Goal: Task Accomplishment & Management: Complete application form

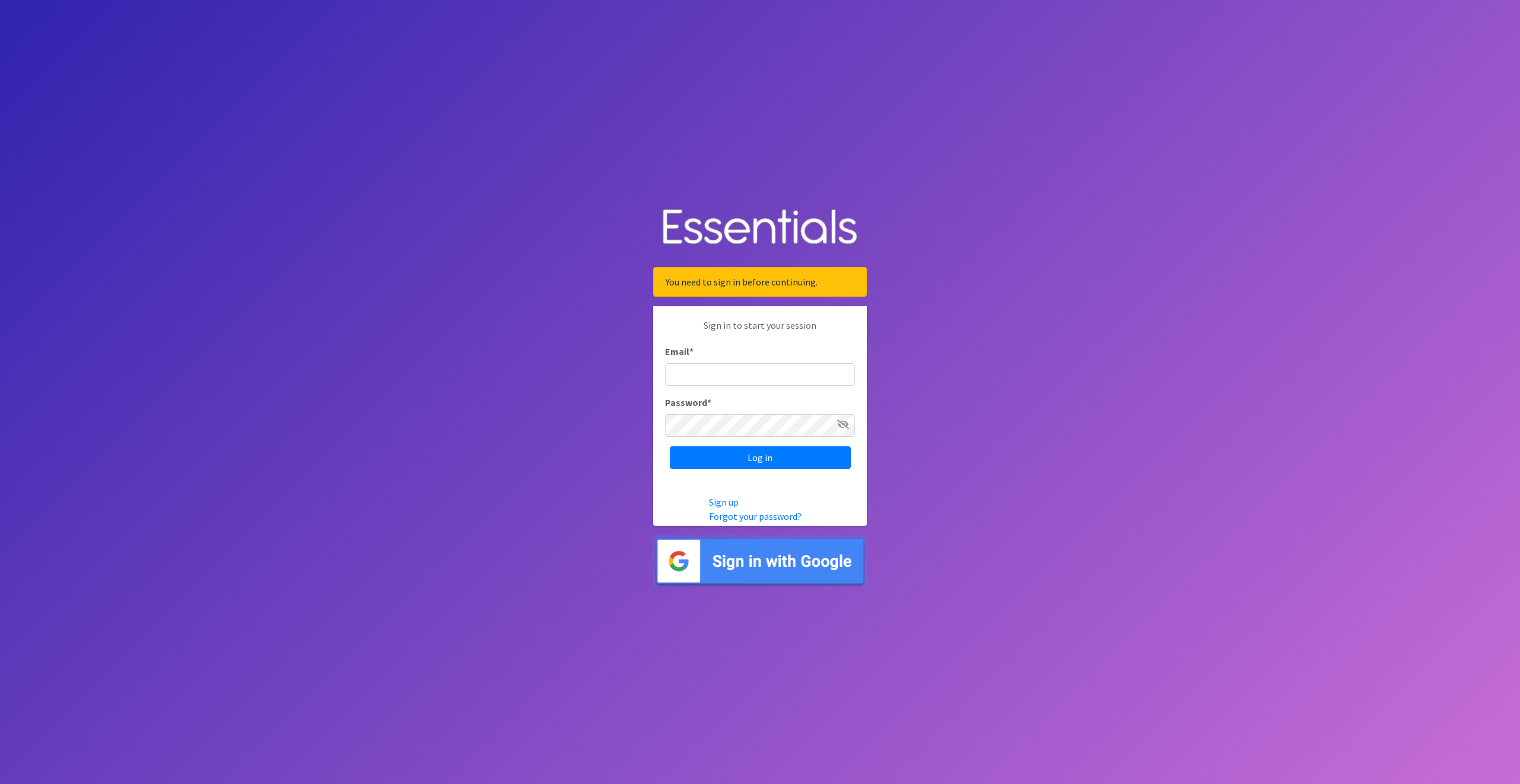
click at [684, 374] on input "Email *" at bounding box center [760, 375] width 190 height 22
type input "cpope@ccozarks.org"
click at [760, 457] on input "Log in" at bounding box center [760, 458] width 181 height 22
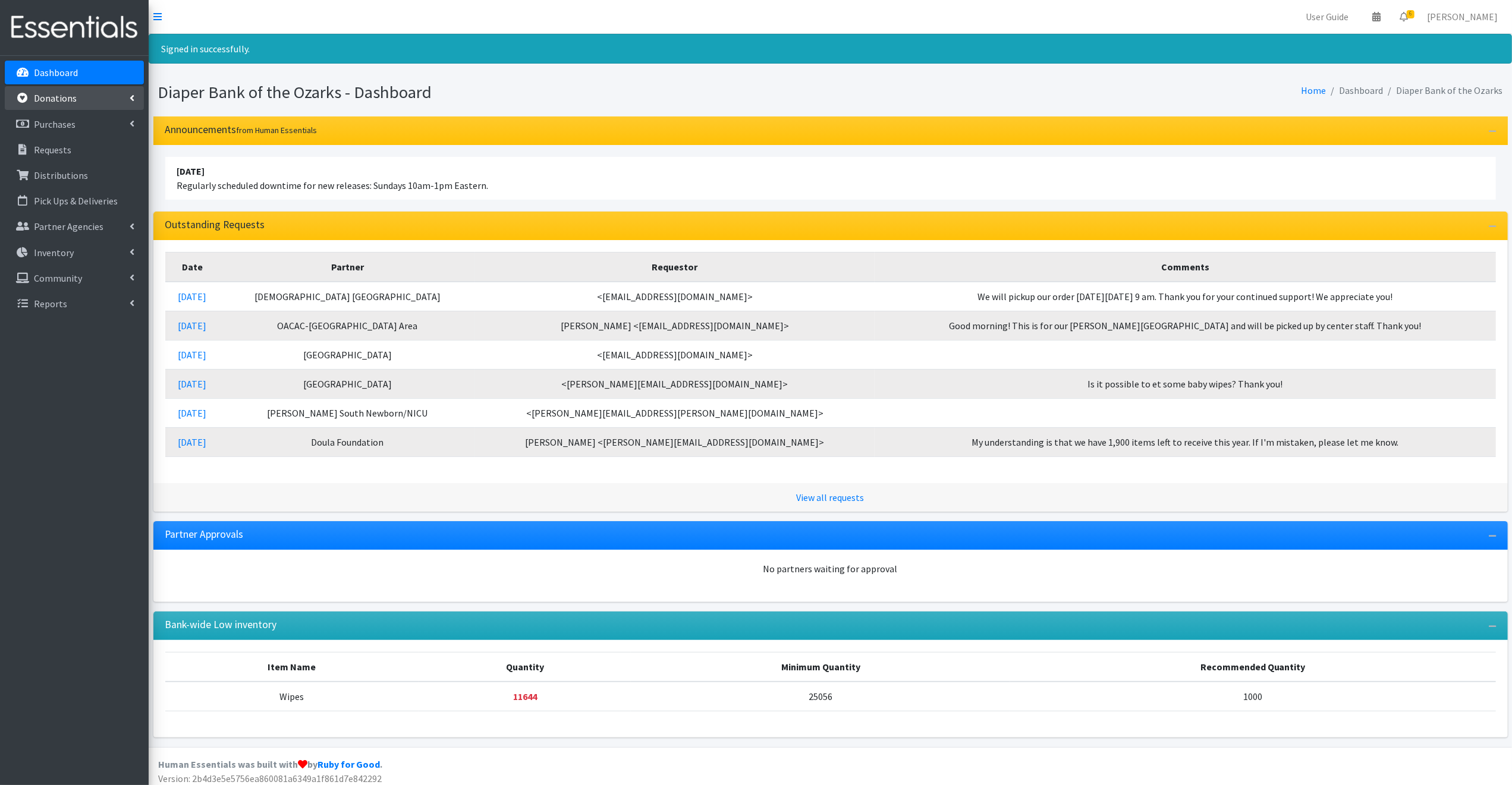
click at [71, 95] on p "Donations" at bounding box center [55, 98] width 43 height 12
click at [59, 120] on link "All Donations" at bounding box center [74, 124] width 139 height 24
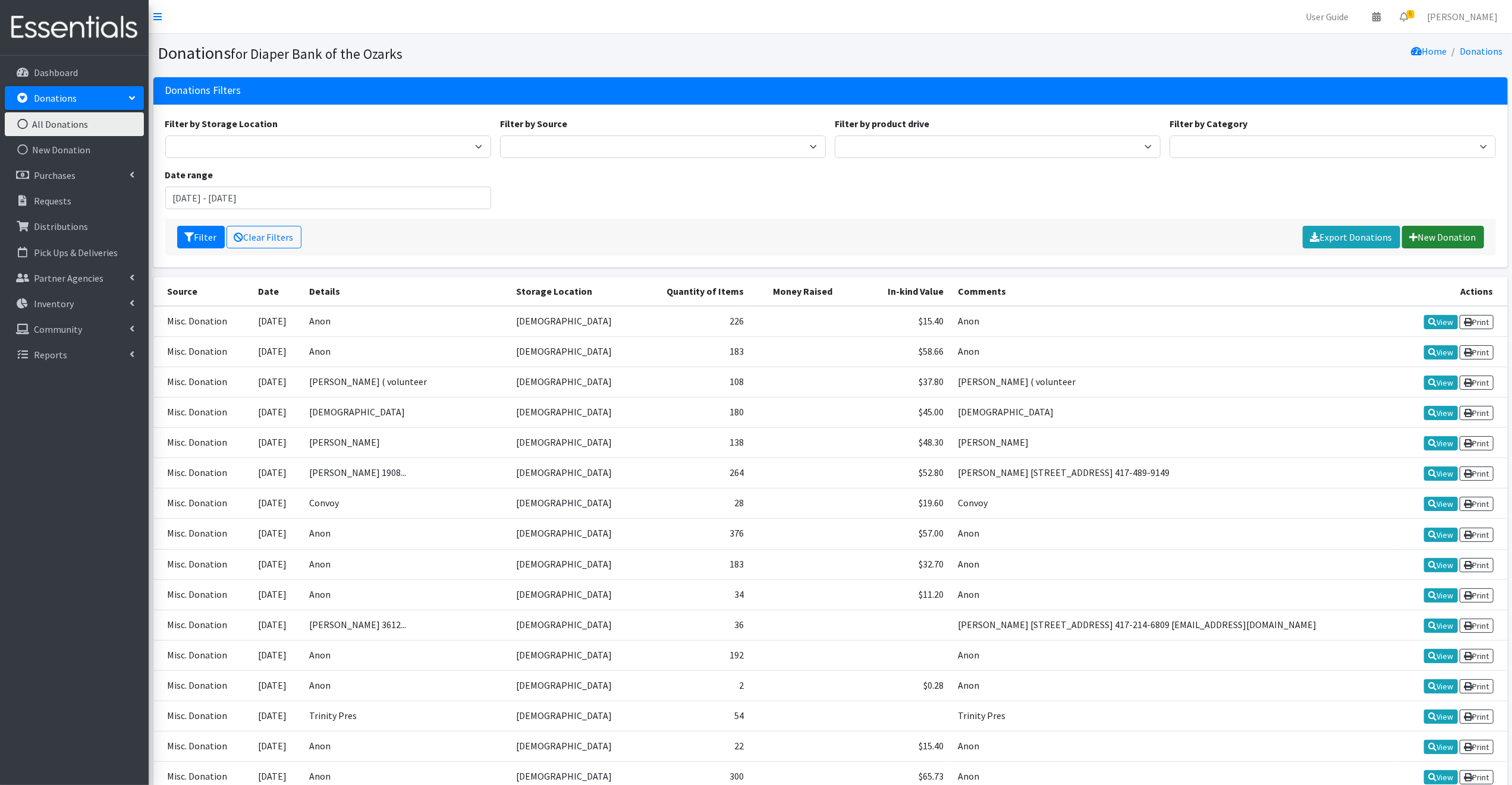
click at [1453, 235] on link "New Donation" at bounding box center [1443, 237] width 82 height 23
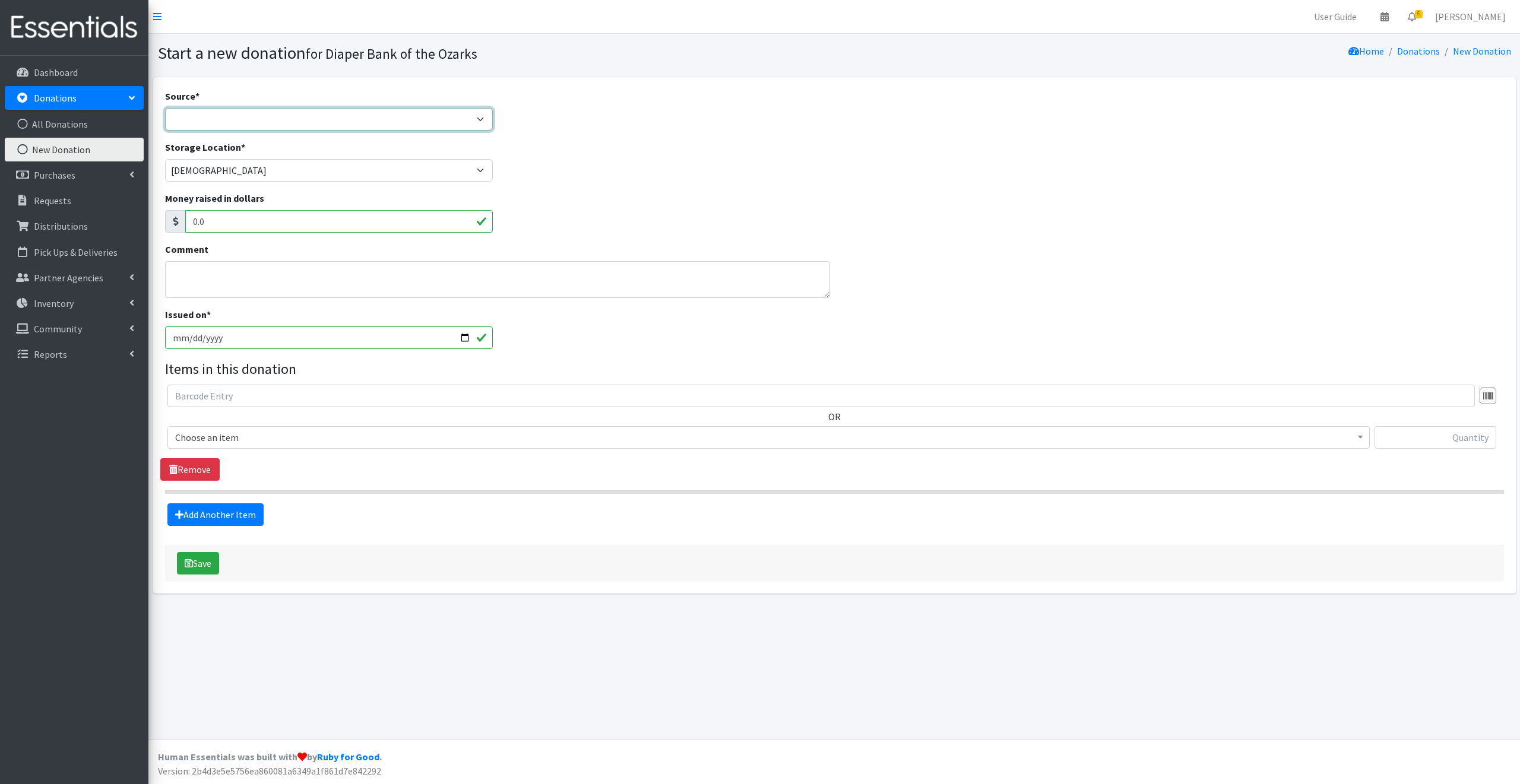
click at [197, 118] on select "Product Drive Manufacturer Donation Site Misc. Donation" at bounding box center [329, 119] width 329 height 22
select select "Misc. Donation"
click at [165, 108] on select "Product Drive Manufacturer Donation Site Misc. Donation" at bounding box center [329, 119] width 329 height 22
click at [187, 277] on textarea "Comment" at bounding box center [497, 279] width 665 height 37
type textarea "Debbie Worley"
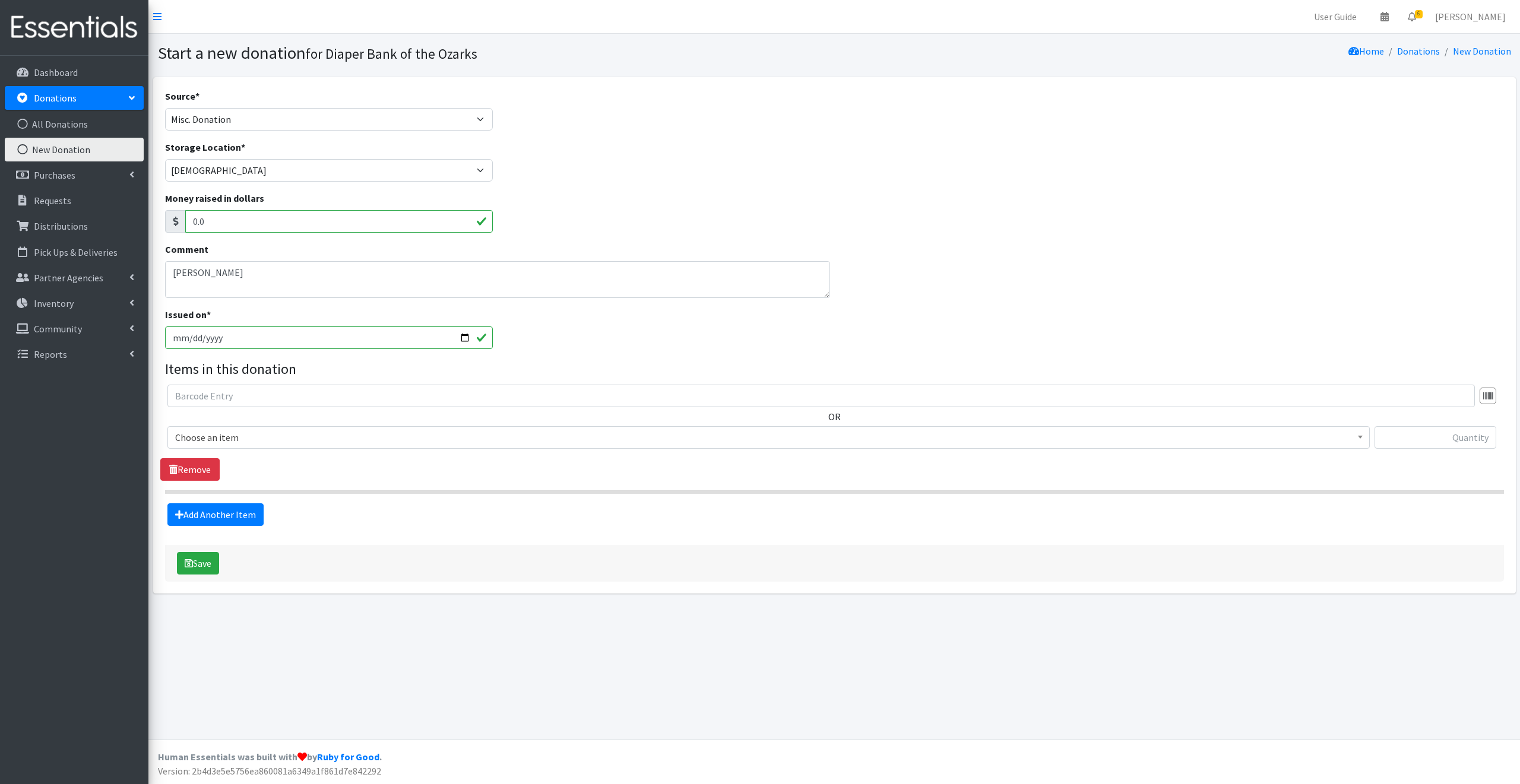
click at [463, 337] on input "2025-09-02" at bounding box center [329, 338] width 329 height 22
type input "2025-09-01"
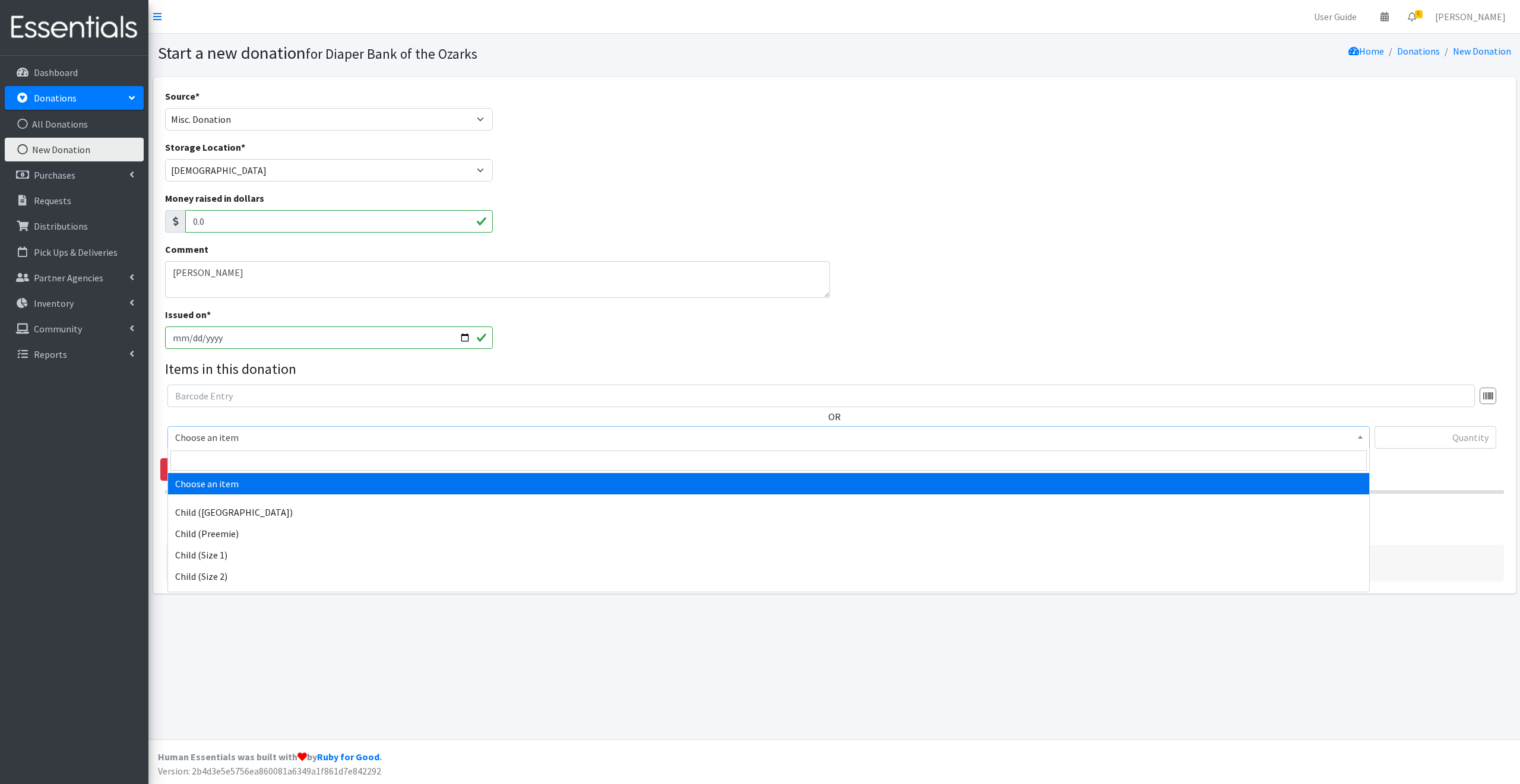
click at [248, 435] on span "Choose an item" at bounding box center [768, 437] width 1187 height 17
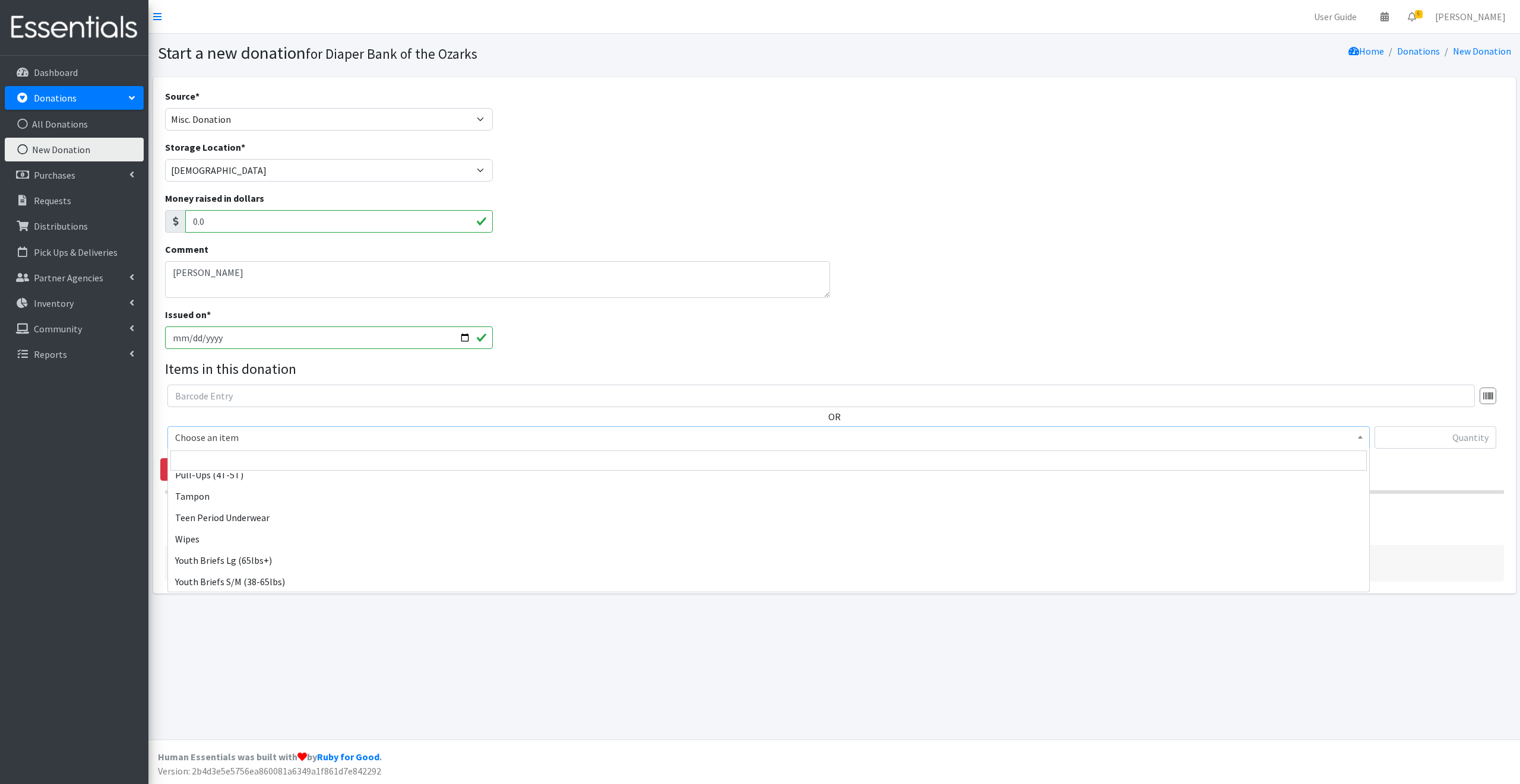
scroll to position [765, 0]
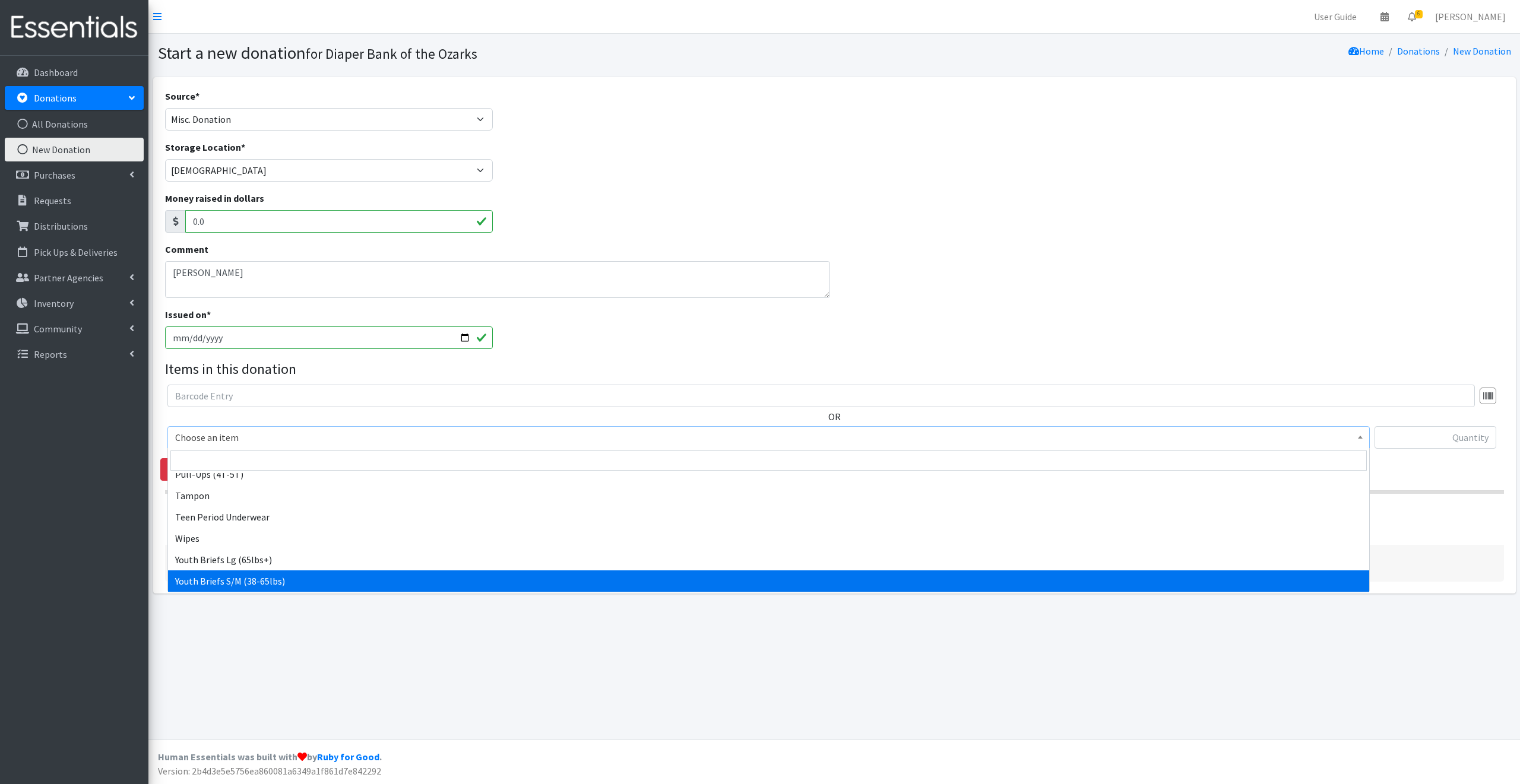
select select "13744"
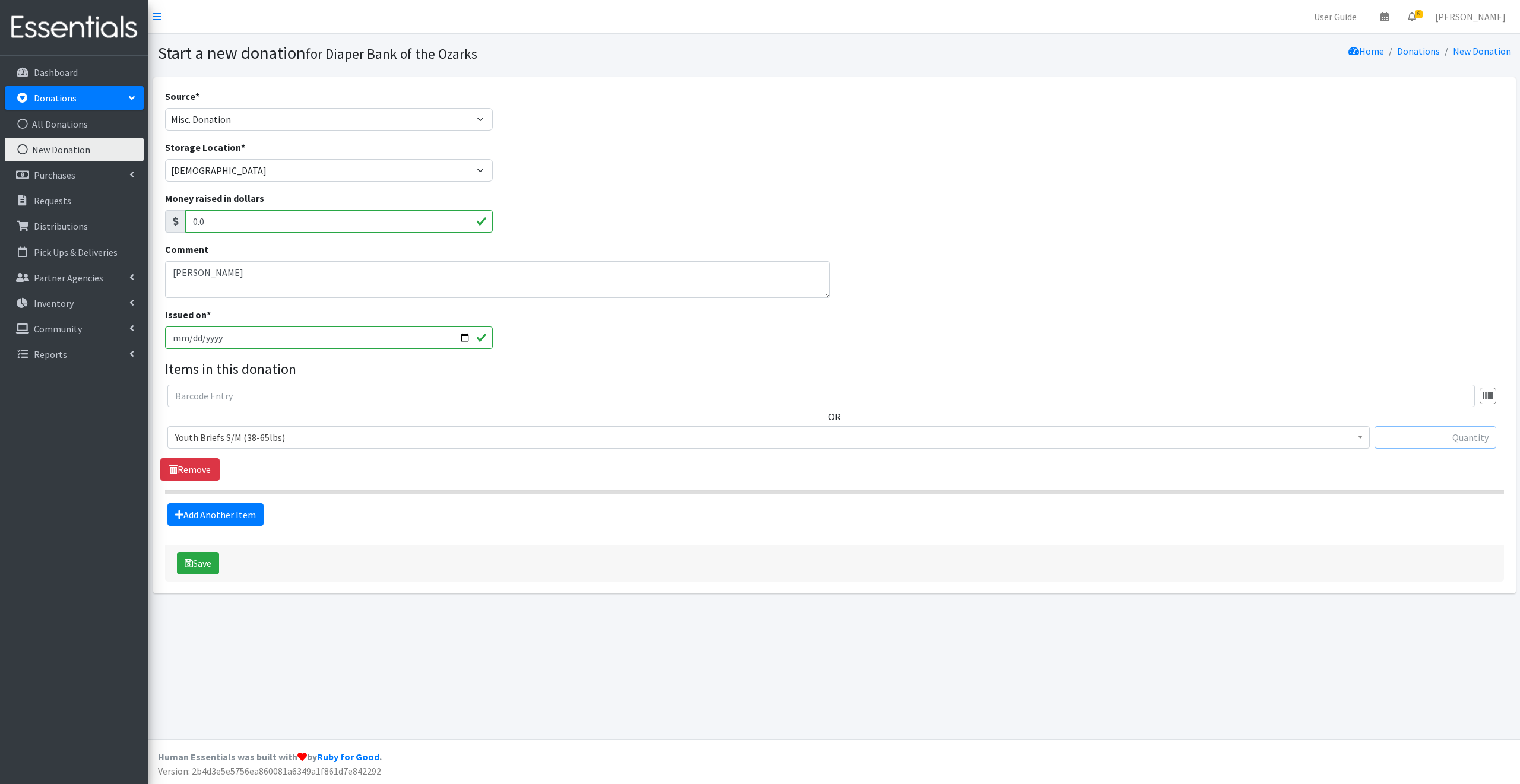
click at [1395, 433] on input "text" at bounding box center [1435, 437] width 122 height 22
type input "60"
click at [228, 515] on link "Add Another Item" at bounding box center [216, 515] width 96 height 22
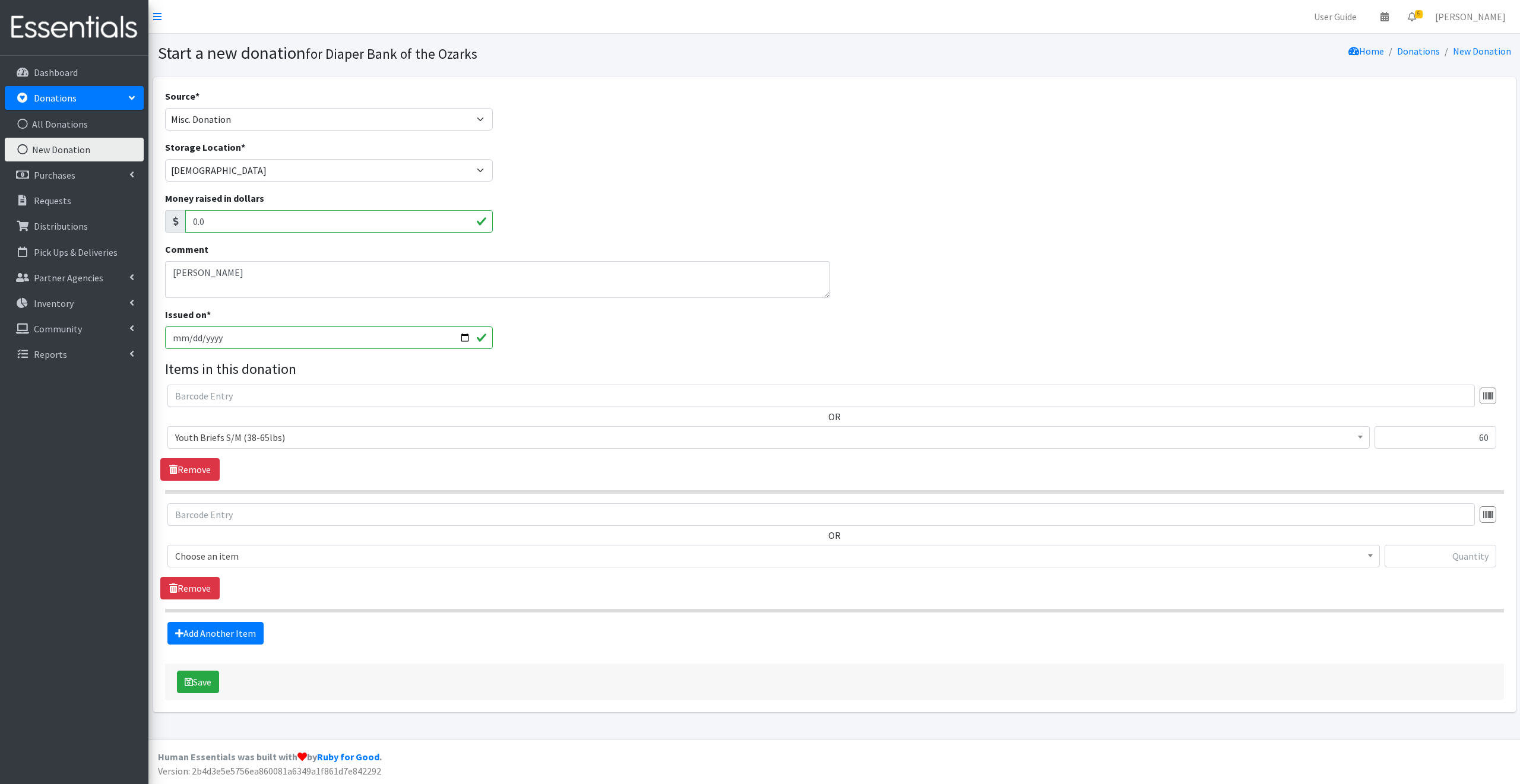
click at [260, 556] on span "Choose an item" at bounding box center [773, 556] width 1197 height 17
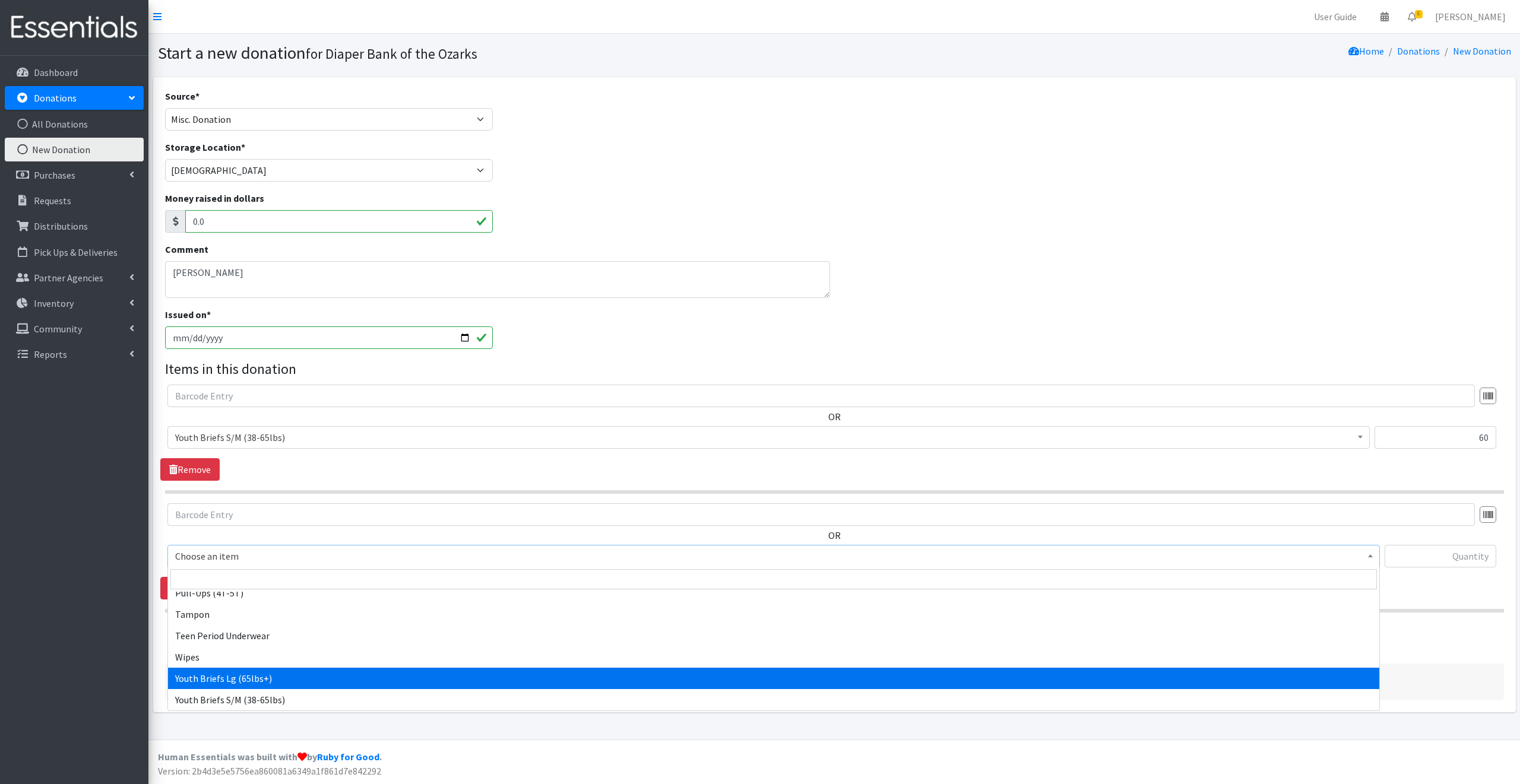
select select "15243"
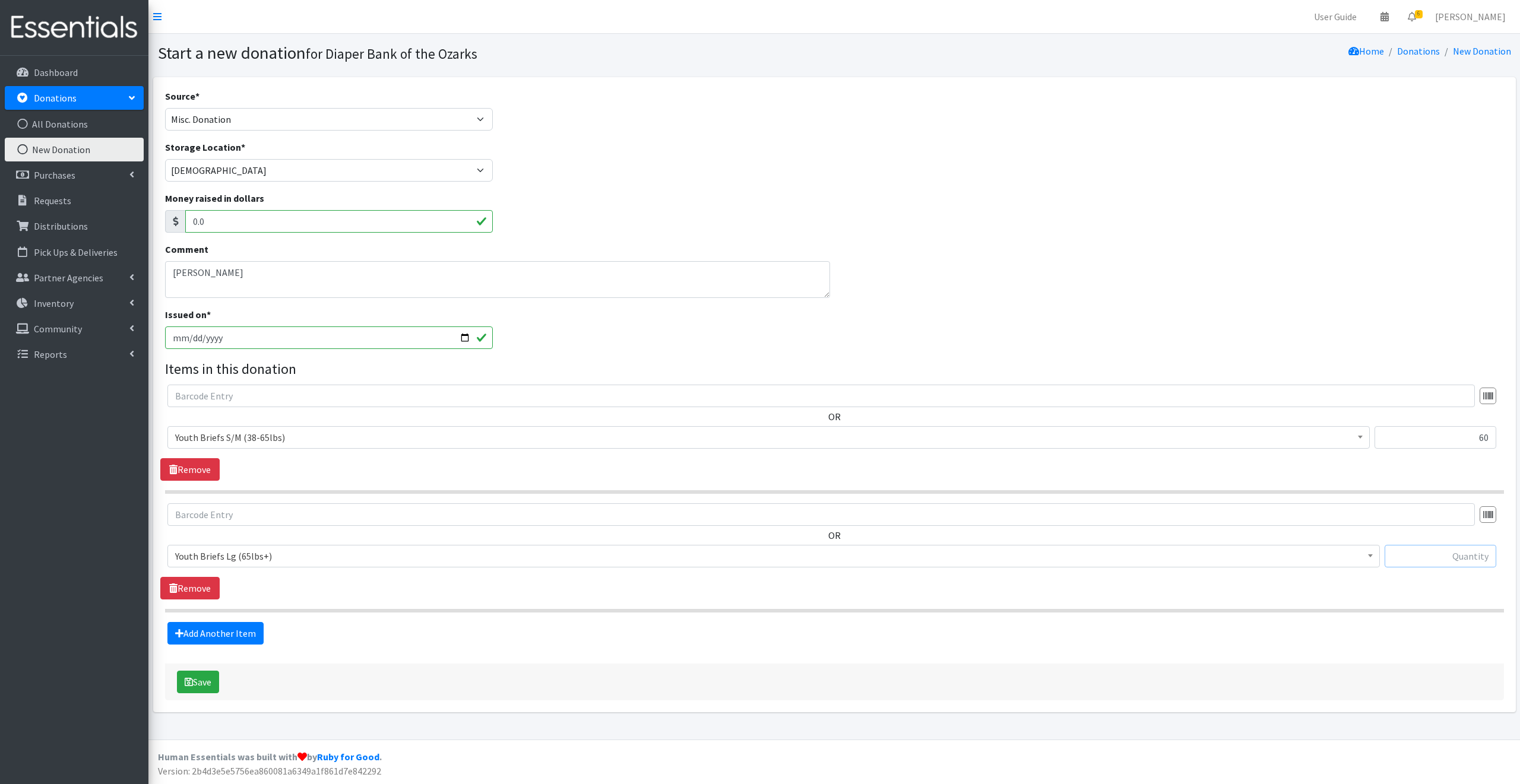
click at [1416, 556] on input "text" at bounding box center [1440, 556] width 112 height 22
type input "1392"
click at [239, 631] on link "Add Another Item" at bounding box center [216, 633] width 96 height 22
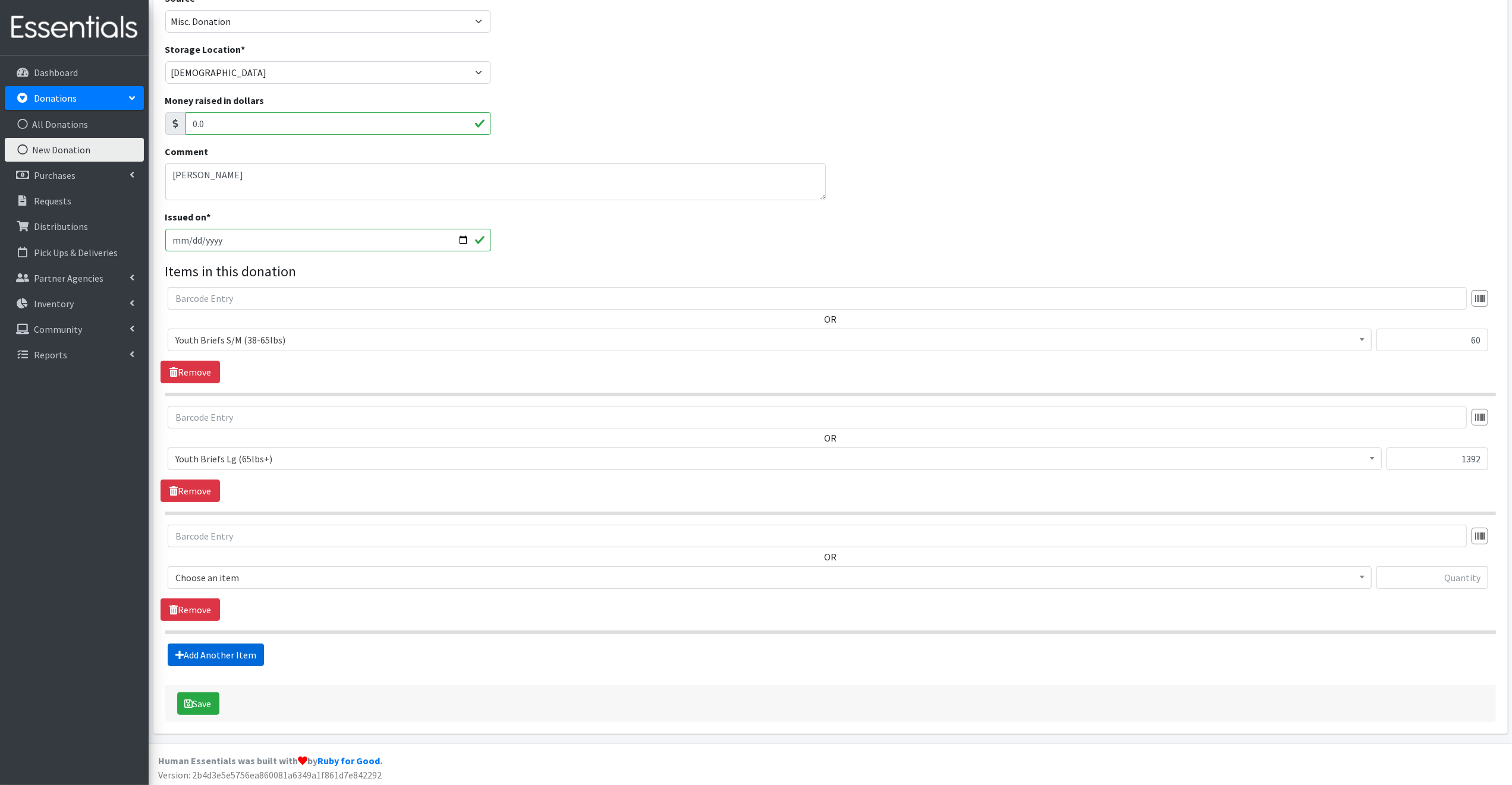
scroll to position [100, 0]
drag, startPoint x: 256, startPoint y: 570, endPoint x: 261, endPoint y: 569, distance: 5.1
click at [264, 571] on span "Choose an item" at bounding box center [769, 576] width 1189 height 17
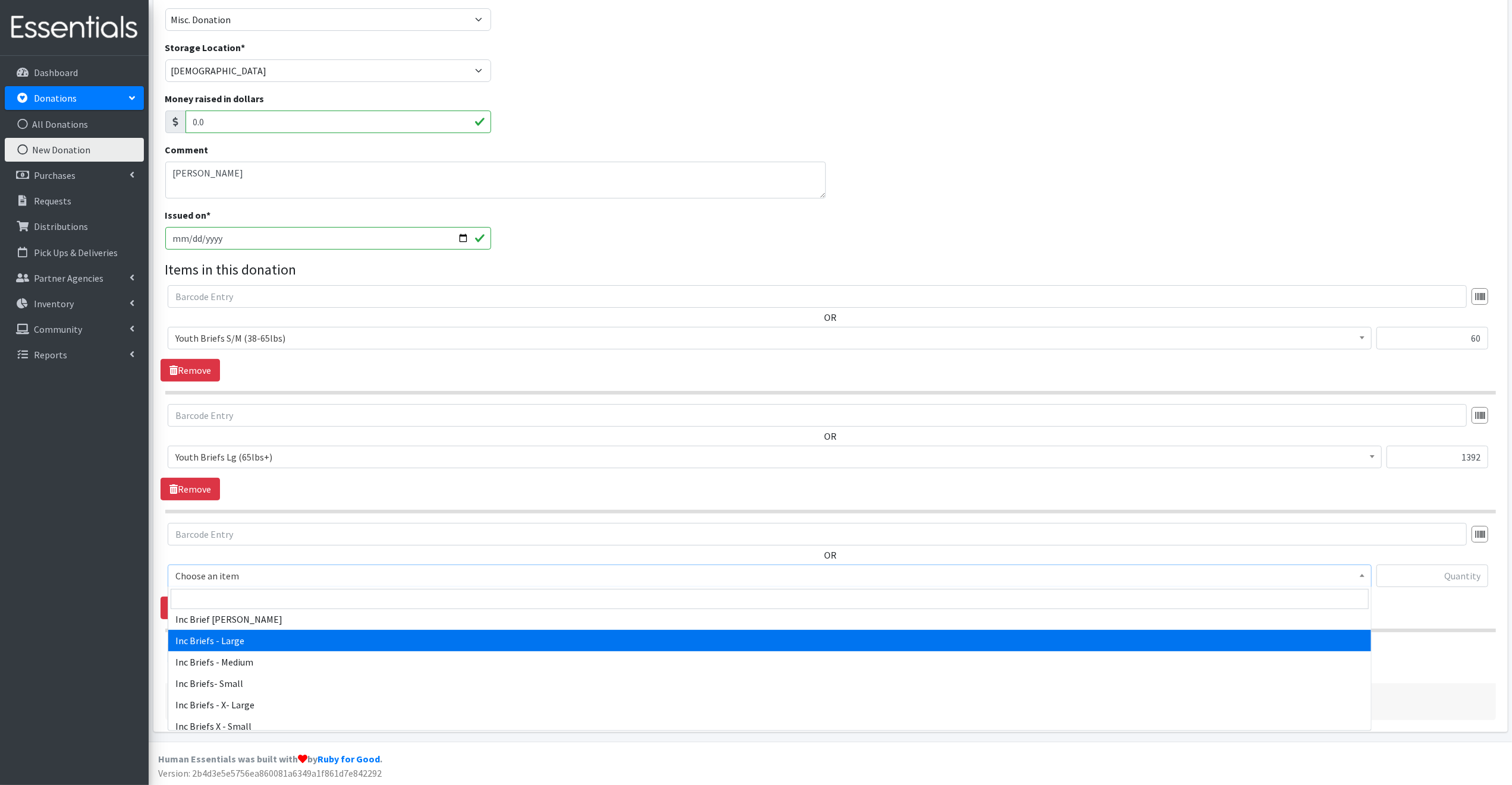
scroll to position [268, 0]
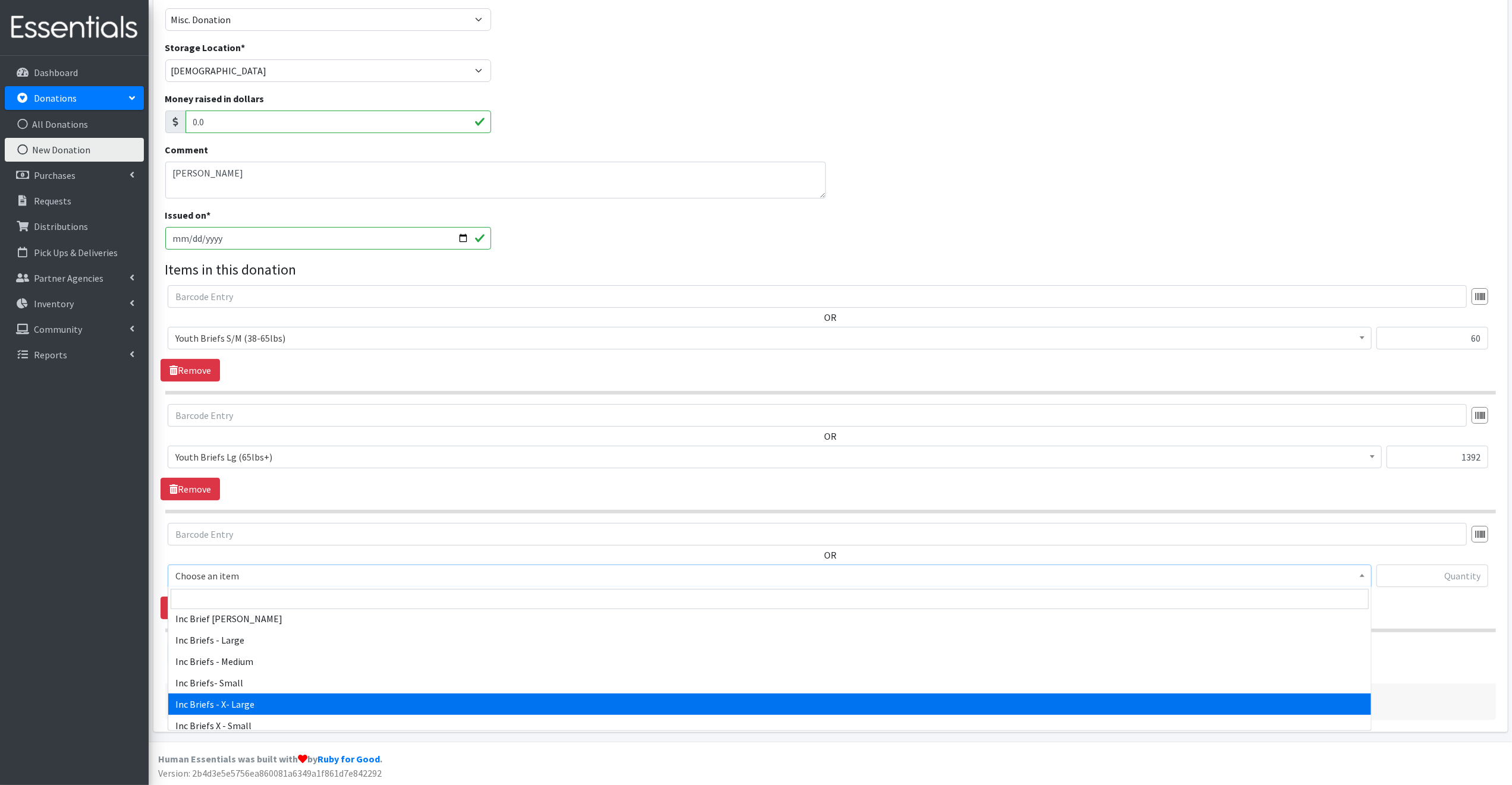
select select "12526"
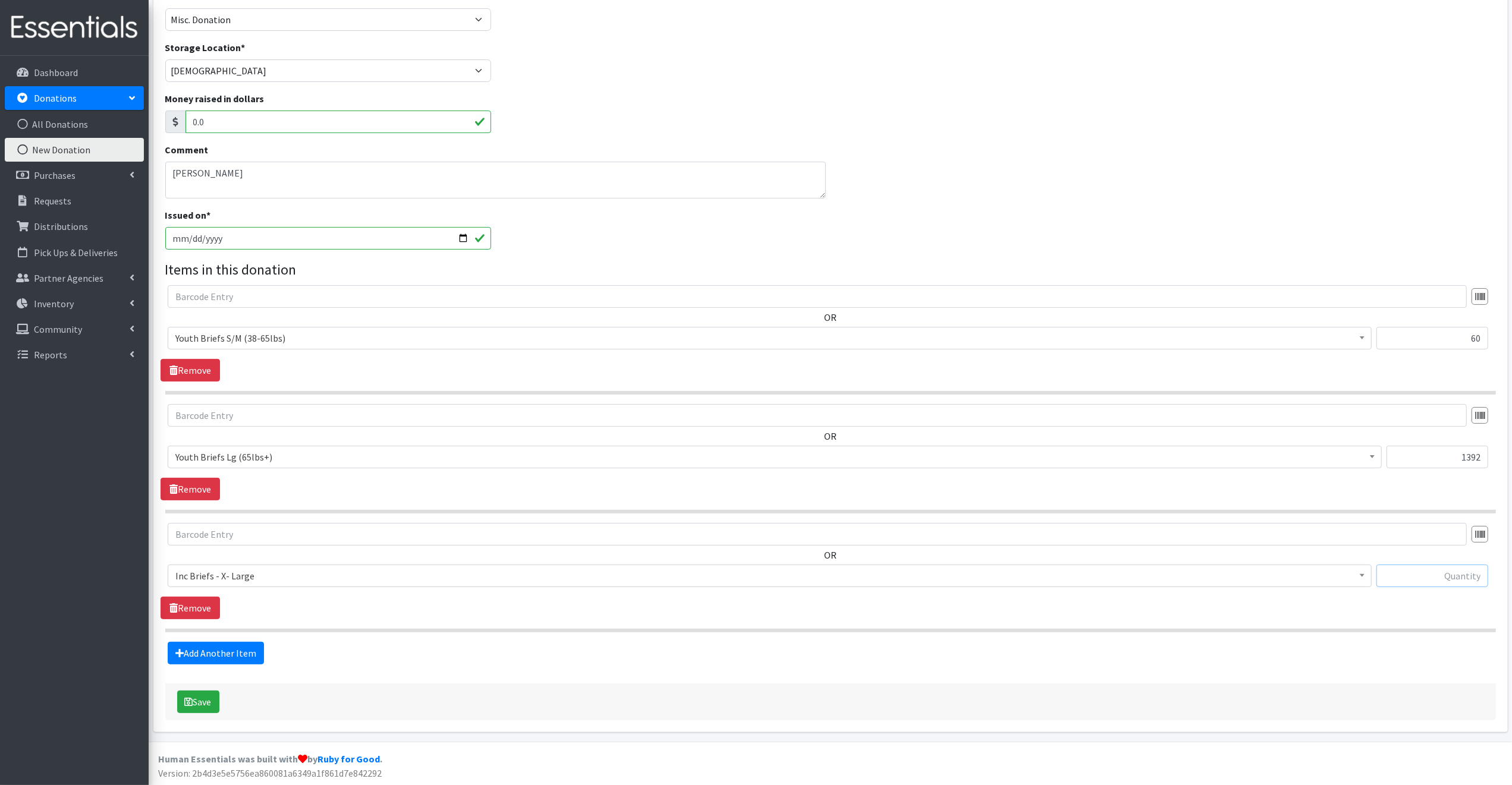
click at [1409, 571] on input "text" at bounding box center [1432, 576] width 112 height 23
type input "112"
click at [246, 654] on link "Add Another Item" at bounding box center [216, 653] width 96 height 23
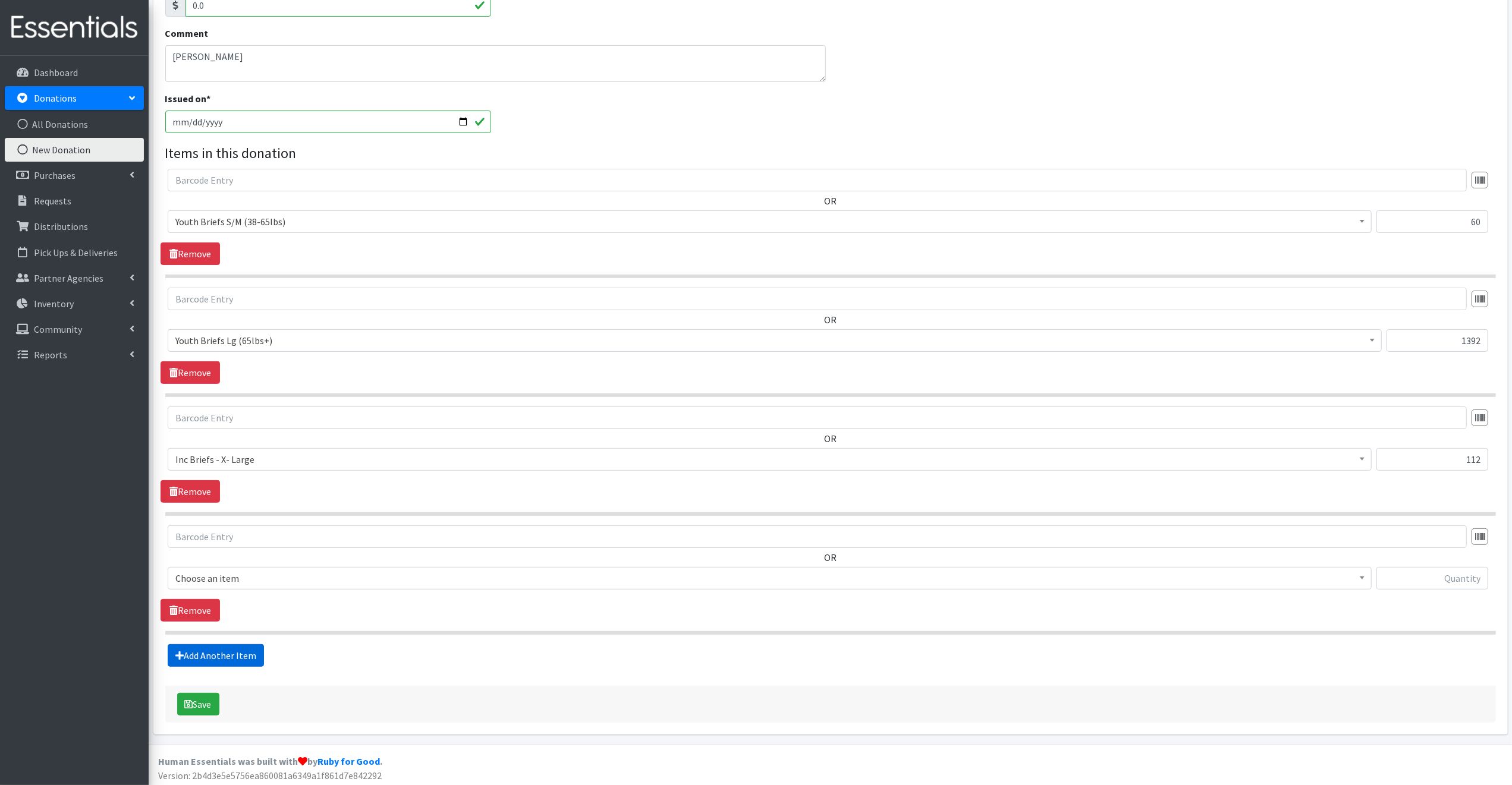
scroll to position [219, 0]
click at [257, 573] on span "Choose an item" at bounding box center [769, 576] width 1189 height 17
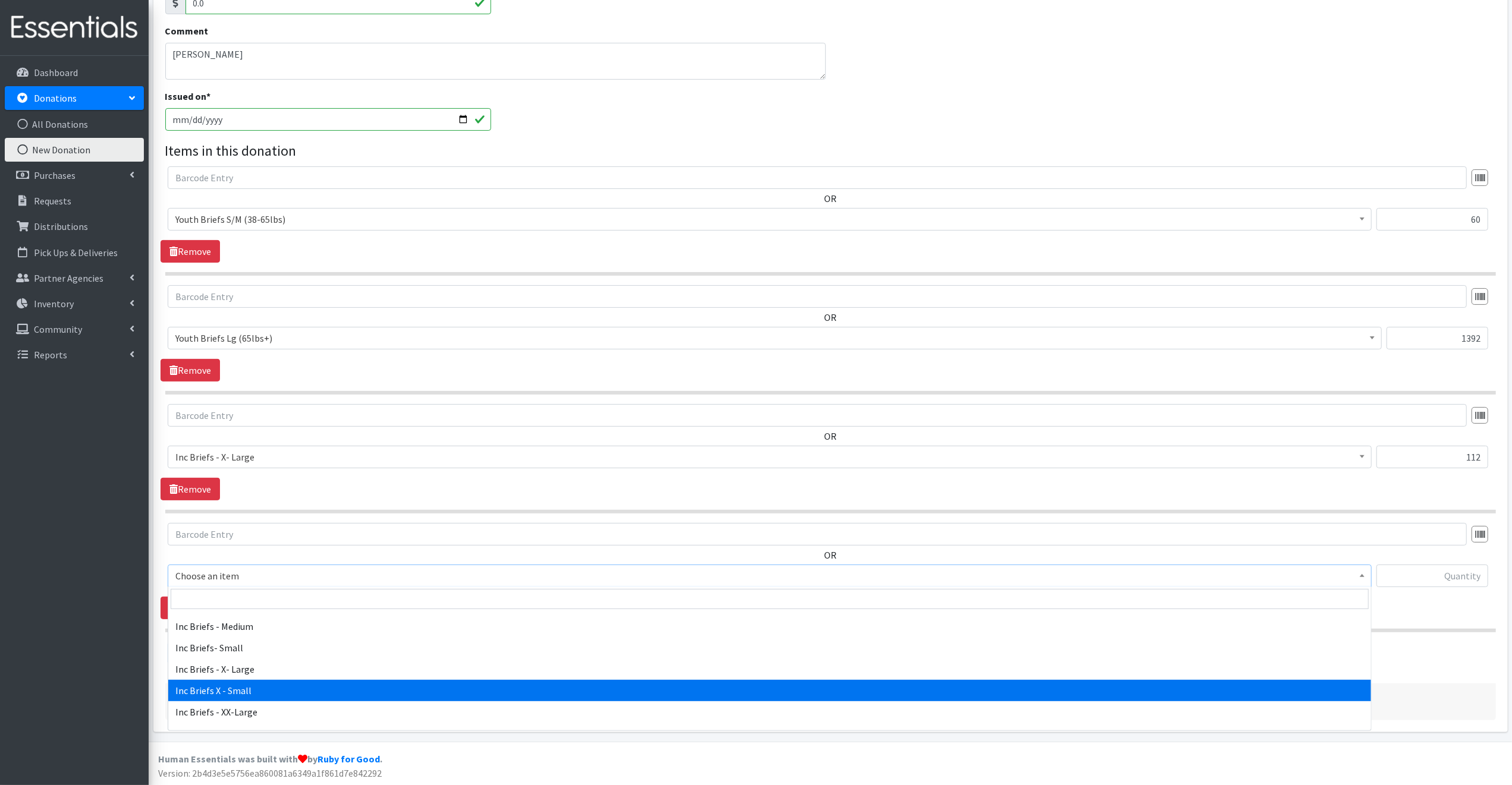
scroll to position [303, 0]
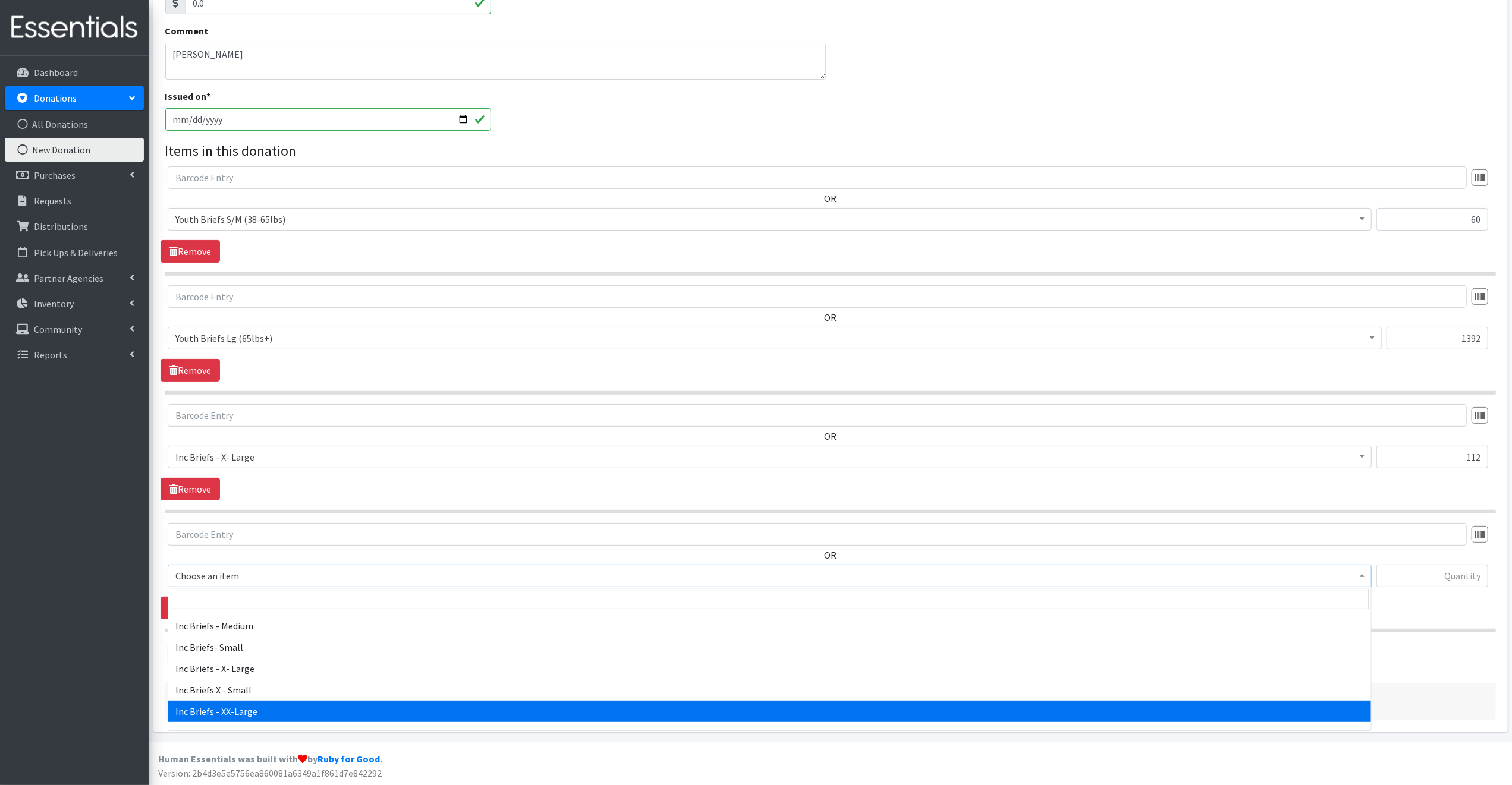
select select "12559"
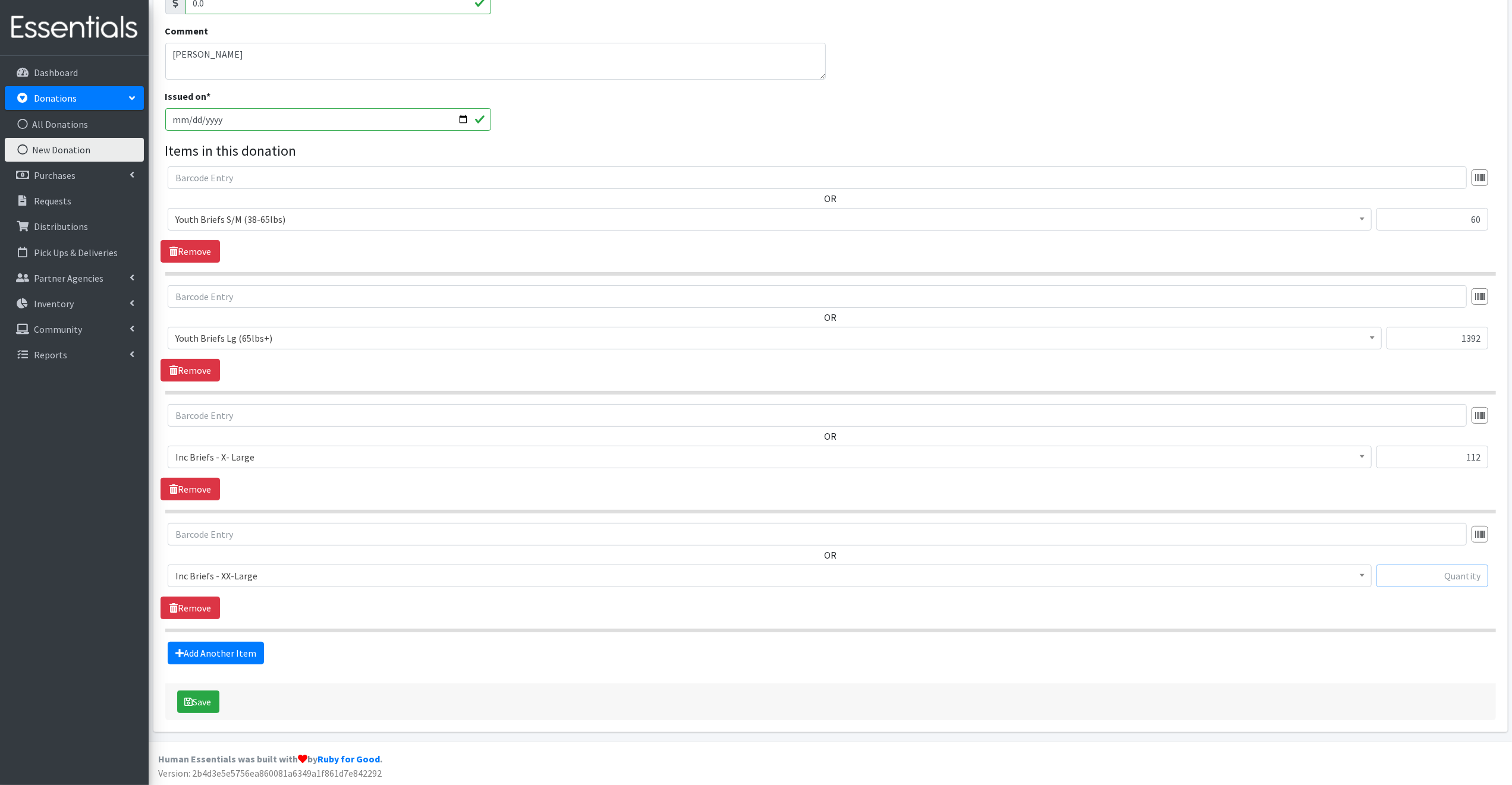
click at [1410, 575] on input "text" at bounding box center [1432, 576] width 112 height 23
type input "72"
click at [196, 701] on button "Save" at bounding box center [198, 702] width 42 height 23
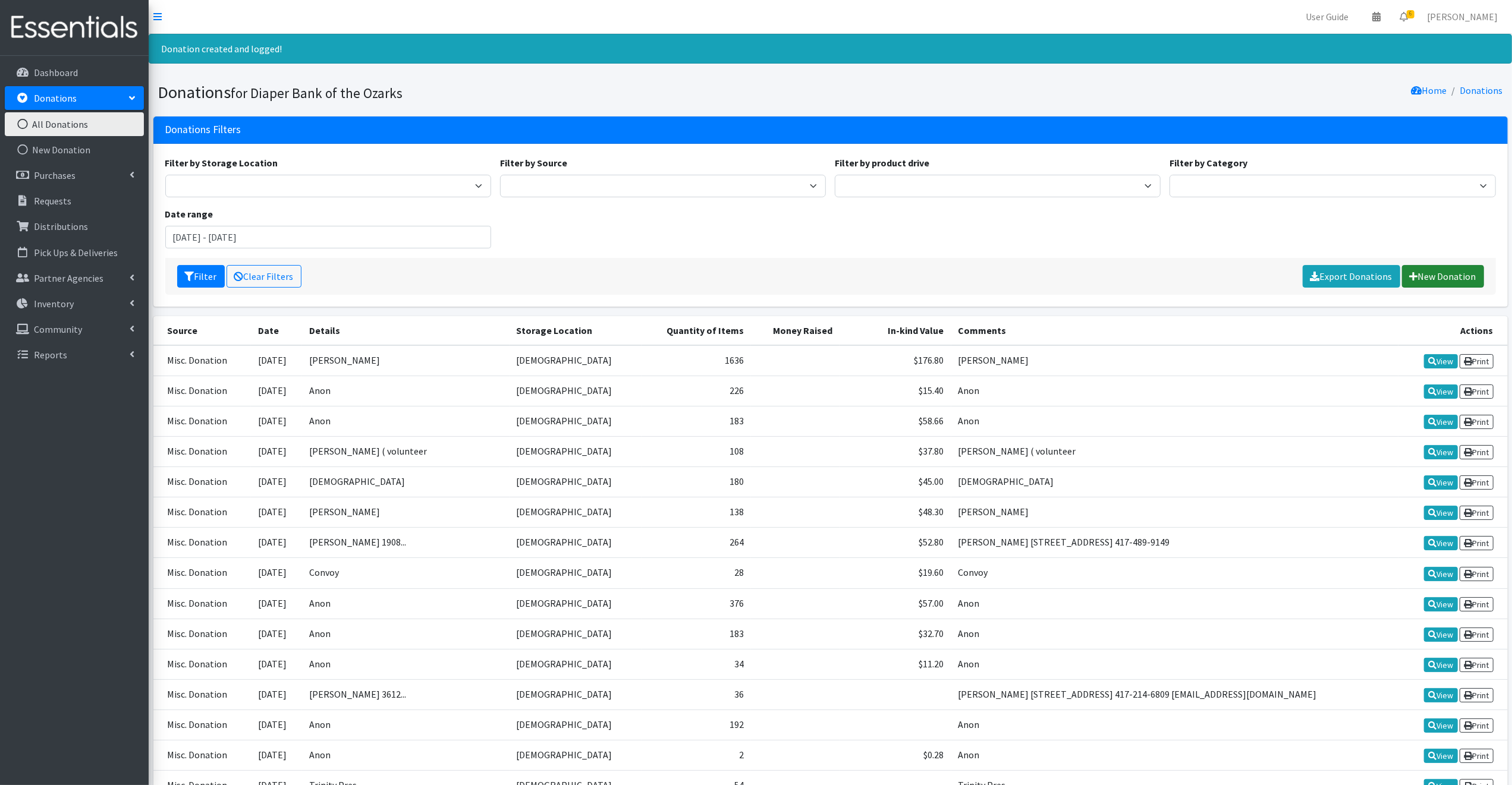
click at [1444, 273] on link "New Donation" at bounding box center [1443, 276] width 82 height 23
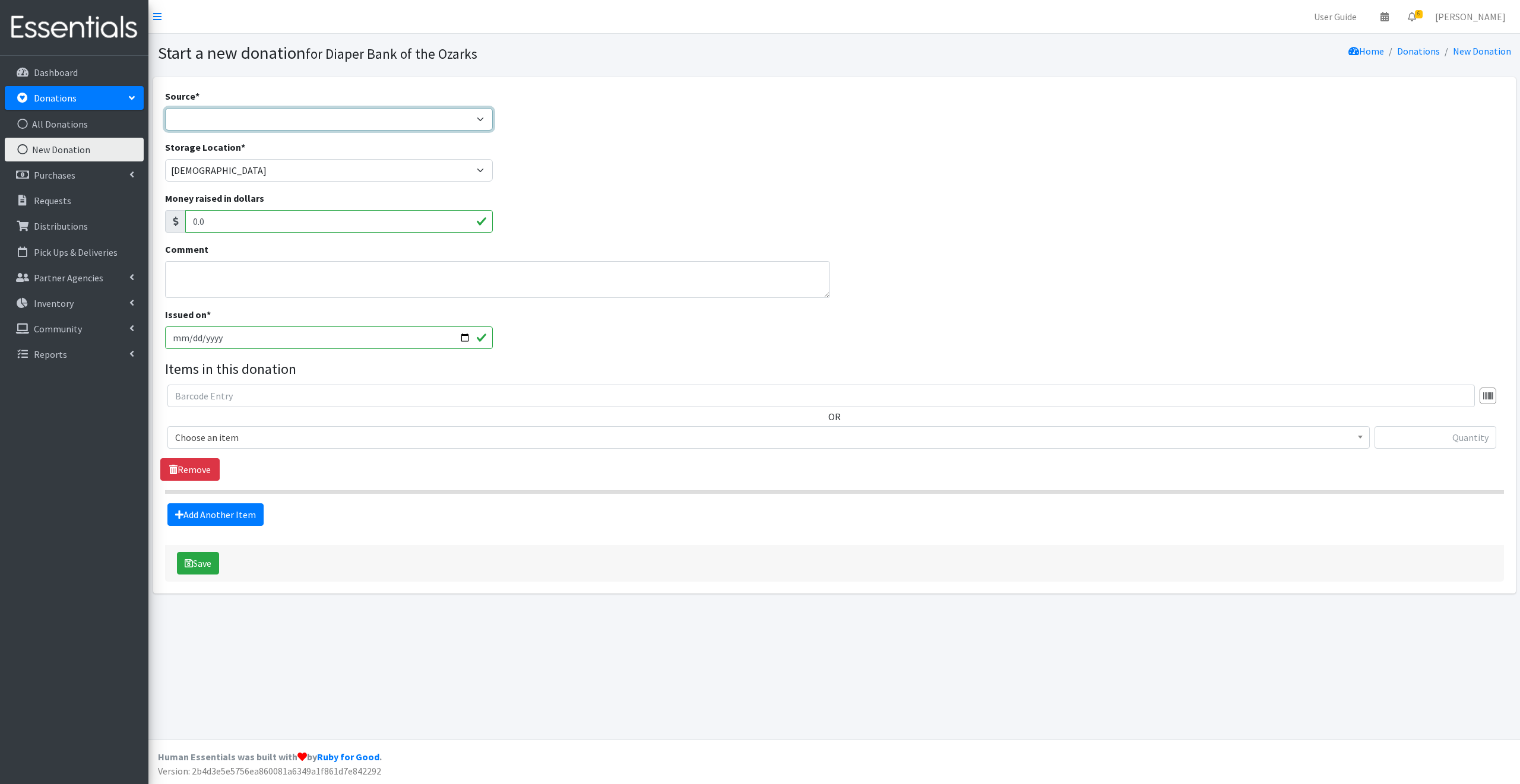
click at [206, 118] on select "Product Drive Manufacturer Donation Site Misc. Donation" at bounding box center [329, 119] width 329 height 22
select select "Misc. Donation"
click at [165, 108] on select "Product Drive Manufacturer Donation Site Misc. Donation" at bounding box center [329, 119] width 329 height 22
drag, startPoint x: 189, startPoint y: 272, endPoint x: 196, endPoint y: 260, distance: 13.9
click at [191, 272] on textarea "Comment" at bounding box center [497, 279] width 665 height 37
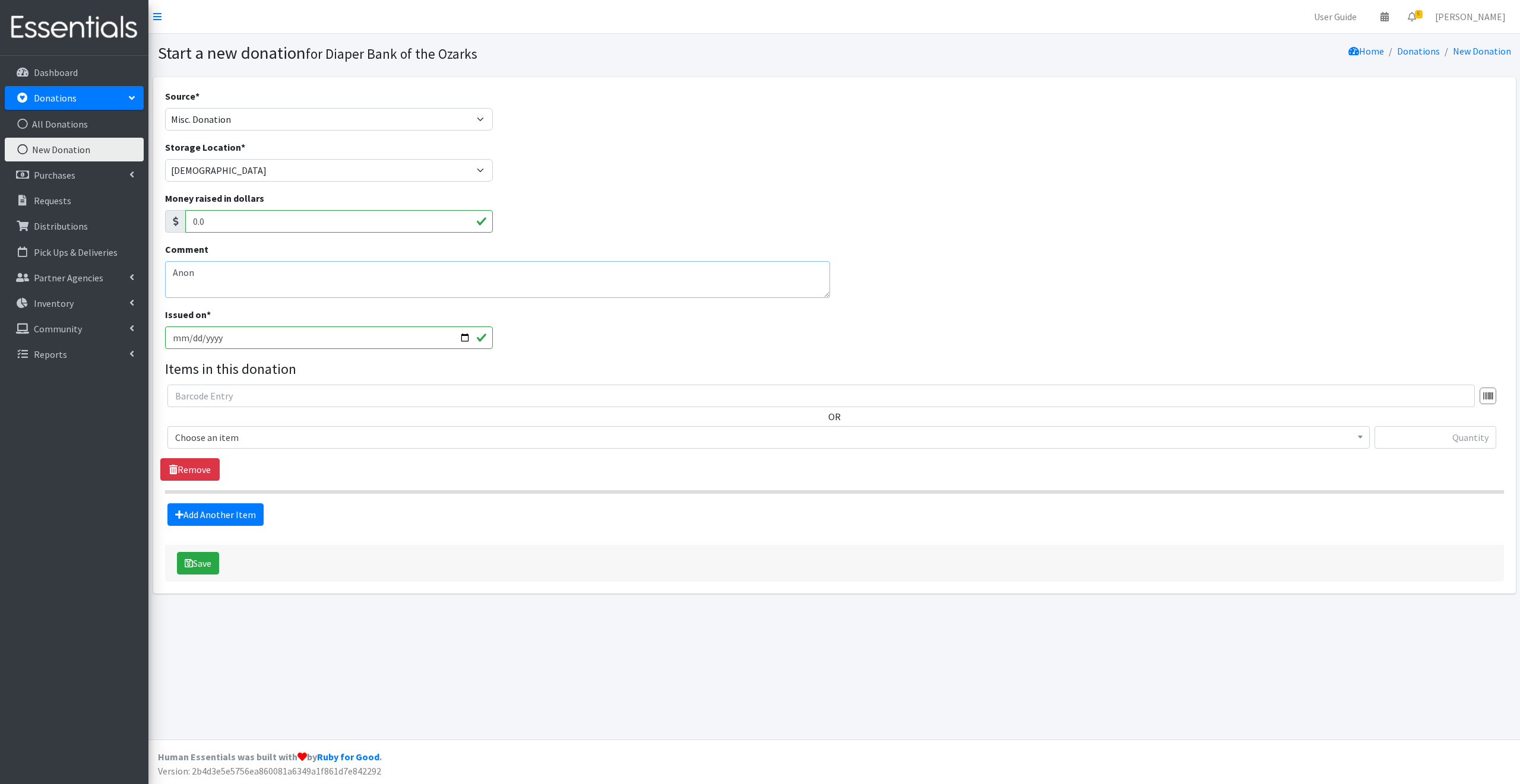
type textarea "Anon"
click at [460, 337] on input "2025-09-02" at bounding box center [329, 338] width 329 height 22
type input "[DATE]"
click at [269, 438] on span "Choose an item" at bounding box center [768, 437] width 1187 height 17
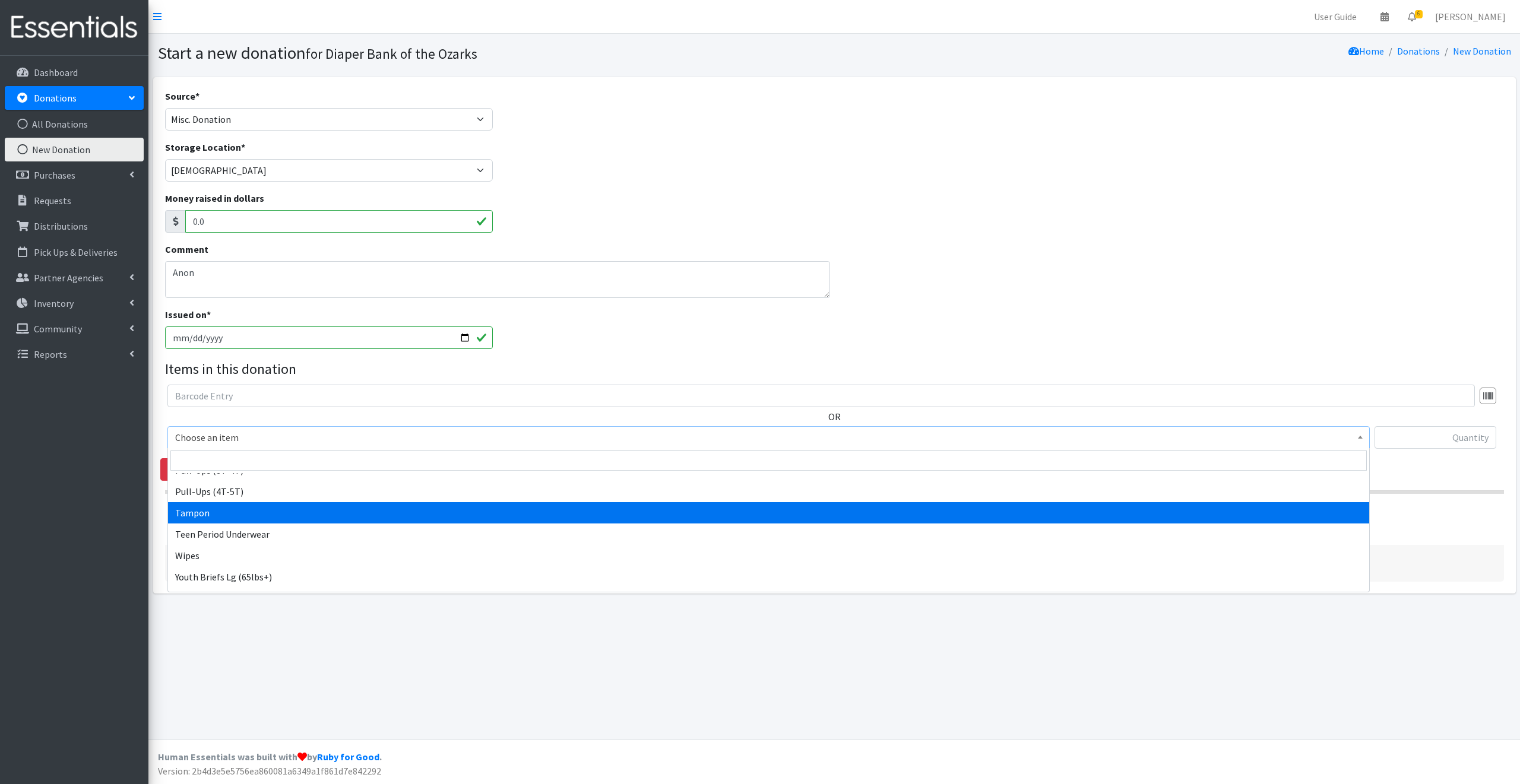
scroll to position [748, 0]
select select "13748"
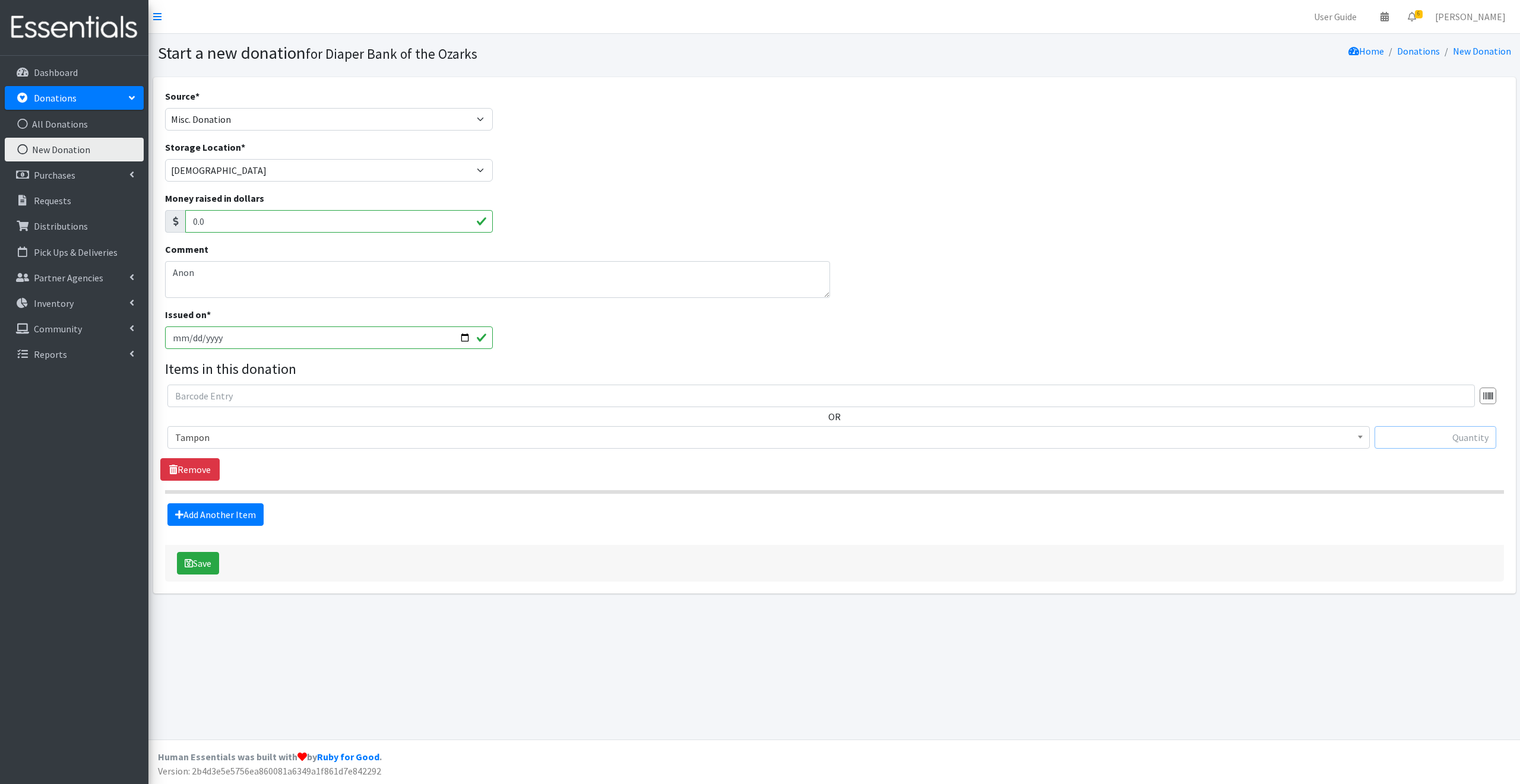
click at [1404, 434] on input "text" at bounding box center [1435, 437] width 122 height 22
type input "87"
click at [246, 514] on link "Add Another Item" at bounding box center [216, 515] width 96 height 22
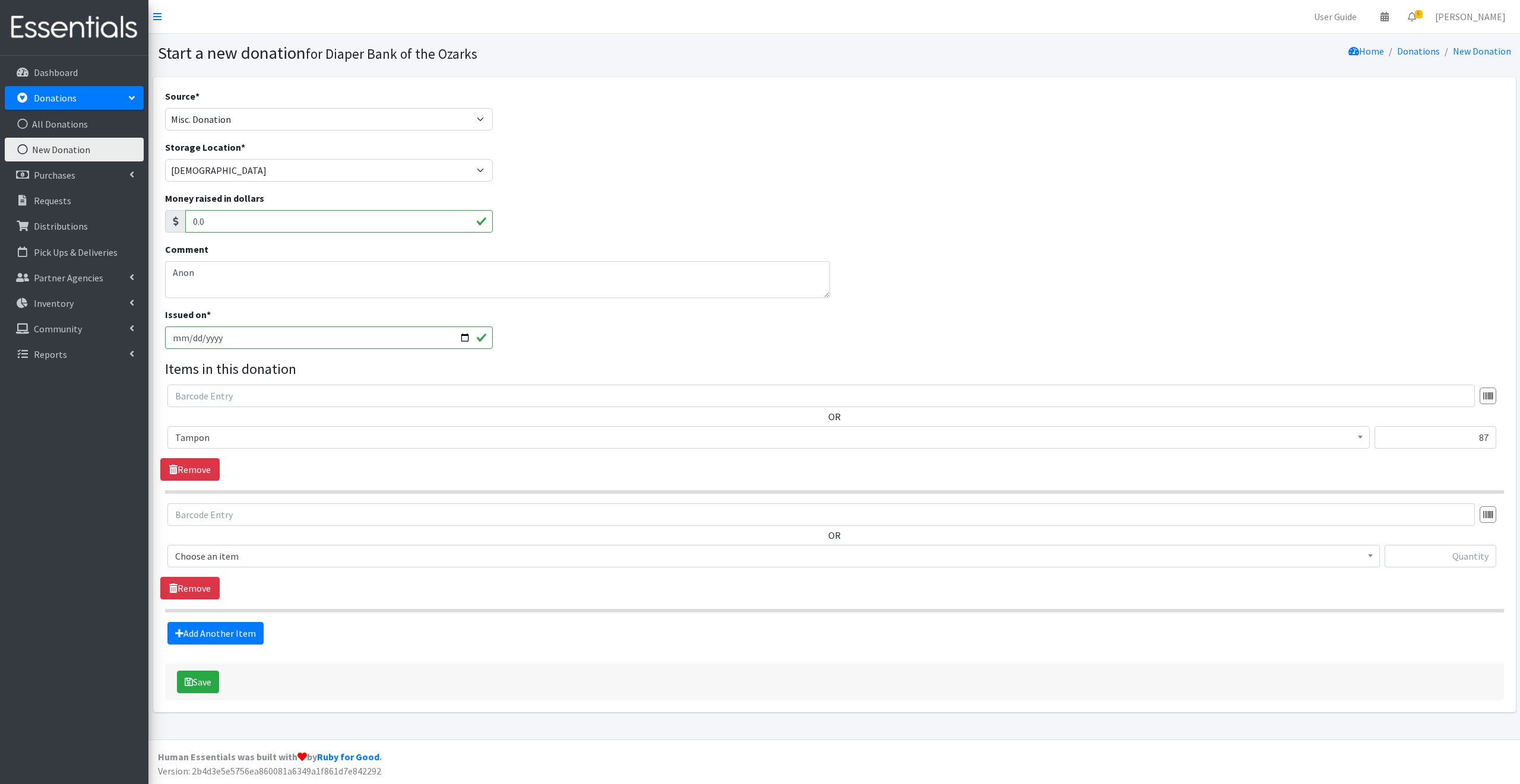
click at [257, 558] on span "Choose an item" at bounding box center [773, 556] width 1197 height 17
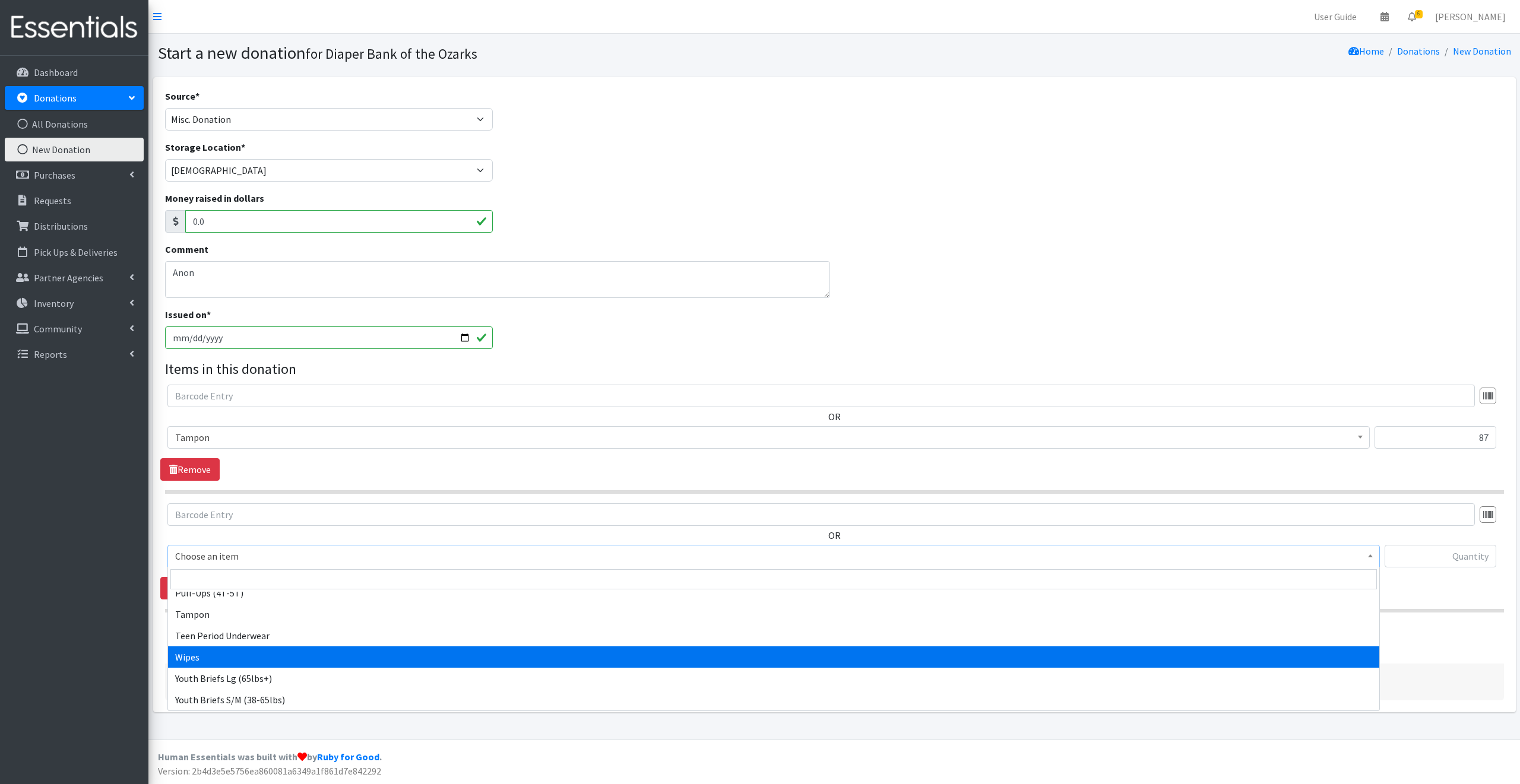
select select "11464"
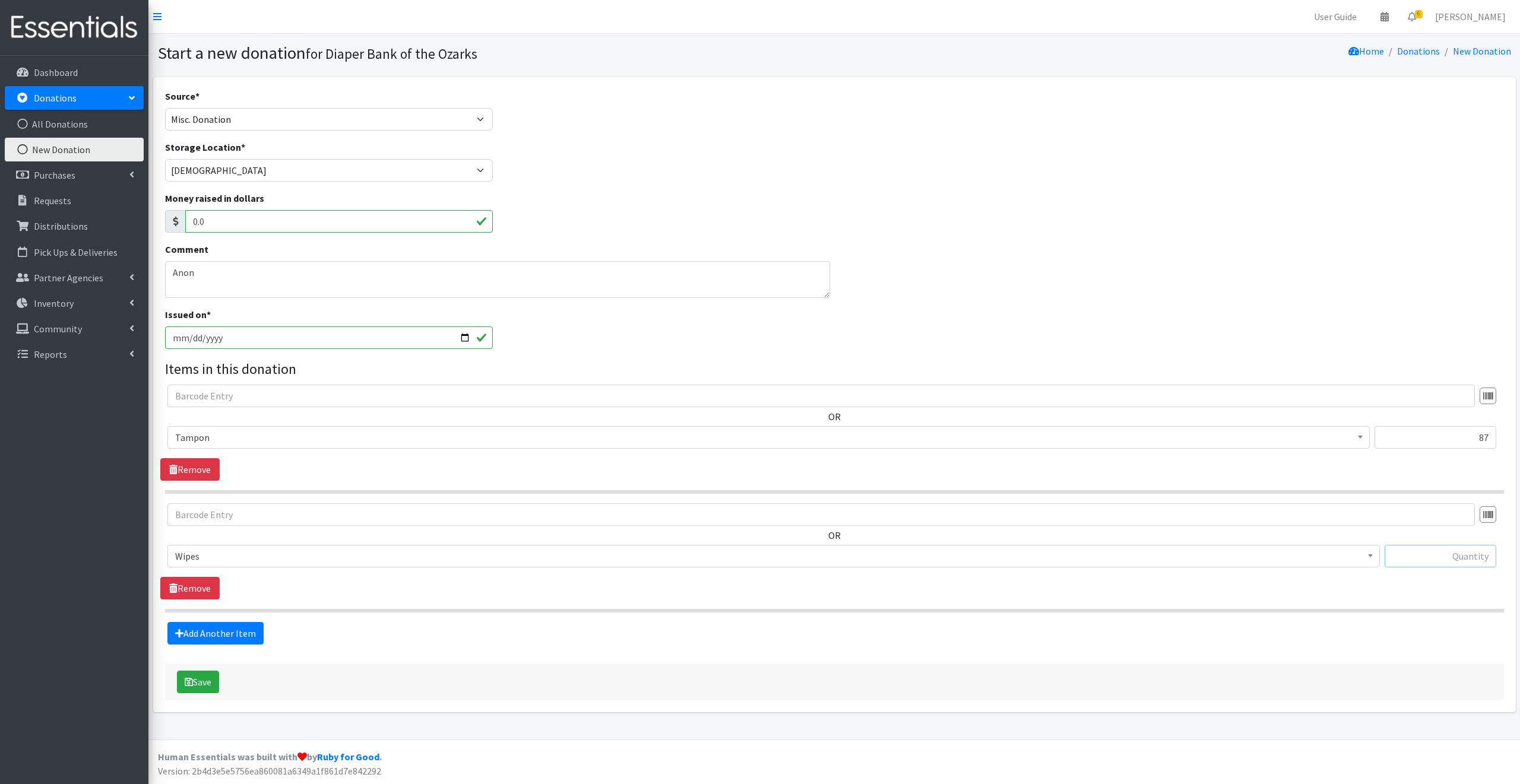
click at [1420, 555] on input "text" at bounding box center [1440, 556] width 112 height 22
type input "64"
click at [210, 628] on link "Add Another Item" at bounding box center [216, 633] width 96 height 22
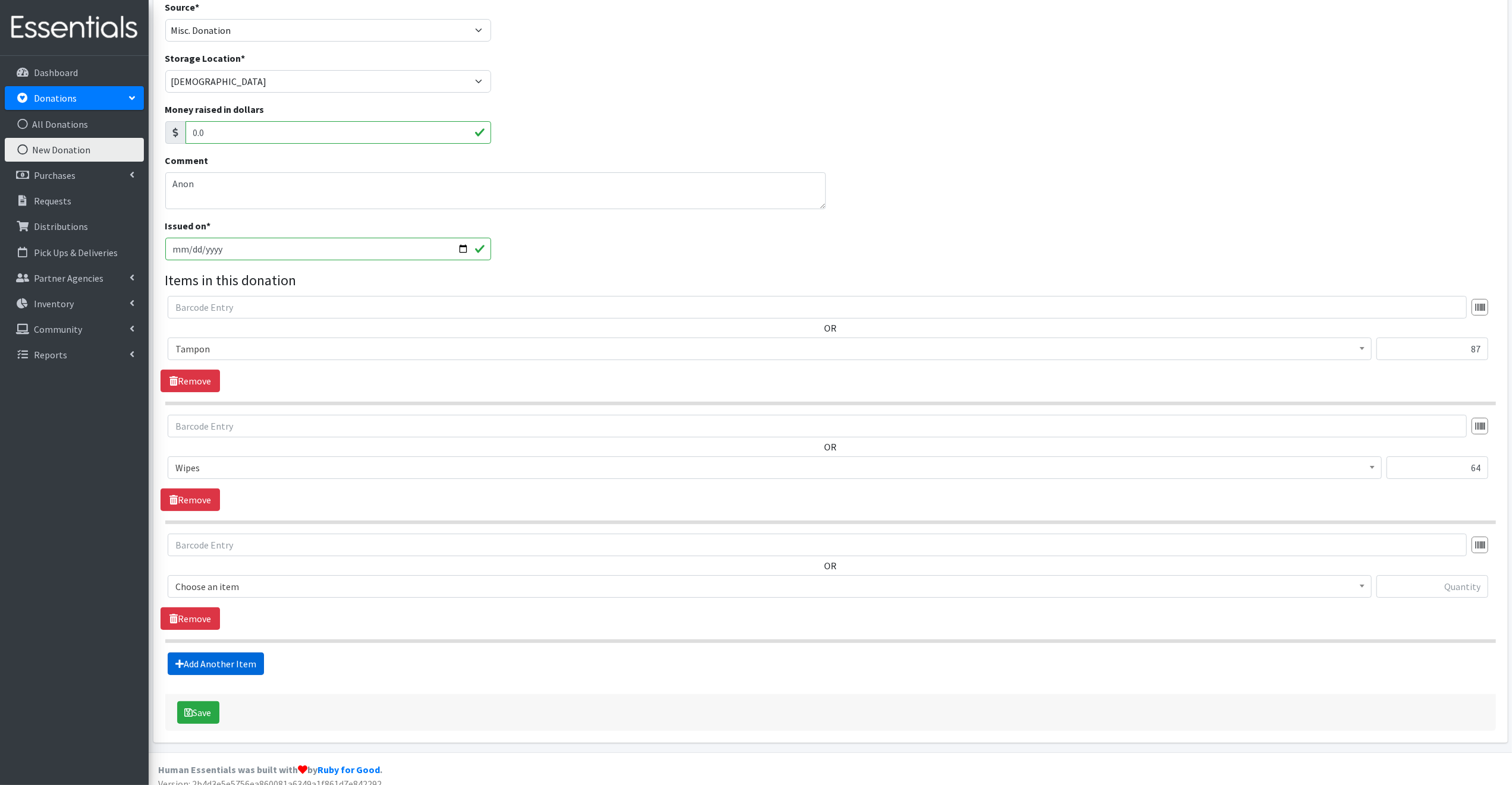
scroll to position [100, 0]
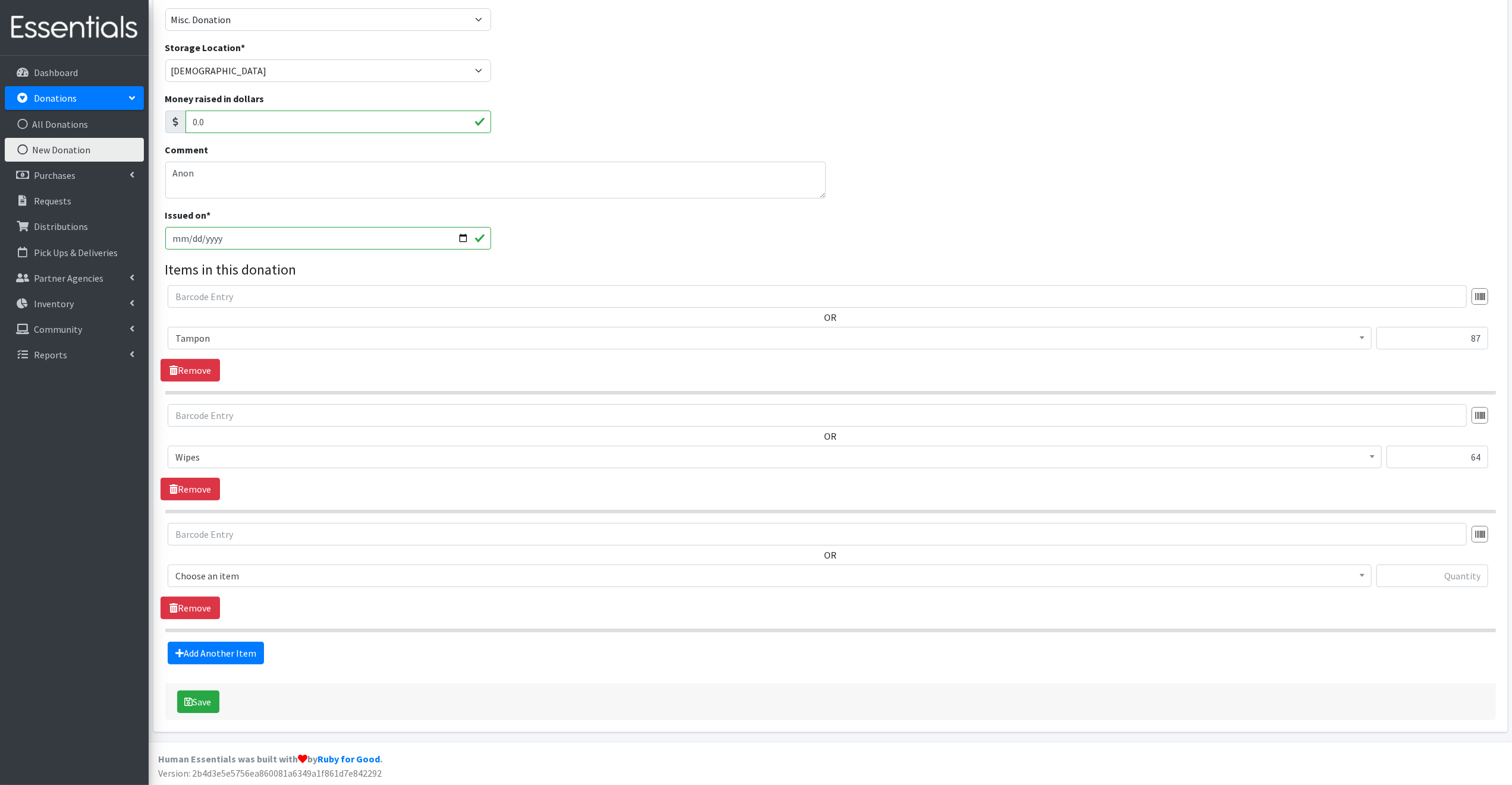
click at [263, 570] on span "Choose an item" at bounding box center [769, 576] width 1189 height 17
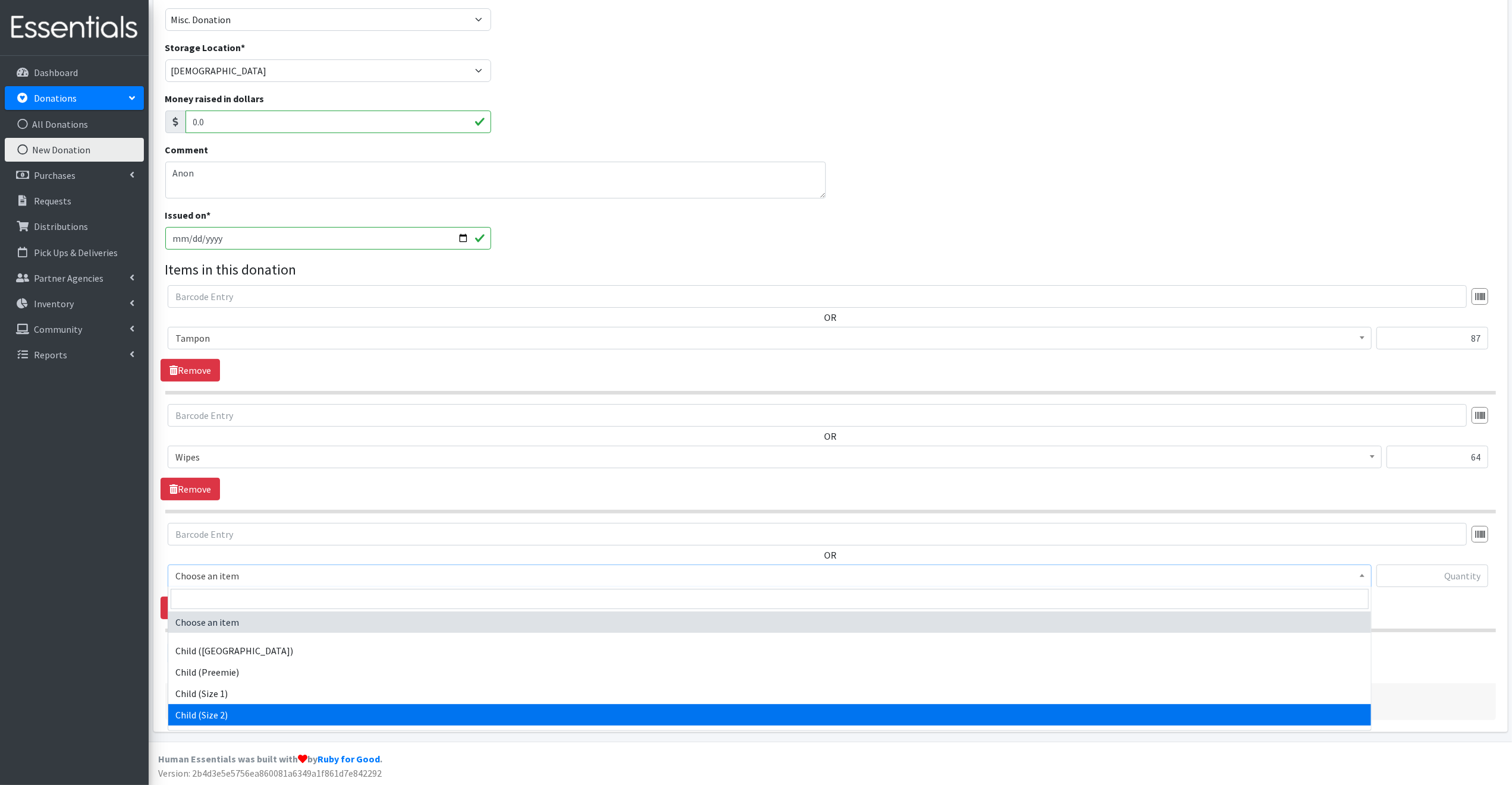
select select "3065"
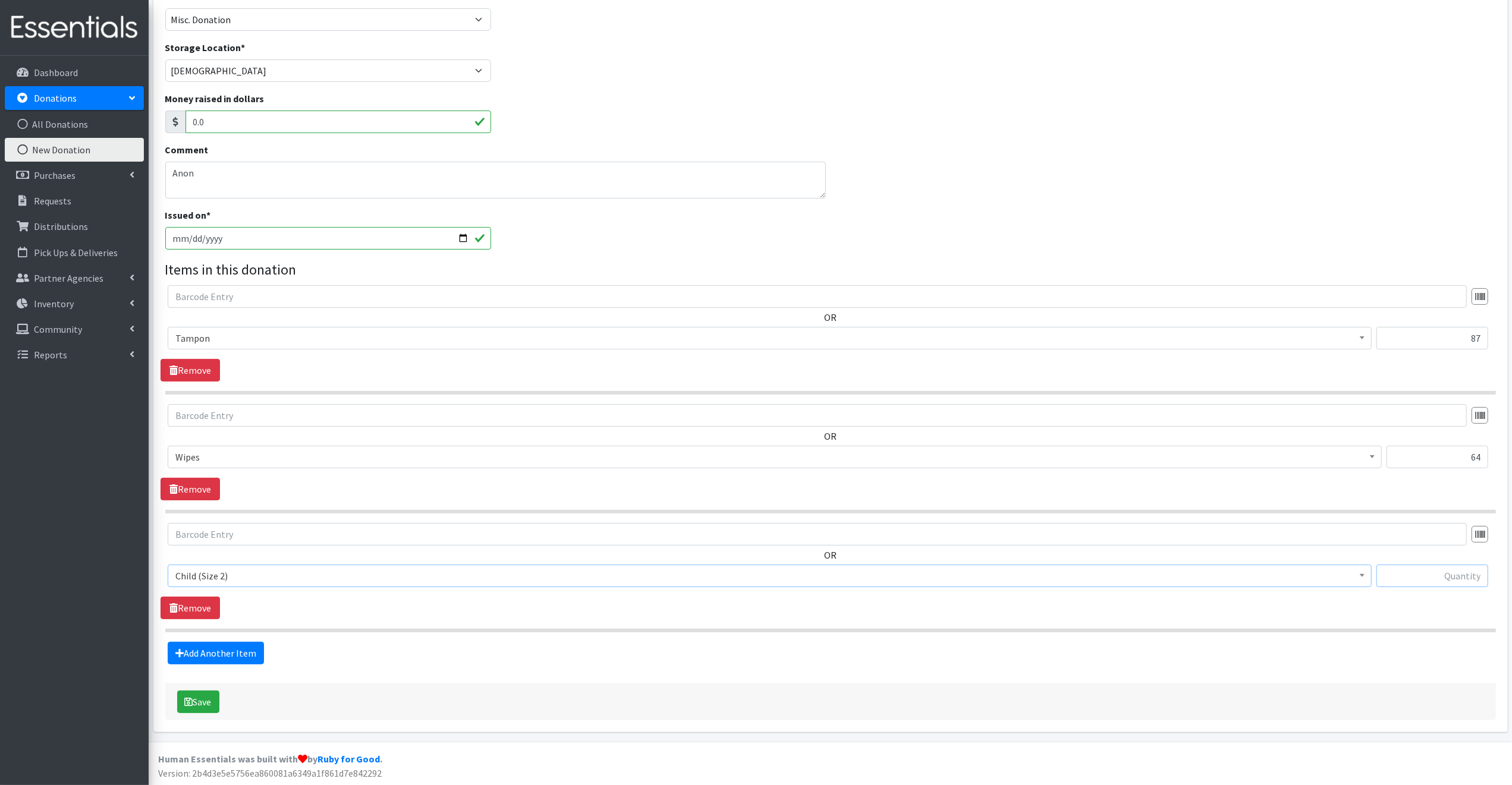
click at [1406, 570] on input "text" at bounding box center [1432, 576] width 112 height 23
type input "158"
click at [240, 651] on link "Add Another Item" at bounding box center [216, 653] width 96 height 23
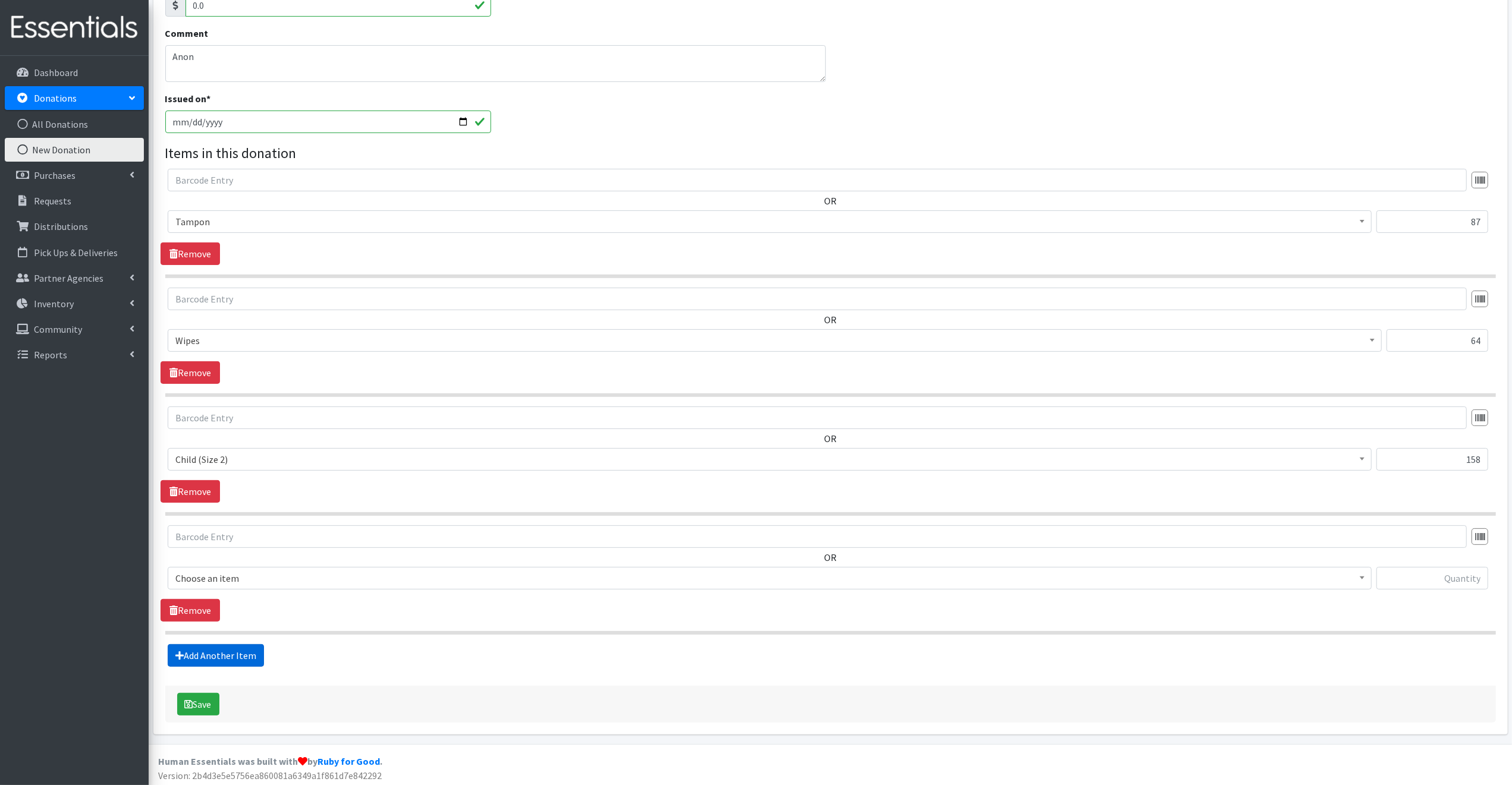
scroll to position [219, 0]
click at [261, 578] on span "Choose an item" at bounding box center [769, 576] width 1189 height 17
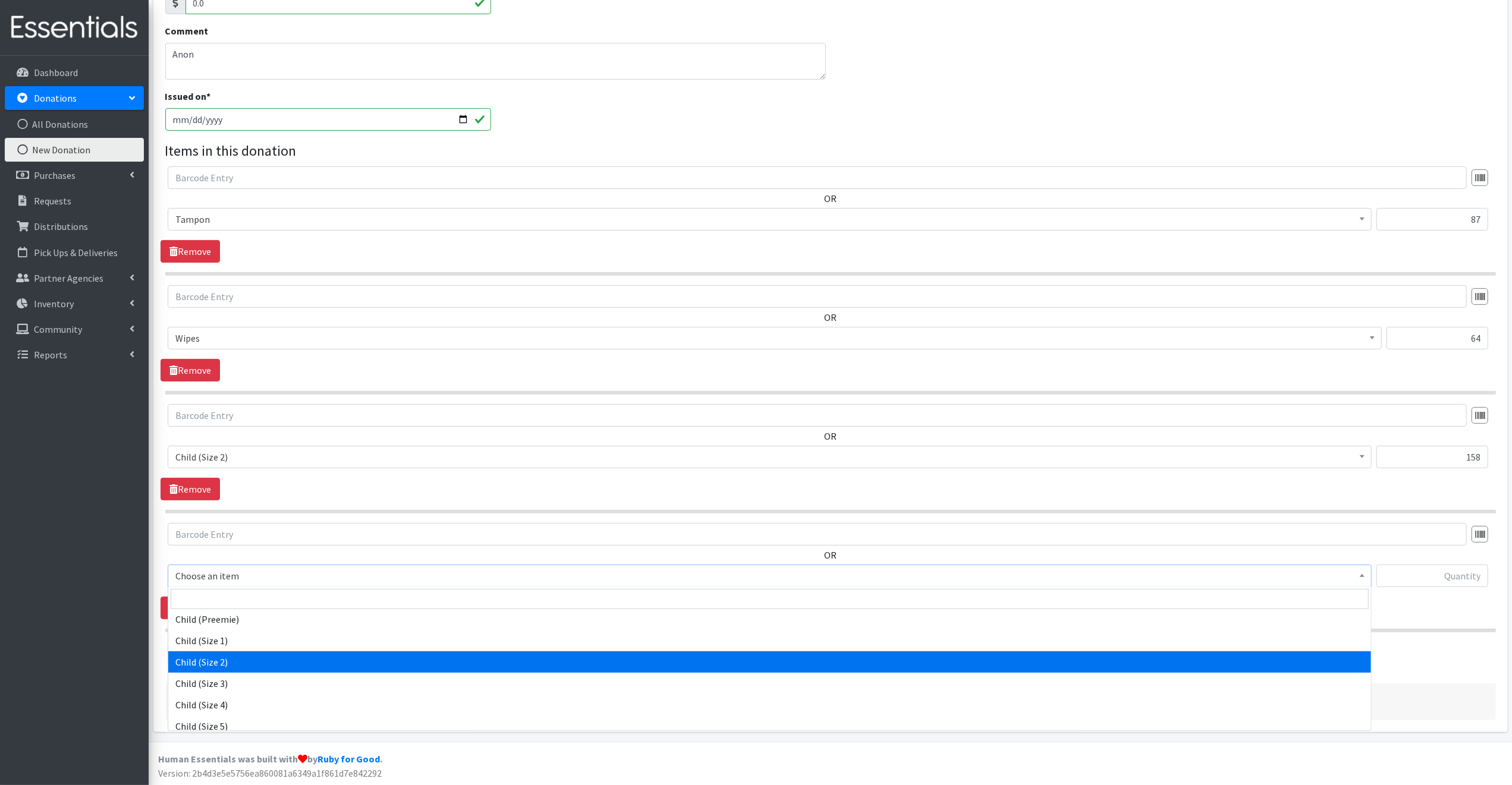
scroll to position [54, 0]
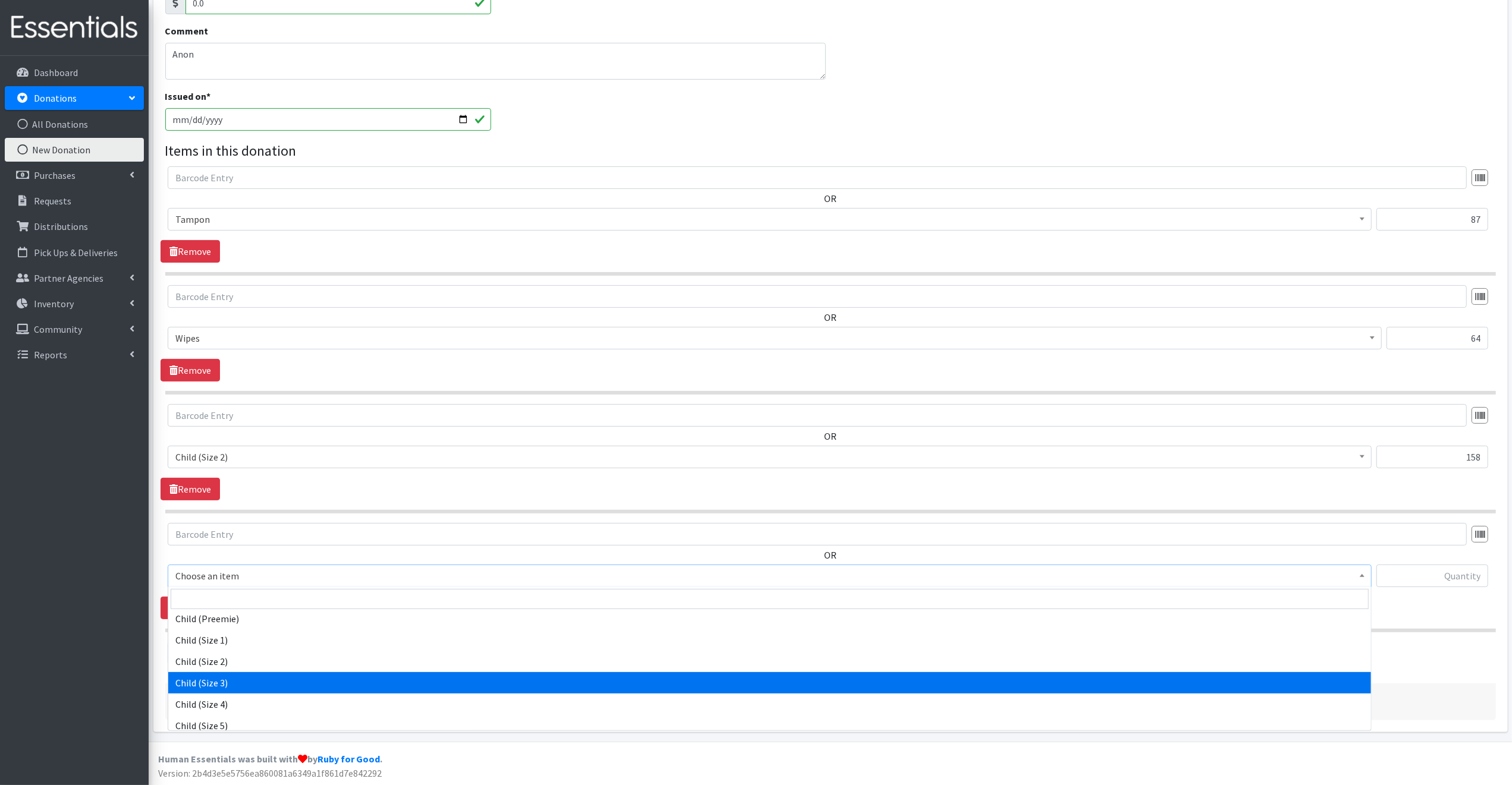
select select "3067"
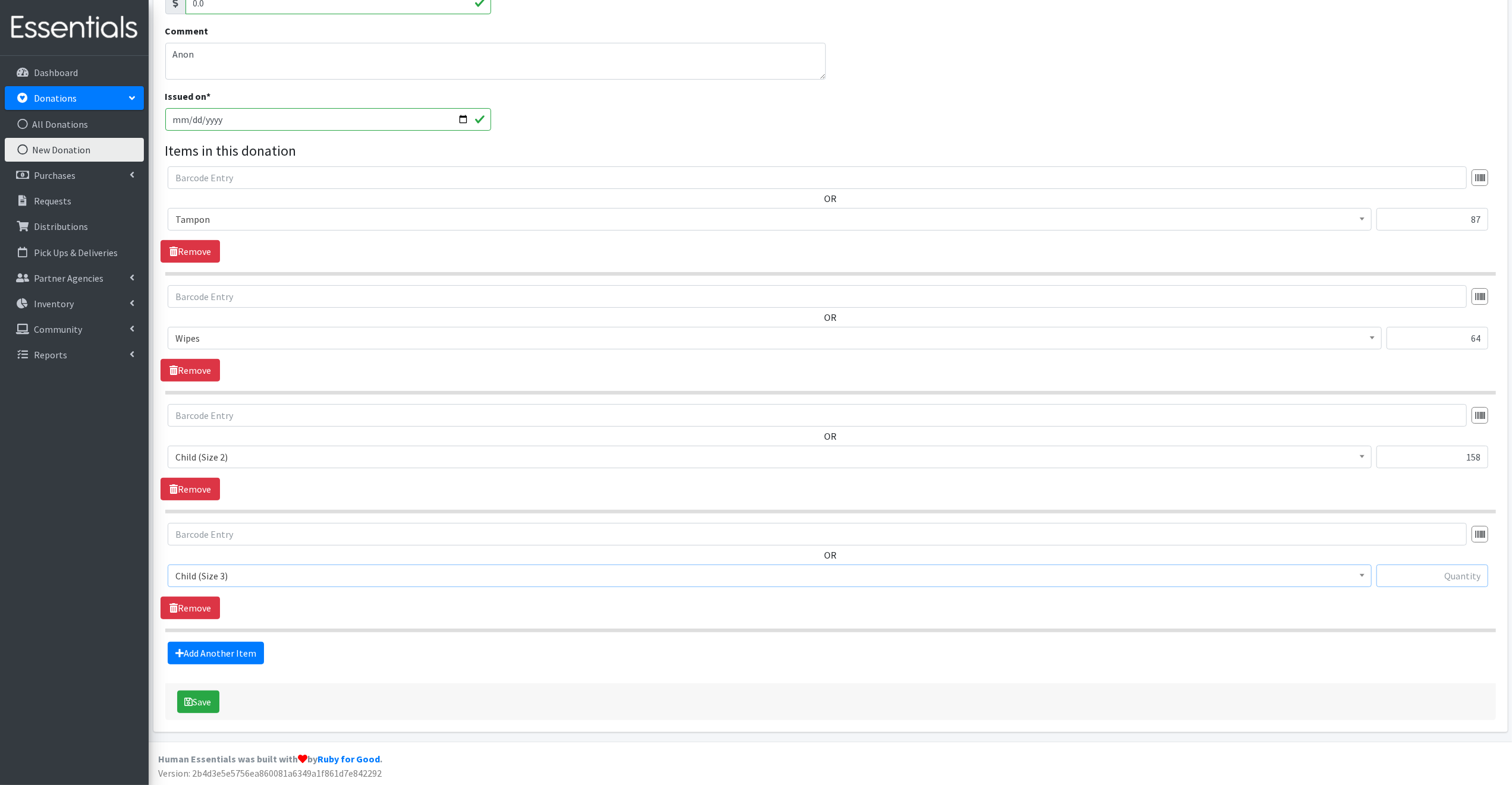
click at [1422, 574] on input "text" at bounding box center [1432, 576] width 112 height 23
type input "1"
click at [212, 703] on button "Save" at bounding box center [198, 702] width 42 height 23
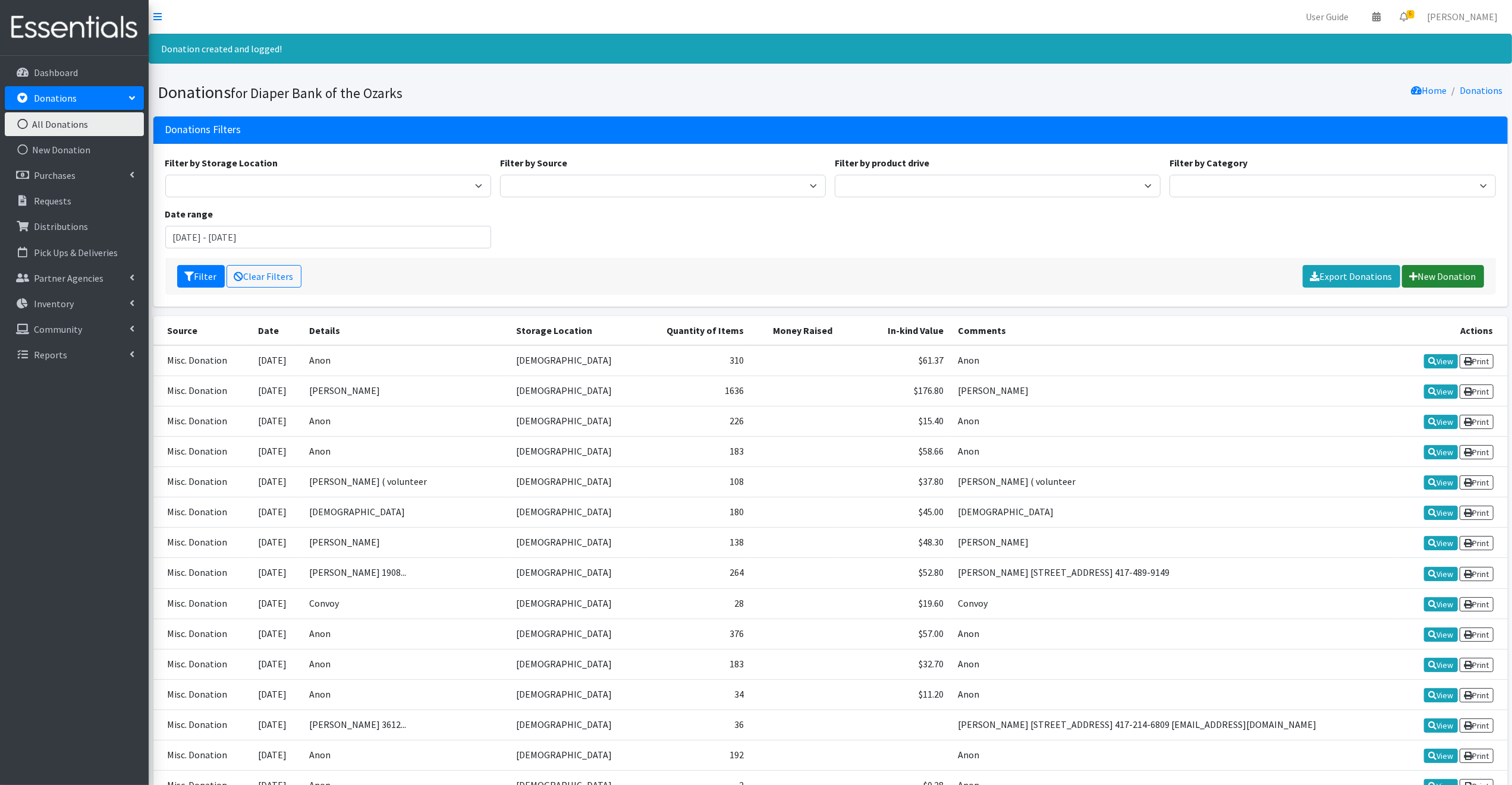
click at [1439, 276] on link "New Donation" at bounding box center [1443, 276] width 82 height 23
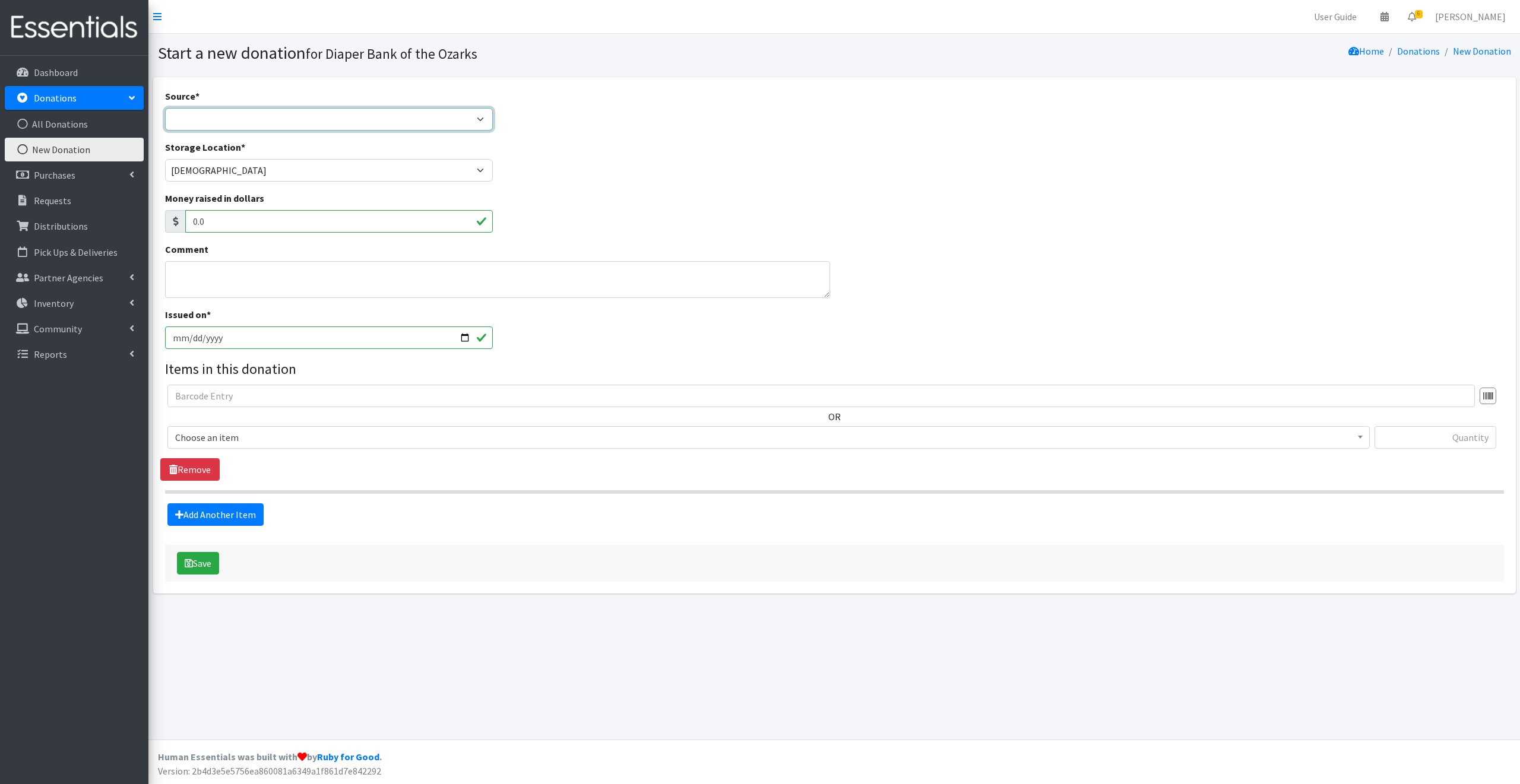
click at [214, 116] on select "Product Drive Manufacturer Donation Site Misc. Donation" at bounding box center [329, 119] width 329 height 22
select select "Misc. Donation"
click at [165, 108] on select "Product Drive Manufacturer Donation Site Misc. Donation" at bounding box center [329, 119] width 329 height 22
click at [194, 276] on textarea "Comment" at bounding box center [497, 279] width 665 height 37
type textarea "Judy & Charlie Lyons 1310 N. Fenchurch Ln, Sgf, MO 65802"
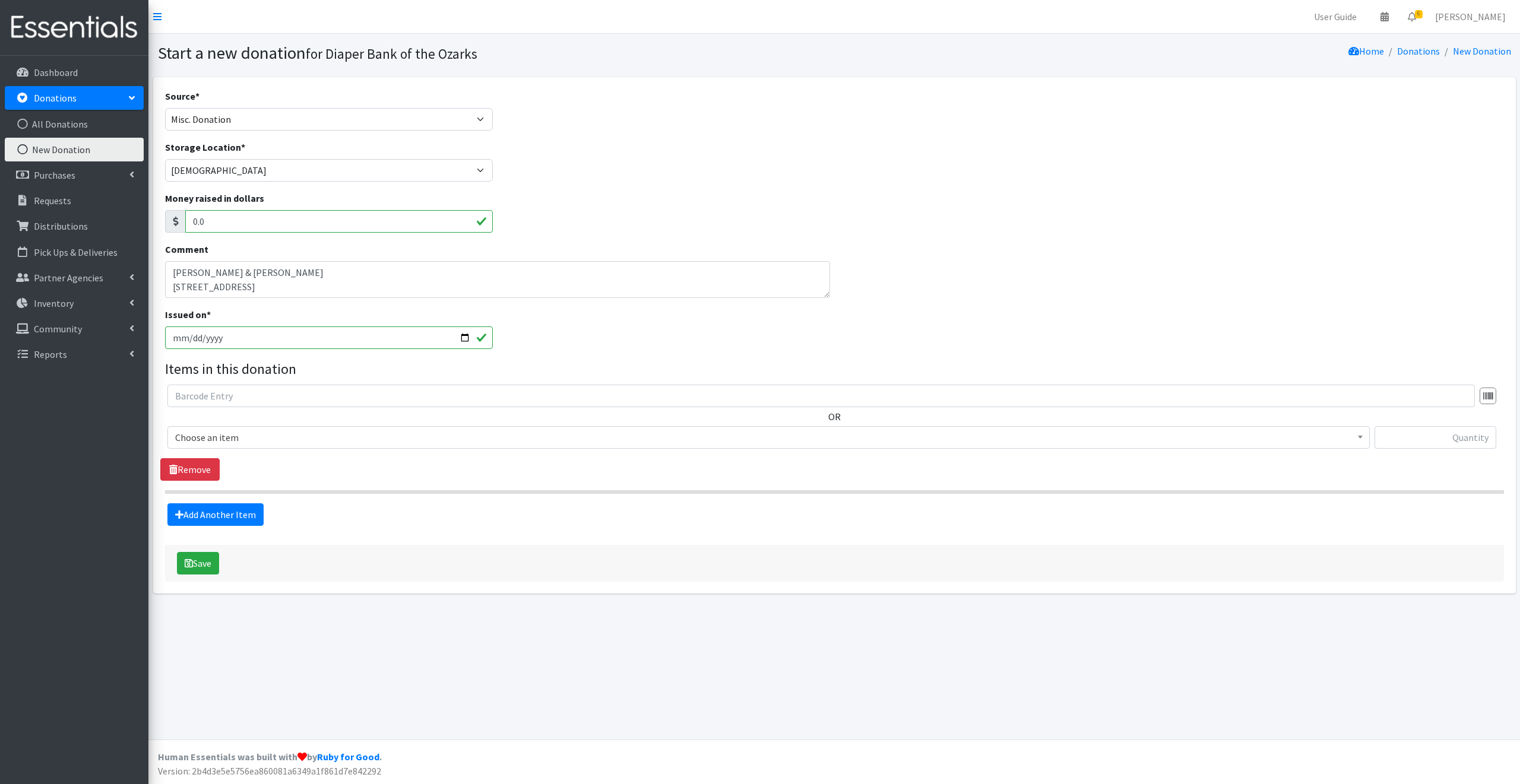
click at [460, 338] on input "2025-09-02" at bounding box center [329, 338] width 329 height 22
type input "2025-09-01"
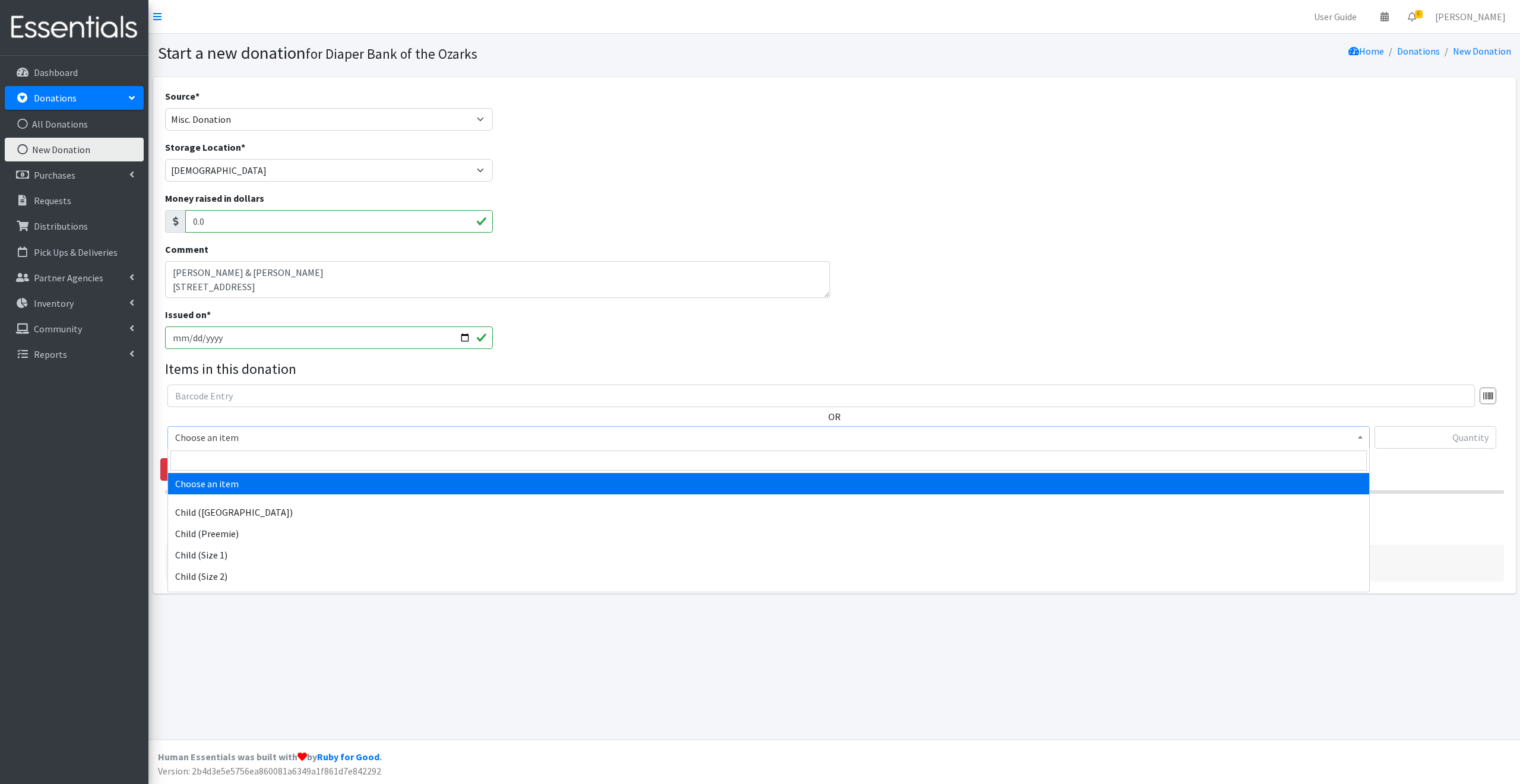
click at [249, 434] on span "Choose an item" at bounding box center [768, 437] width 1187 height 17
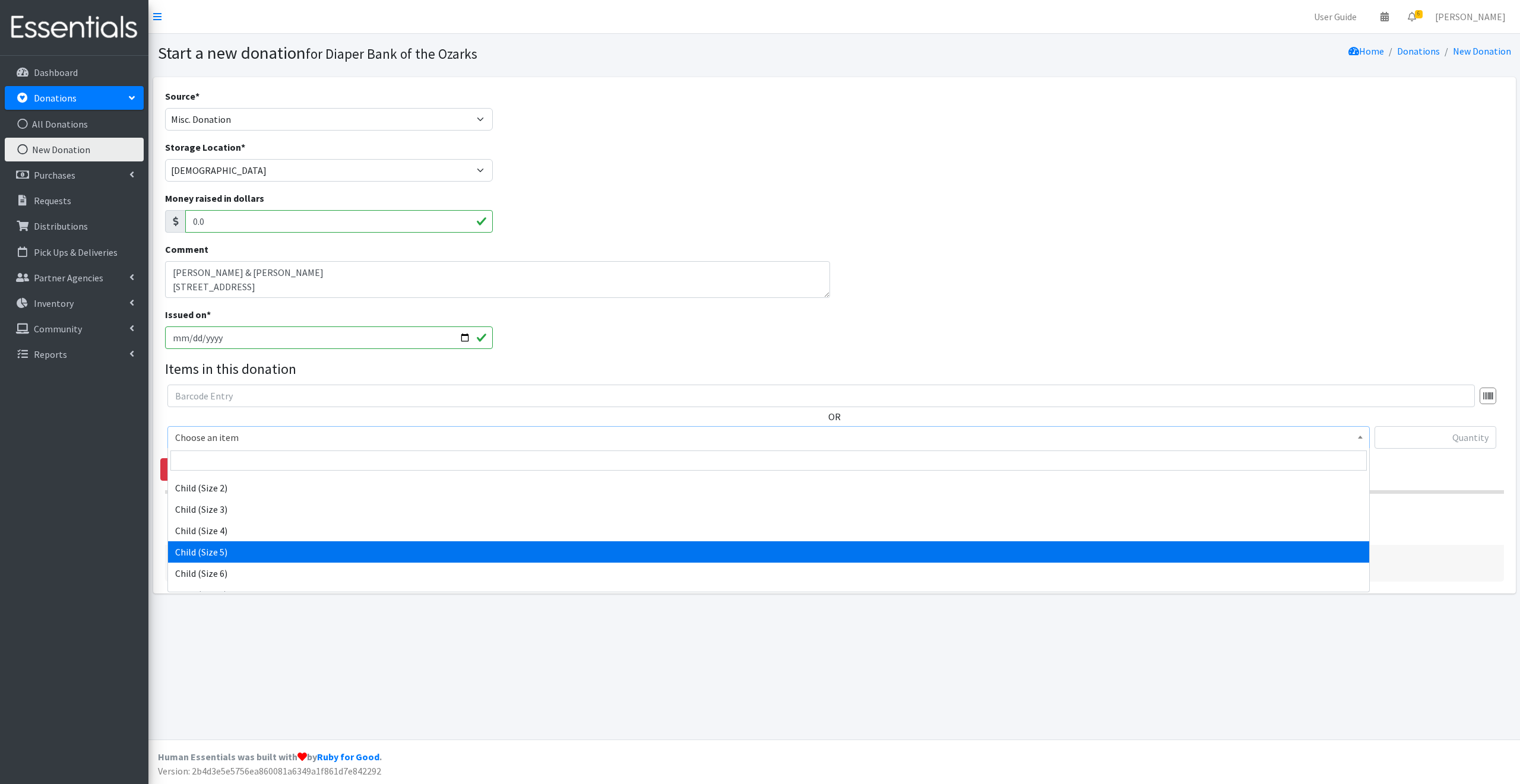
scroll to position [89, 0]
select select "3068"
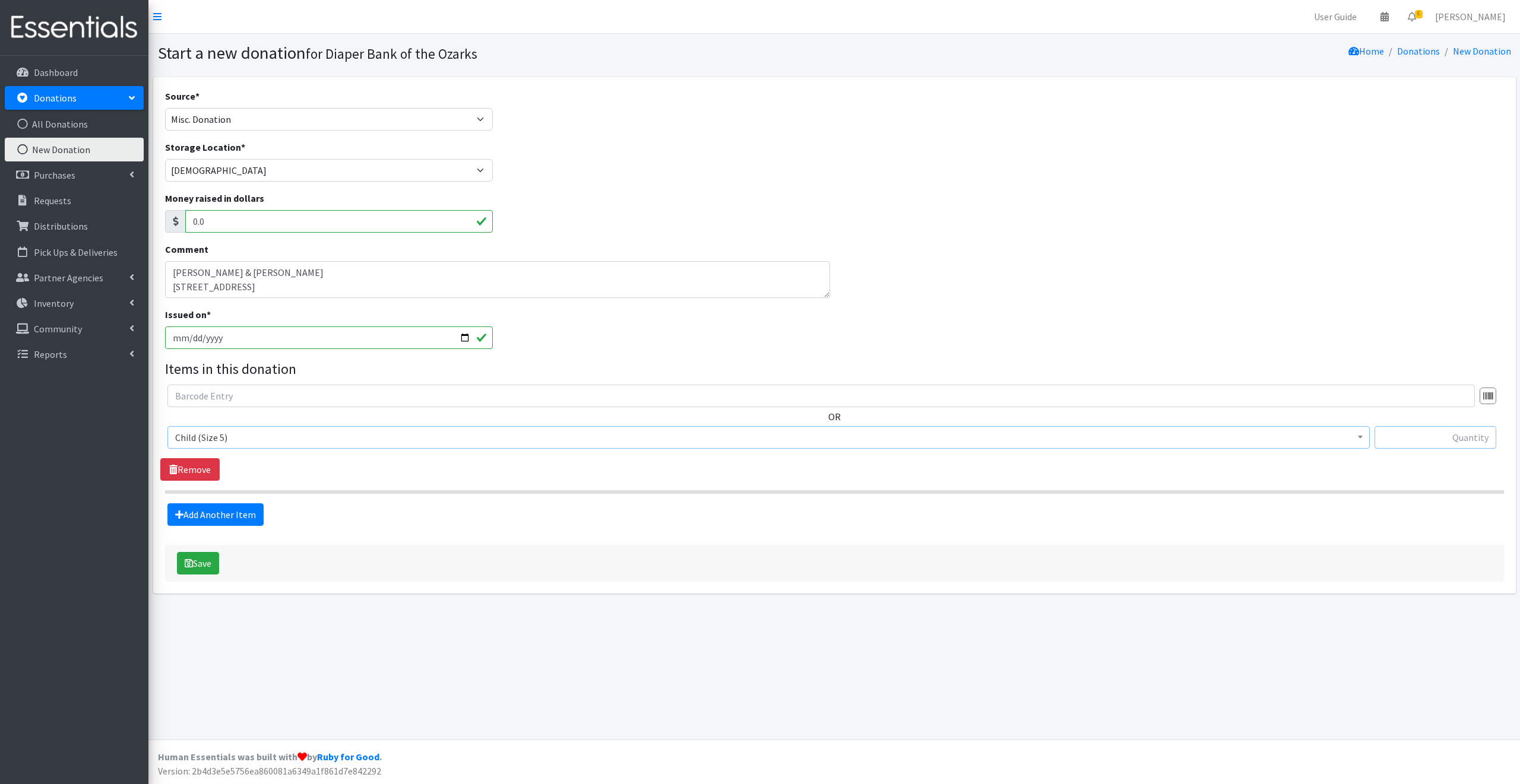
click at [1395, 435] on input "text" at bounding box center [1435, 437] width 122 height 22
type input "264"
click at [199, 557] on button "Save" at bounding box center [197, 563] width 42 height 22
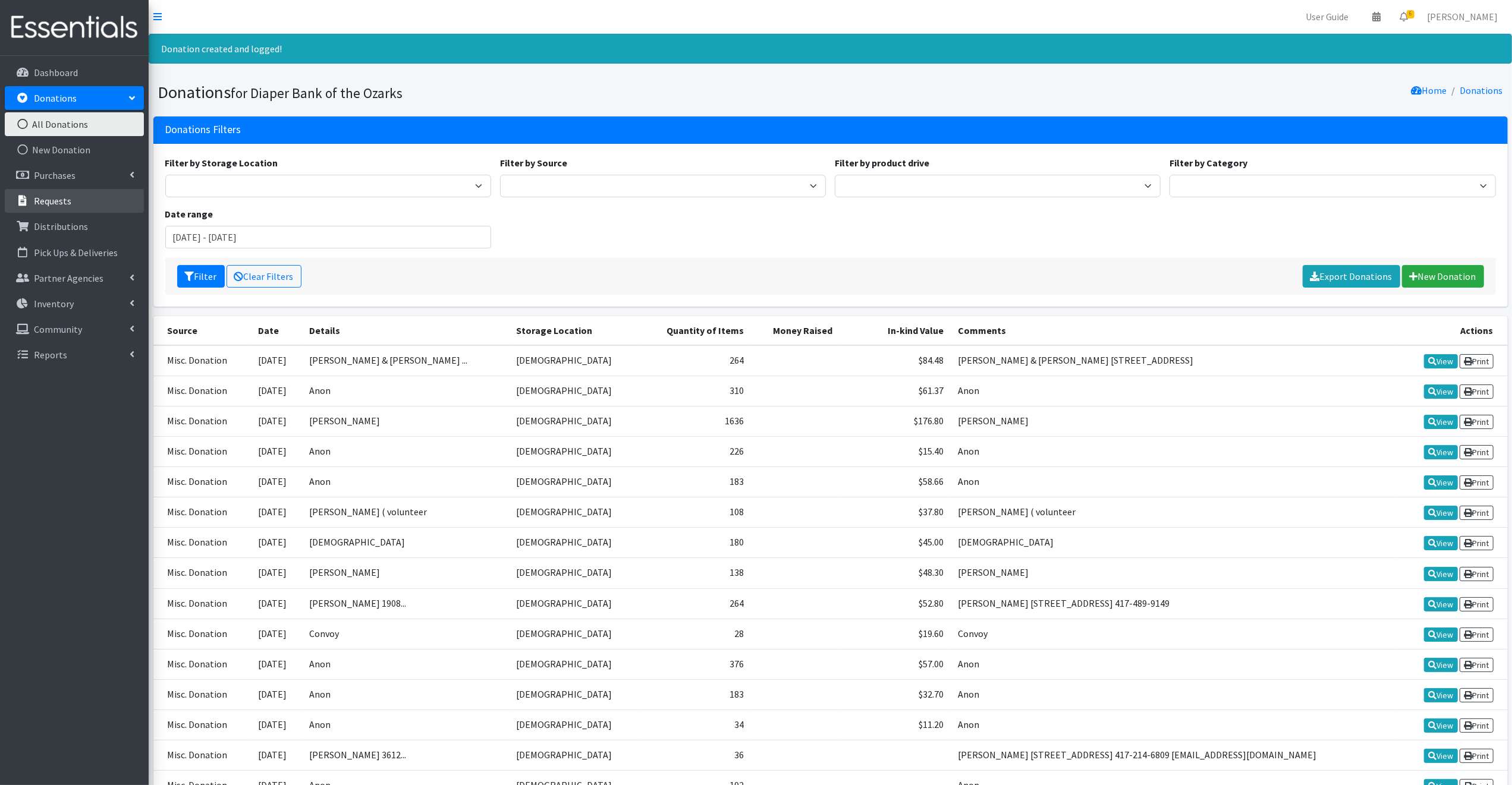
click at [55, 198] on p "Requests" at bounding box center [53, 201] width 38 height 12
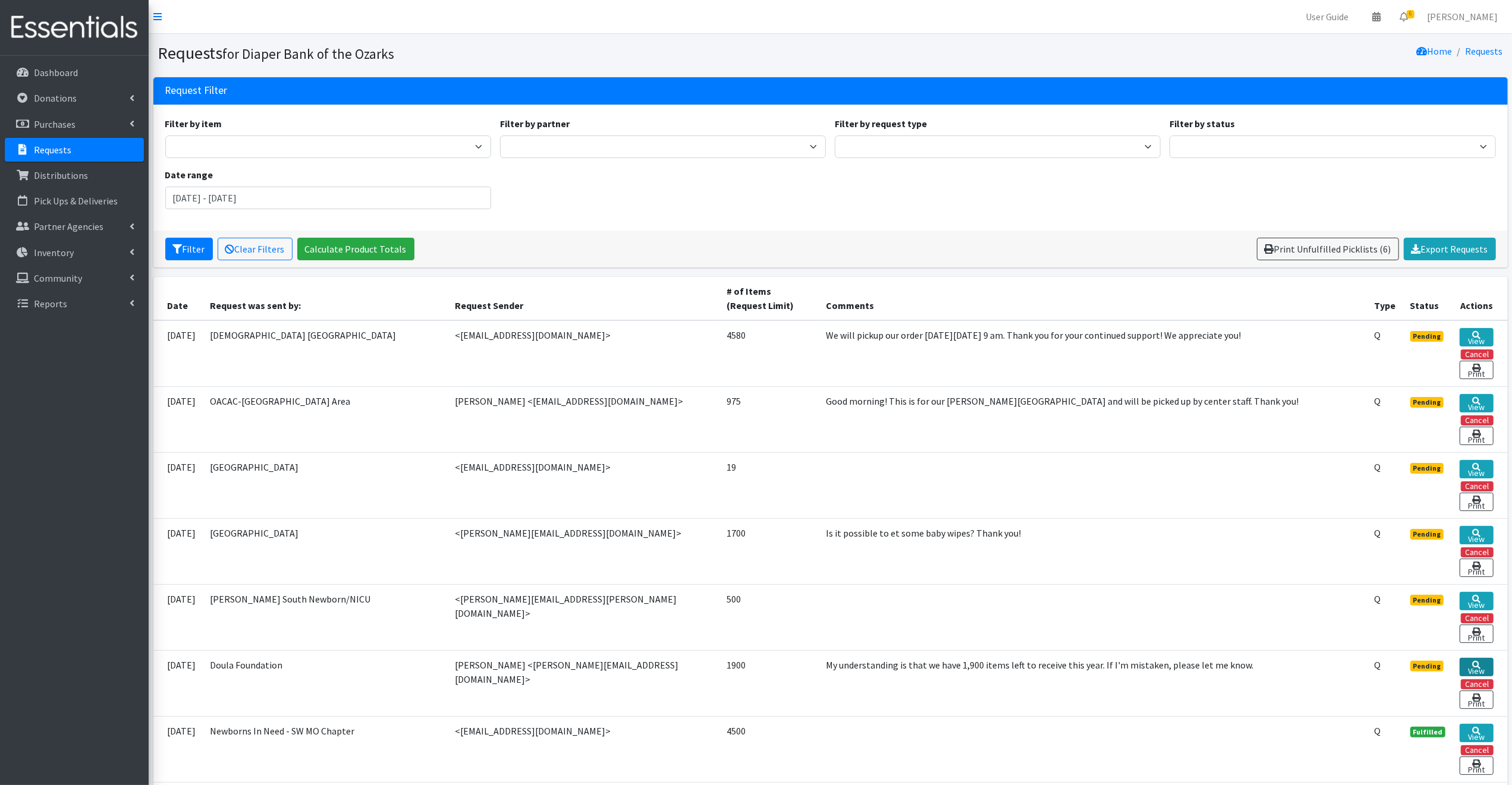
click at [1474, 662] on icon at bounding box center [1476, 665] width 8 height 8
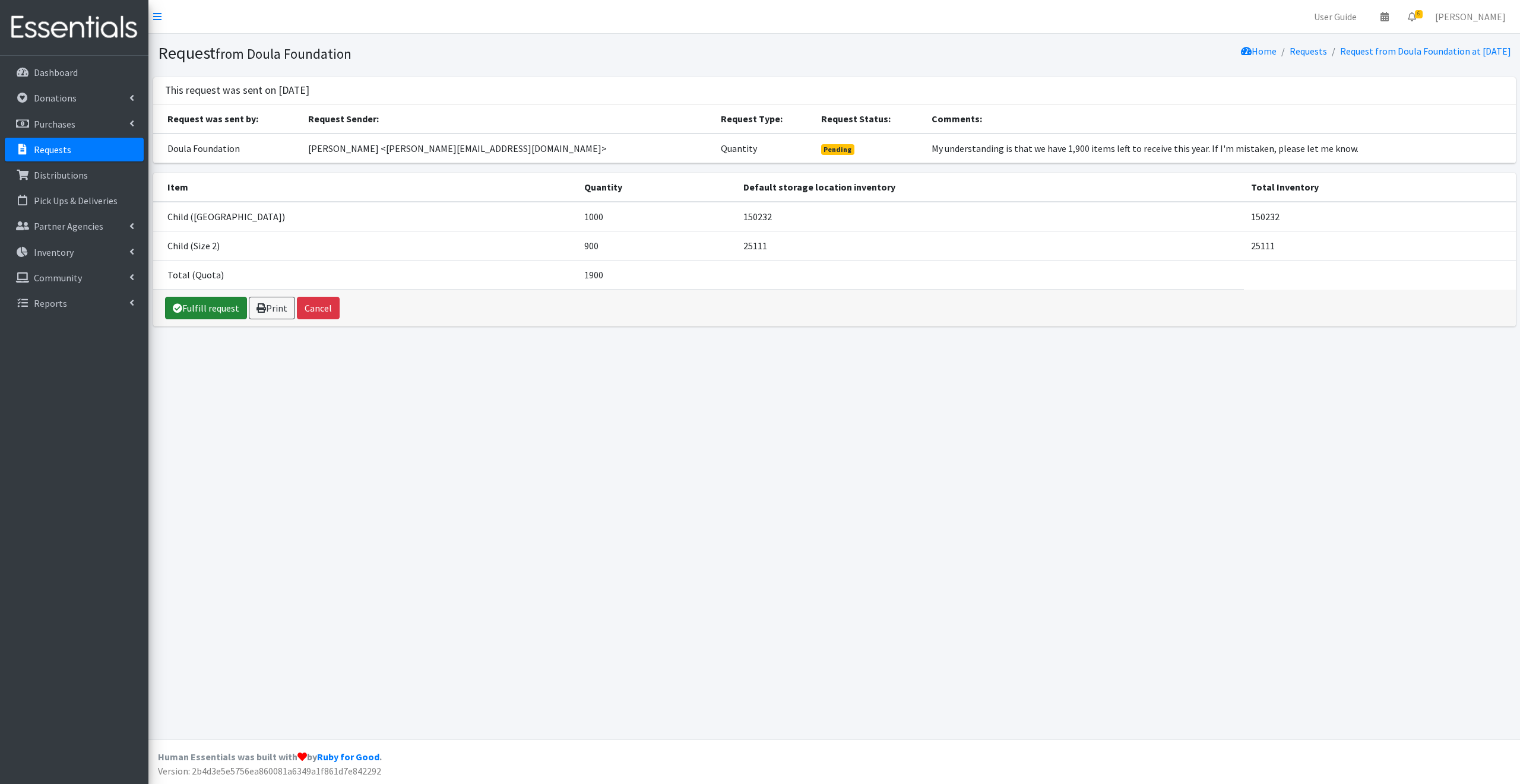
click at [208, 306] on link "Fulfill request" at bounding box center [206, 308] width 82 height 22
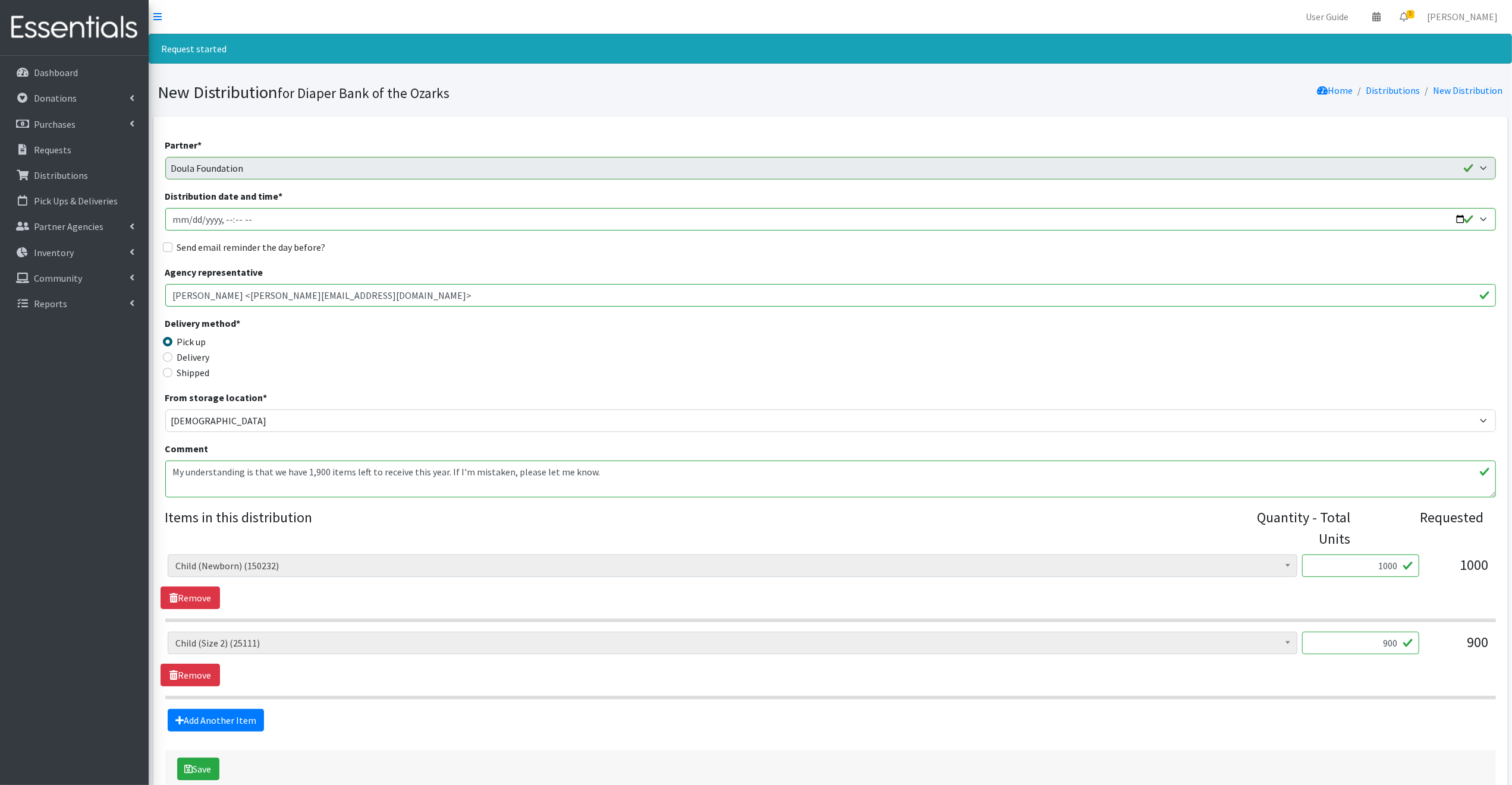
click at [1456, 218] on input "Distribution date and time *" at bounding box center [830, 220] width 1331 height 23
type input "2025-09-11T09:00"
click at [440, 327] on legend "Delivery method *" at bounding box center [332, 325] width 333 height 18
click at [166, 246] on input "Send email reminder the day before?" at bounding box center [167, 247] width 9 height 9
checkbox input "true"
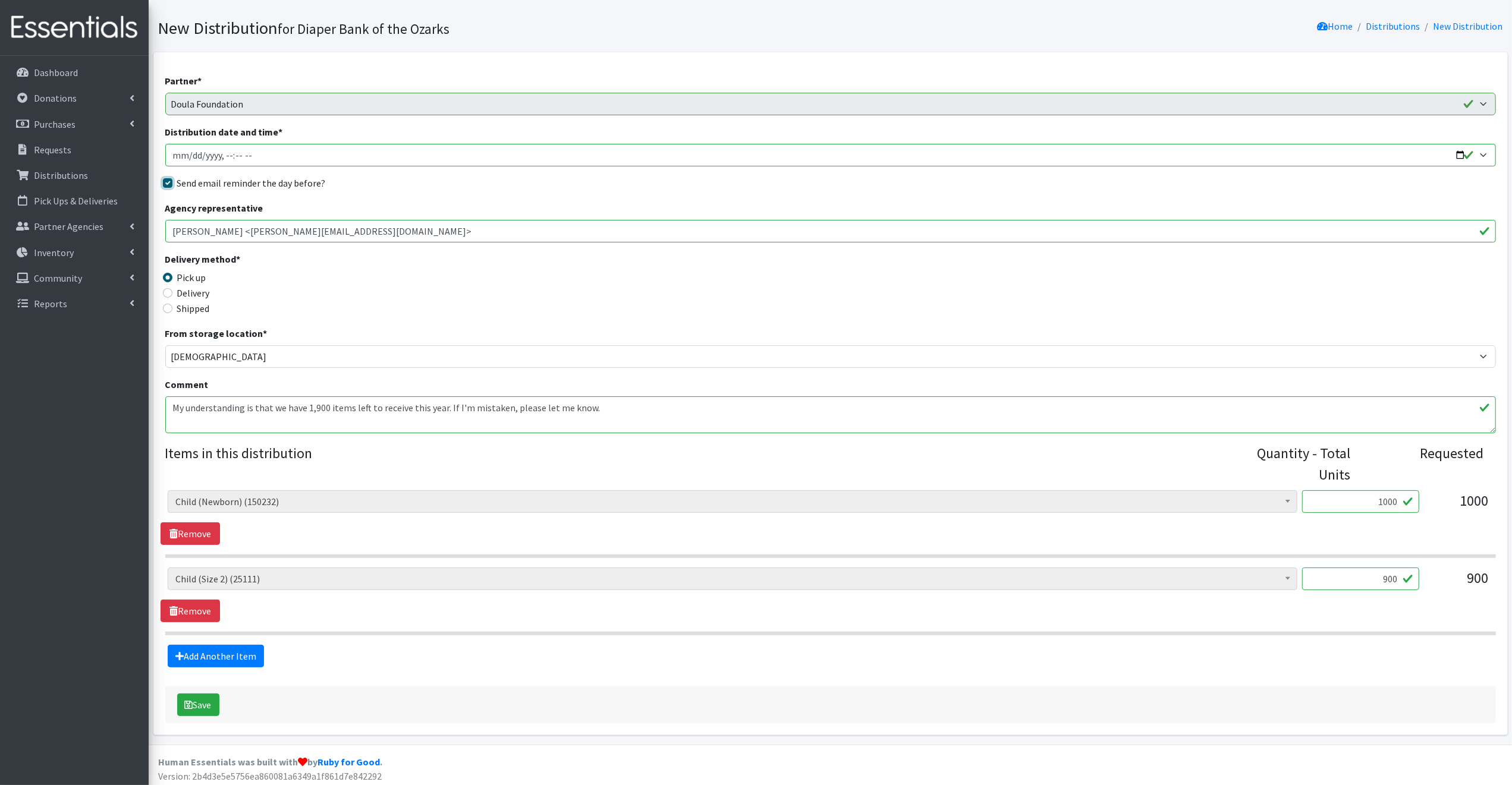
scroll to position [68, 0]
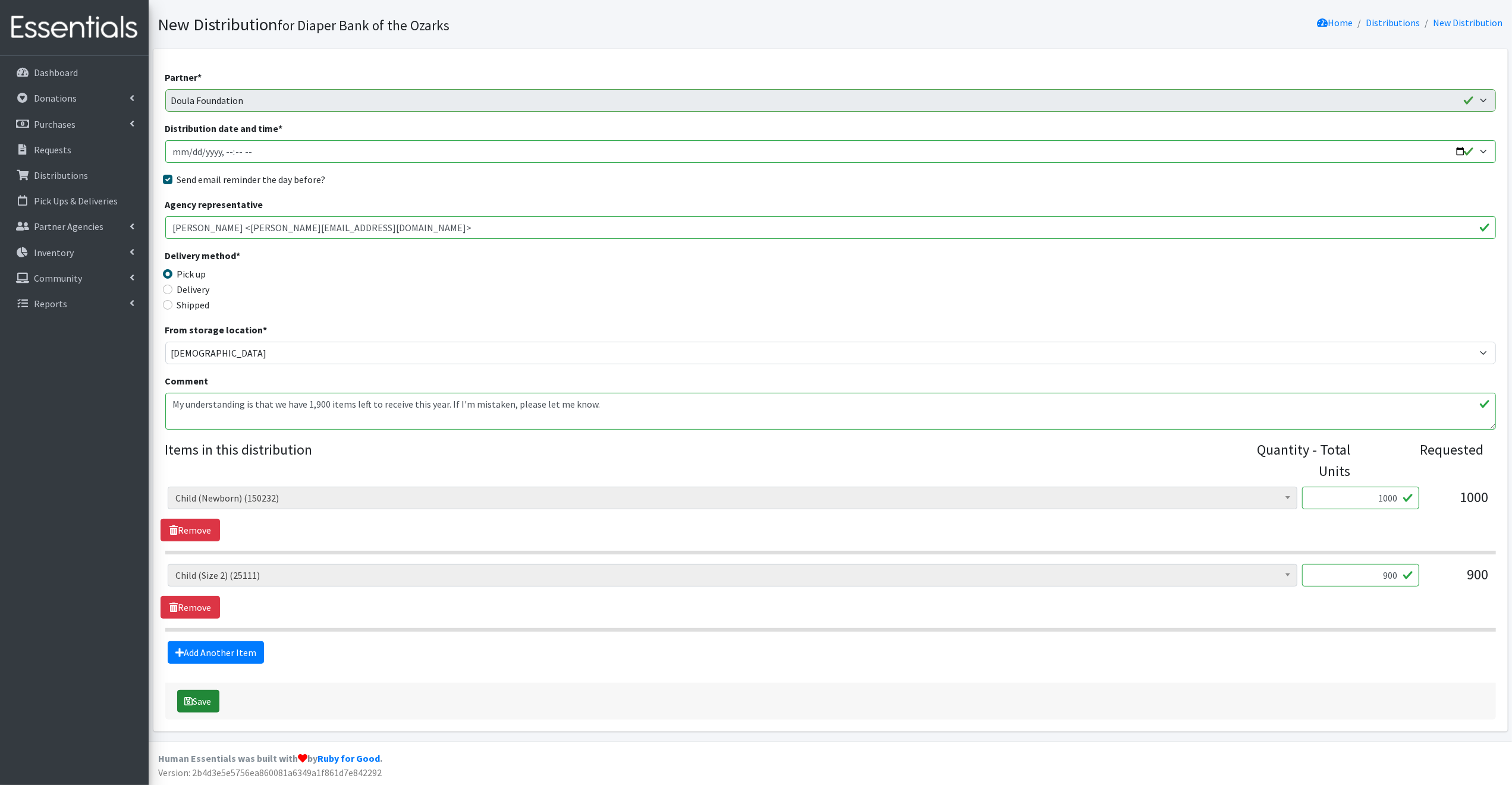
click at [206, 701] on button "Save" at bounding box center [198, 701] width 42 height 23
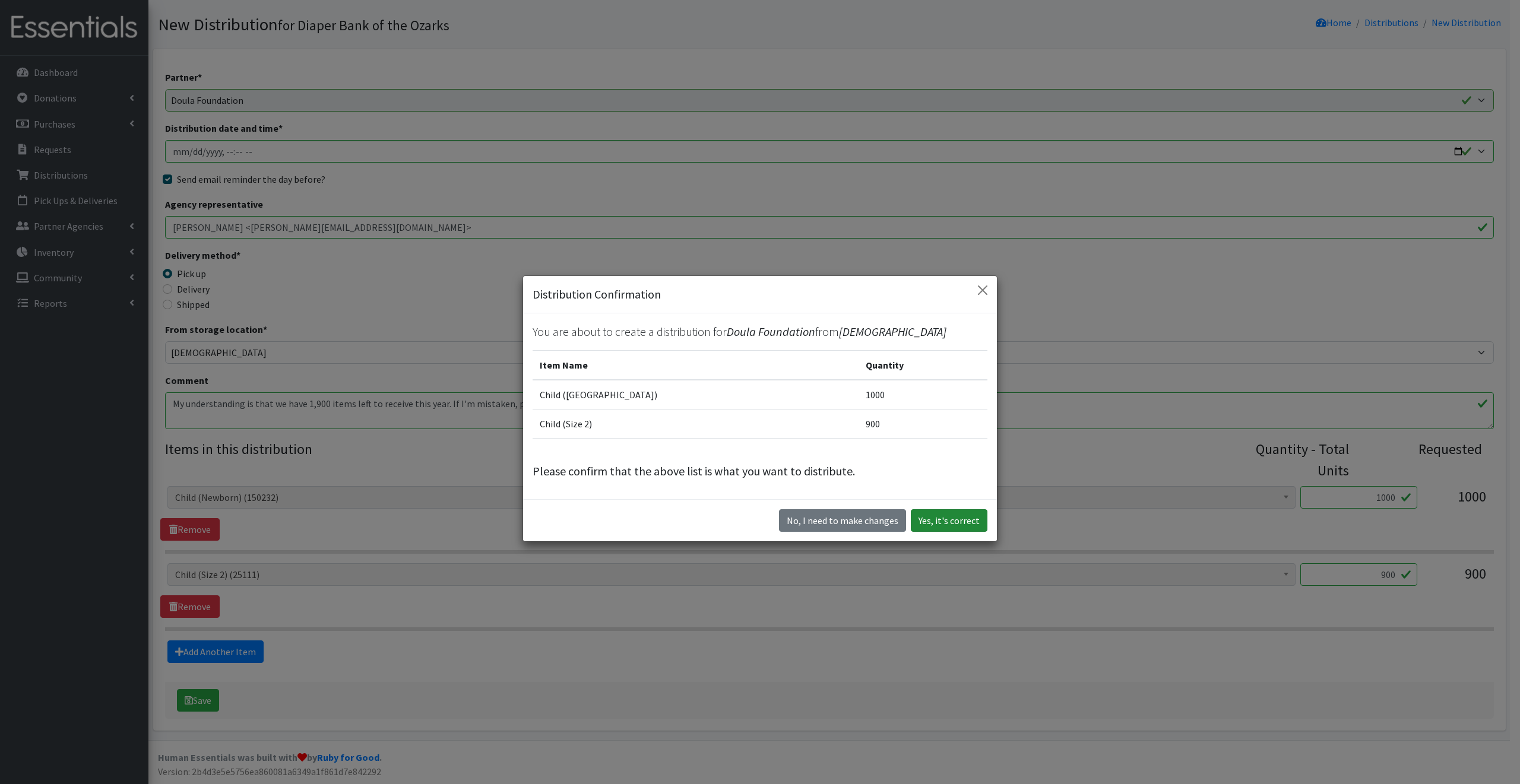
click at [933, 520] on button "Yes, it's correct" at bounding box center [949, 520] width 77 height 22
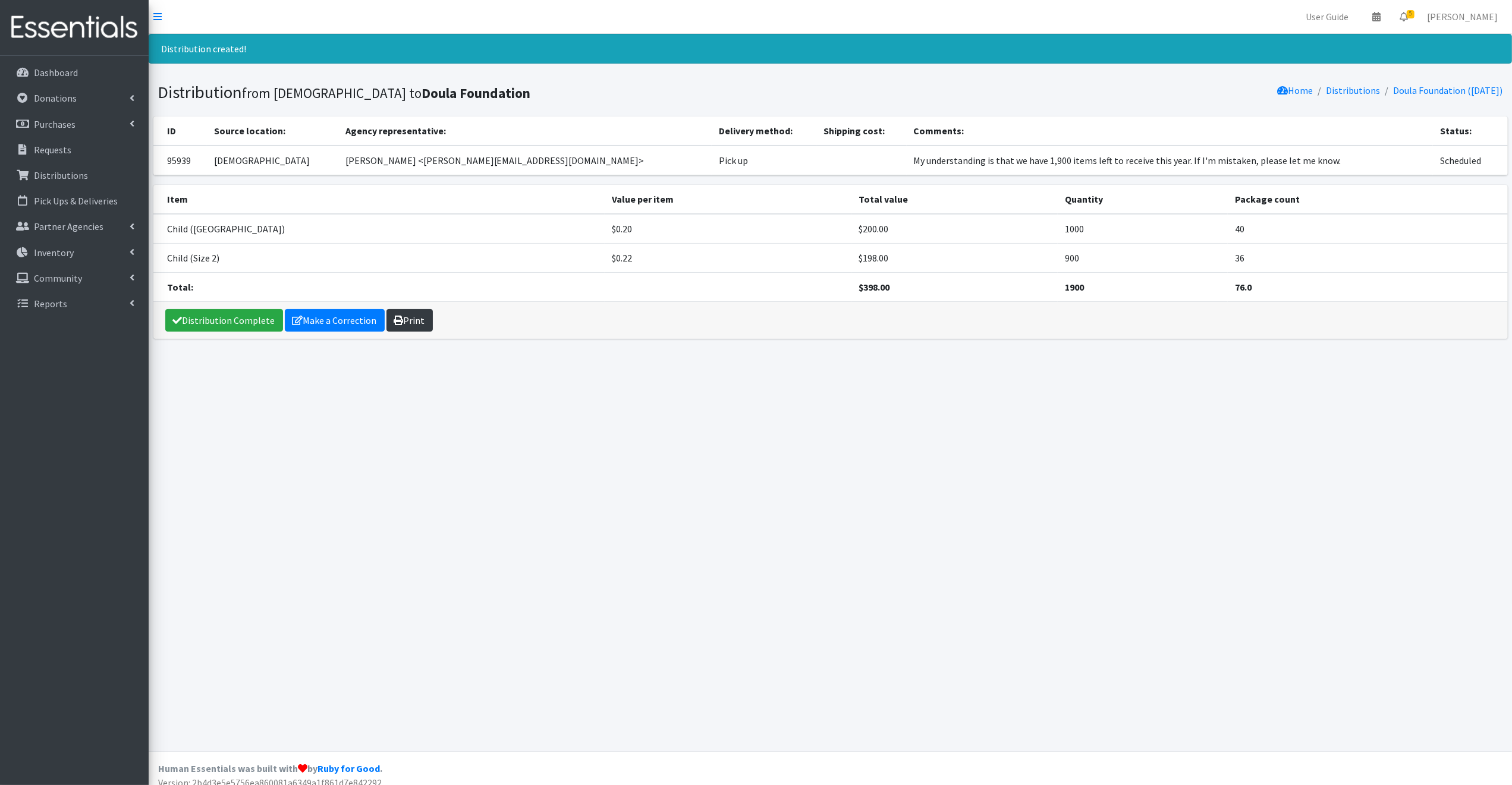
click at [413, 320] on link "Print" at bounding box center [410, 320] width 46 height 23
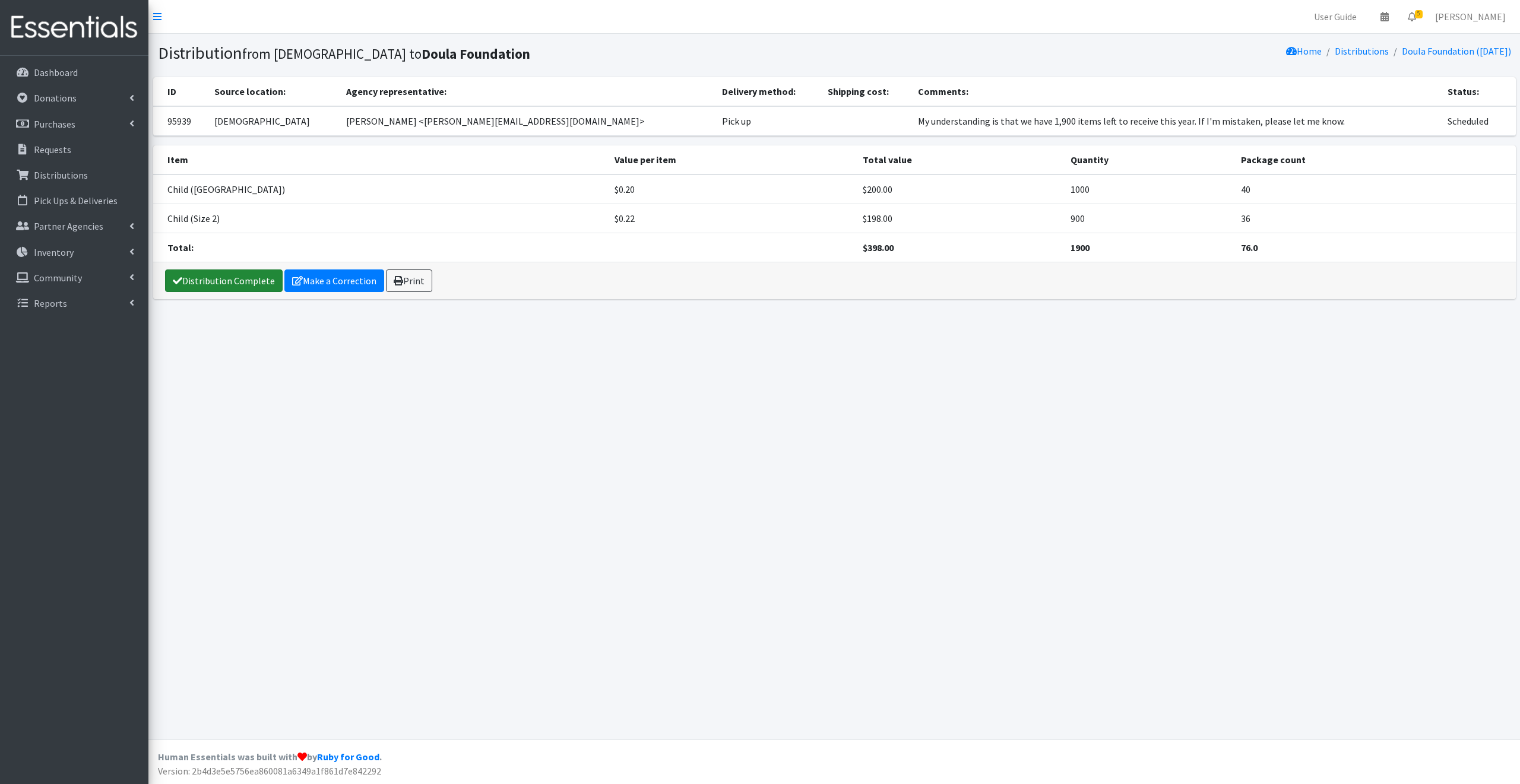
click at [194, 282] on link "Distribution Complete" at bounding box center [224, 280] width 117 height 22
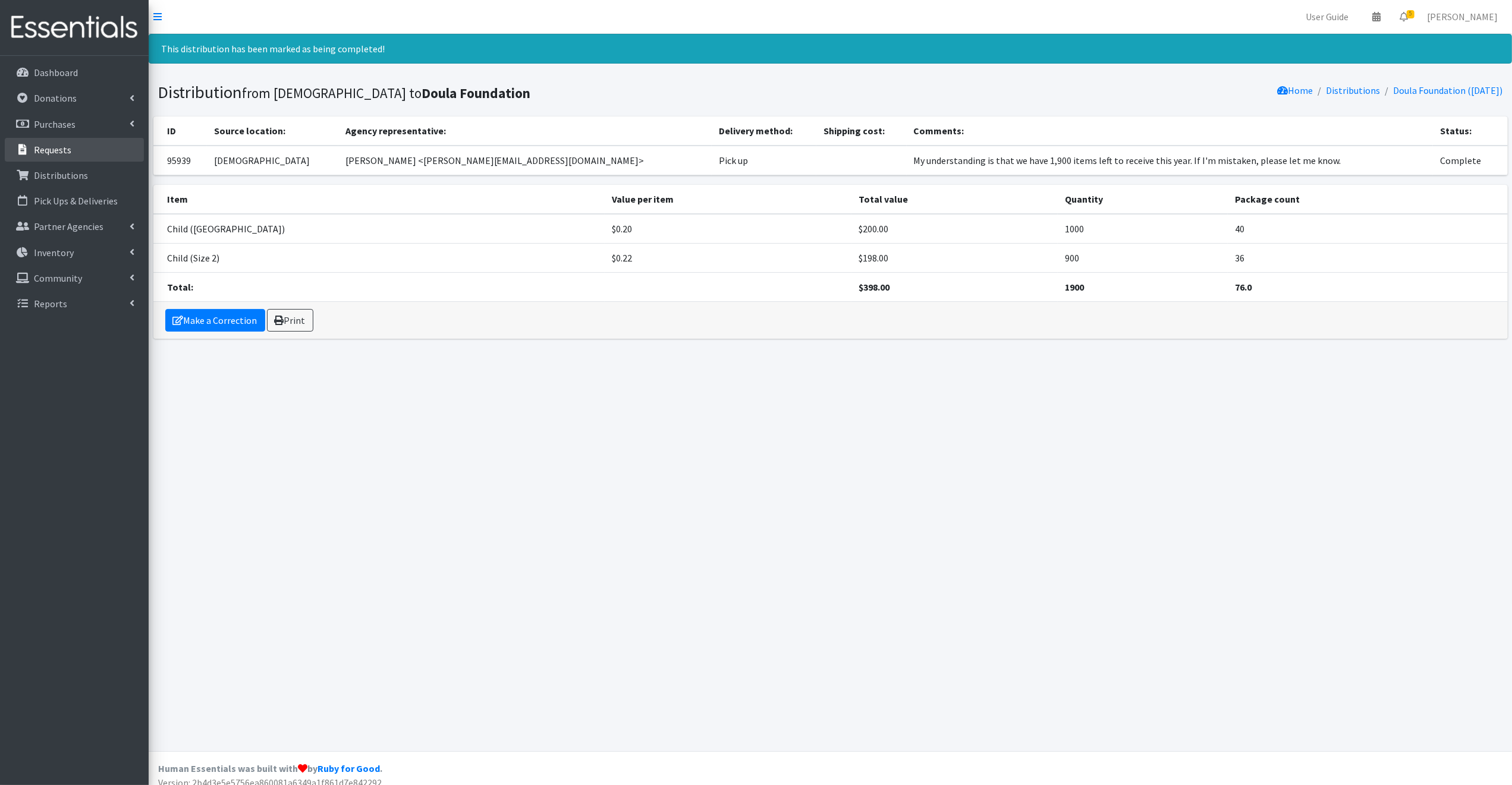
click at [55, 148] on p "Requests" at bounding box center [53, 149] width 38 height 12
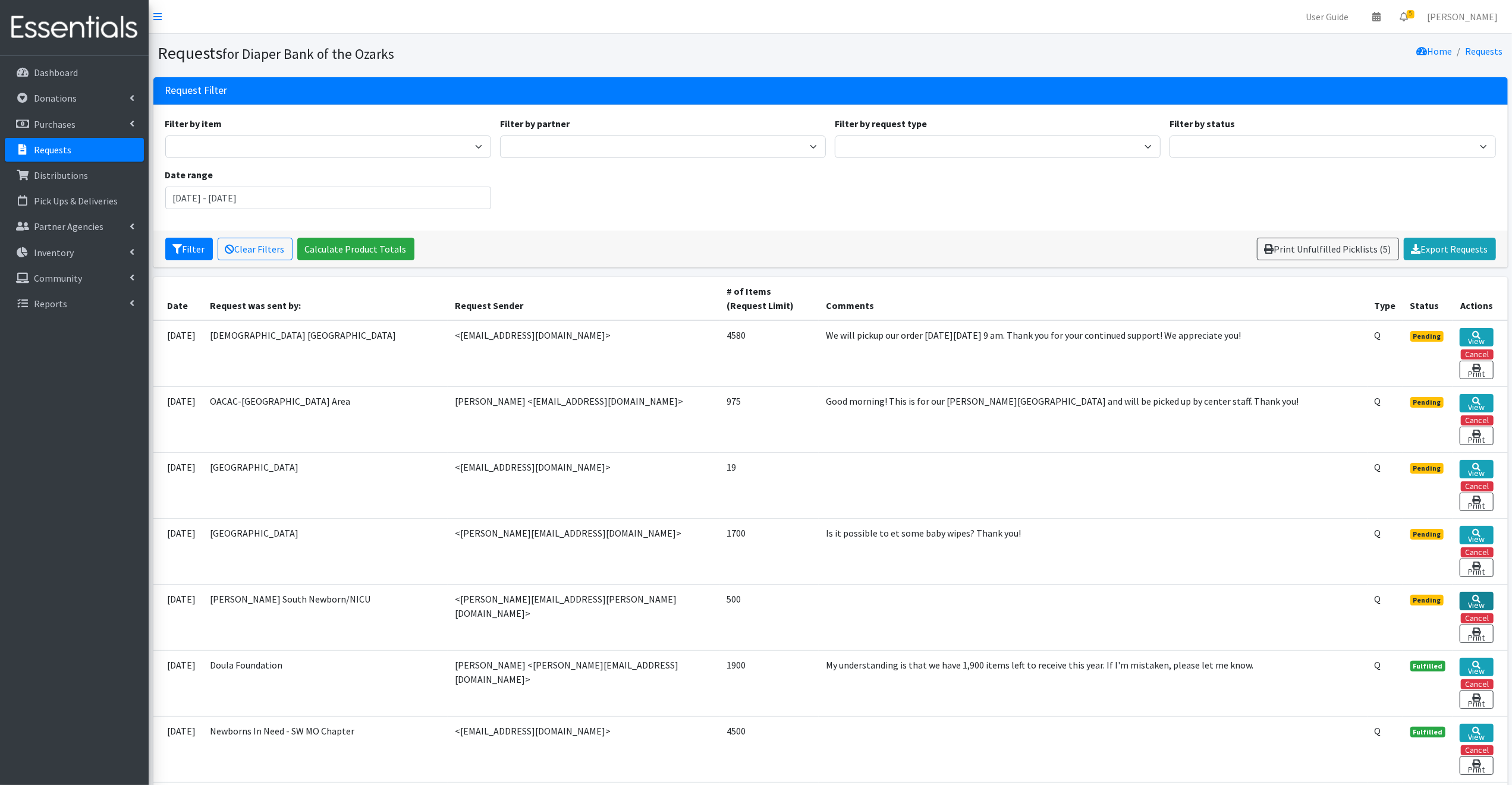
click at [1484, 598] on link "View" at bounding box center [1476, 601] width 33 height 18
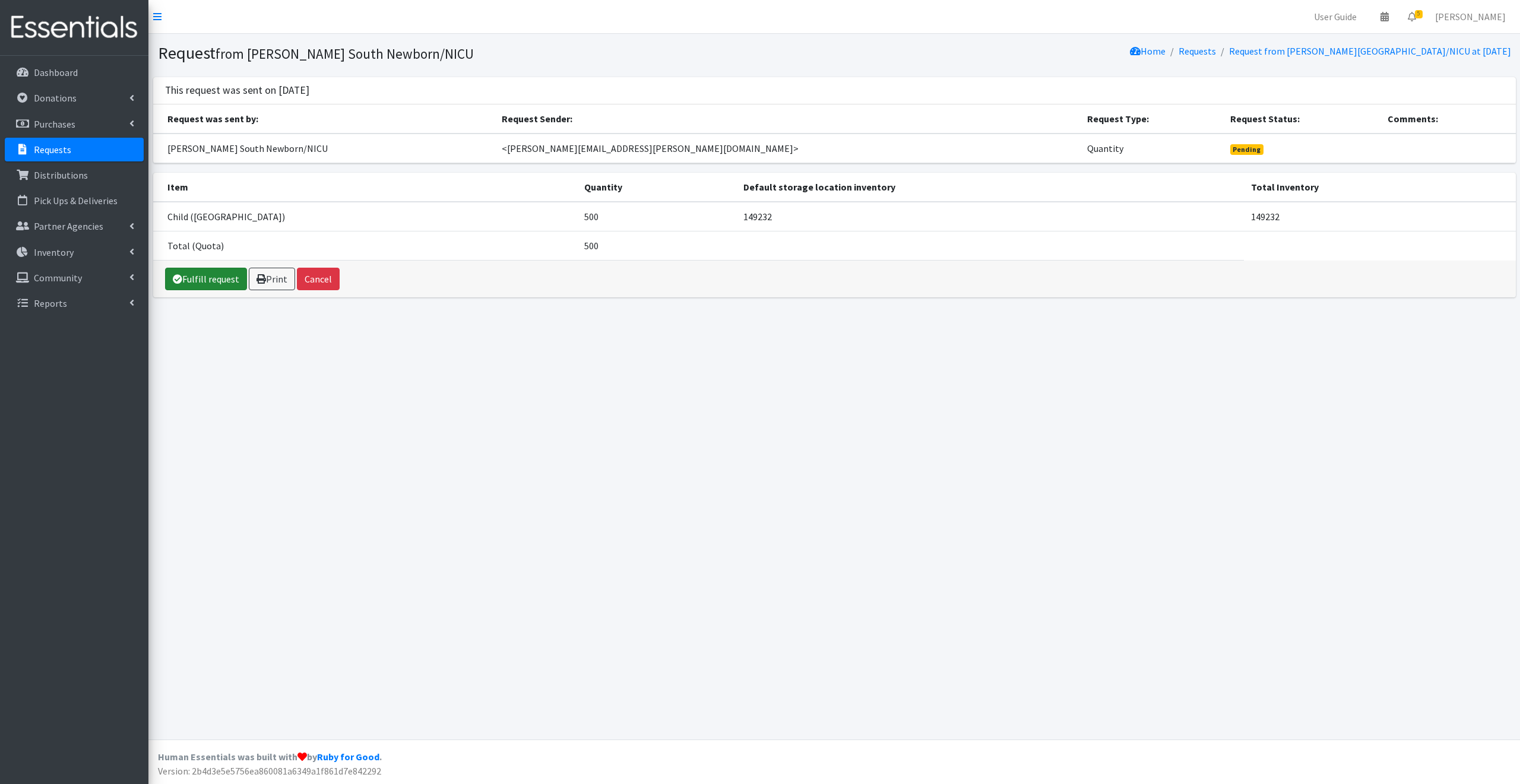
click at [206, 275] on link "Fulfill request" at bounding box center [206, 279] width 82 height 22
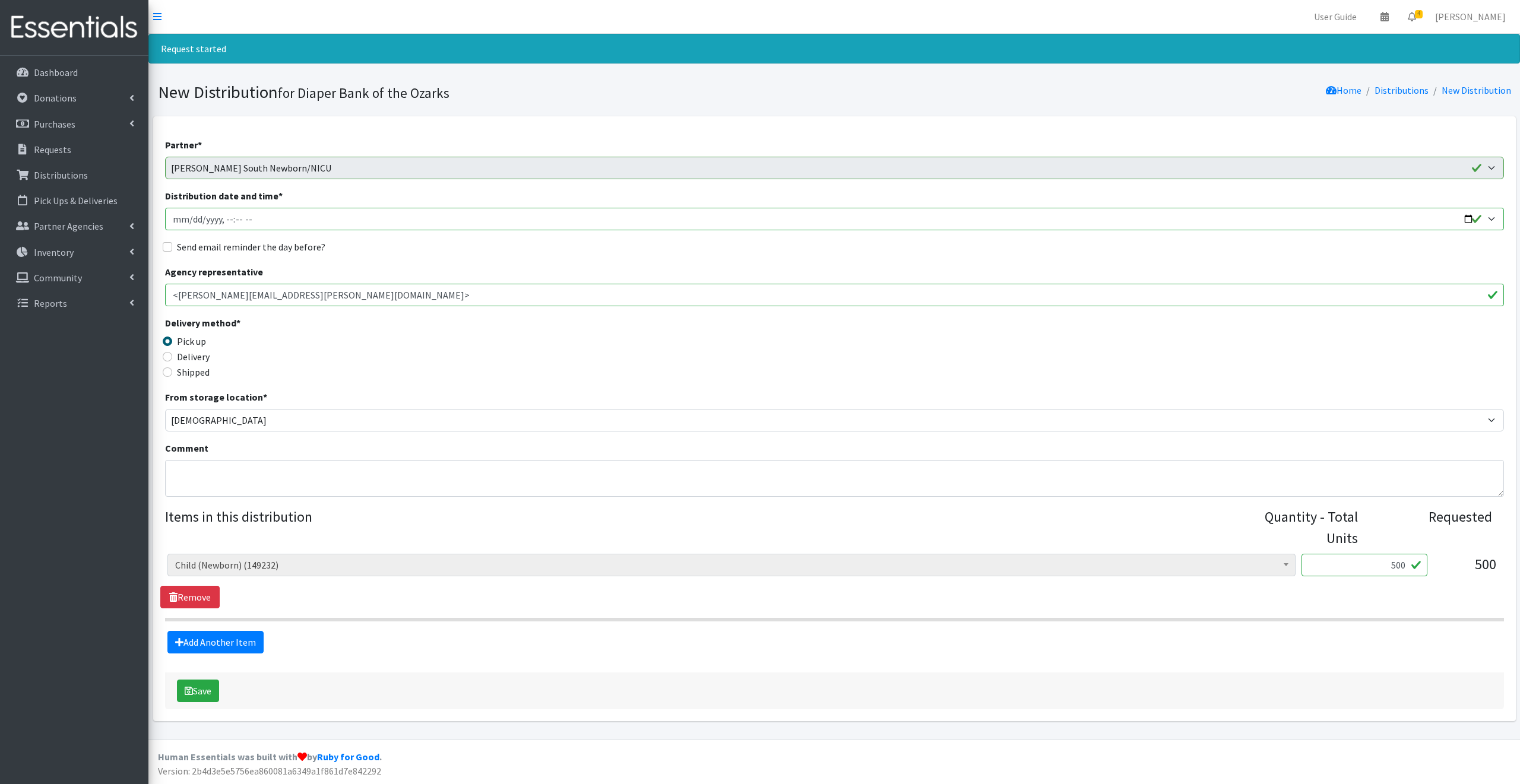
click at [1468, 215] on input "Distribution date and time *" at bounding box center [834, 219] width 1339 height 22
type input "[DATE]T09:00"
click at [440, 320] on legend "Delivery method *" at bounding box center [332, 325] width 335 height 18
click at [168, 245] on input "Send email reminder the day before?" at bounding box center [167, 247] width 9 height 9
checkbox input "true"
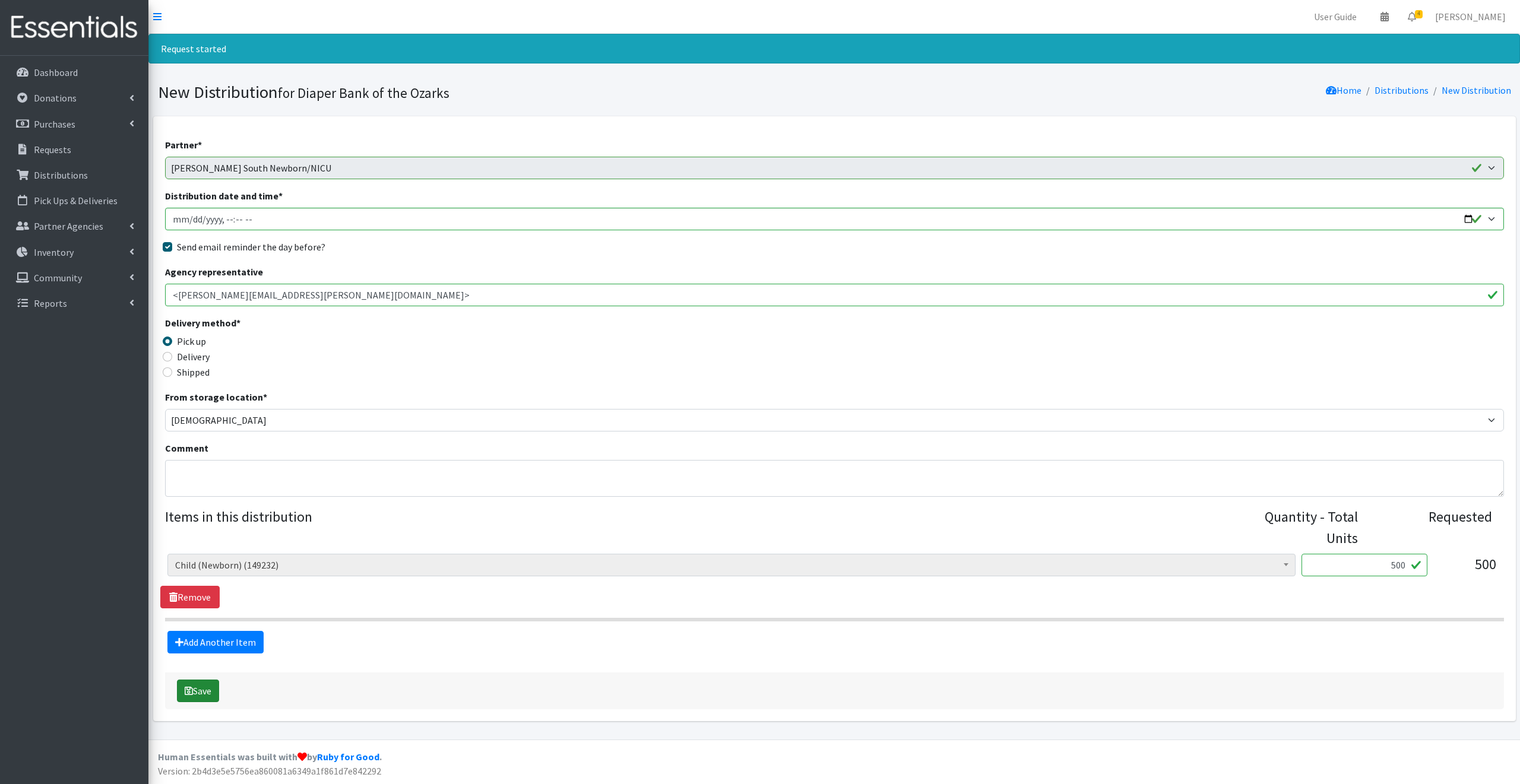
click at [202, 689] on button "Save" at bounding box center [197, 691] width 42 height 22
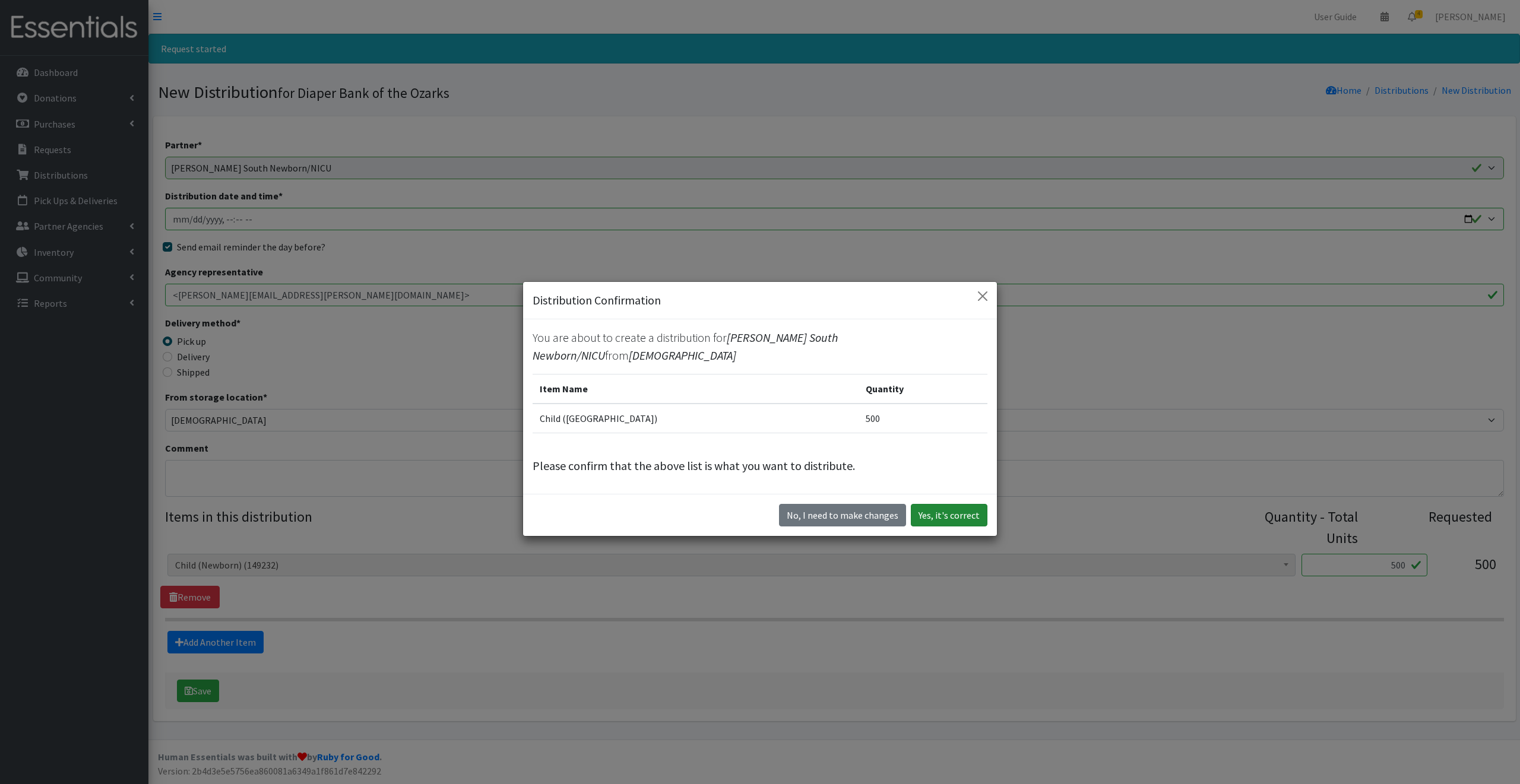
click at [953, 506] on button "Yes, it's correct" at bounding box center [949, 515] width 77 height 22
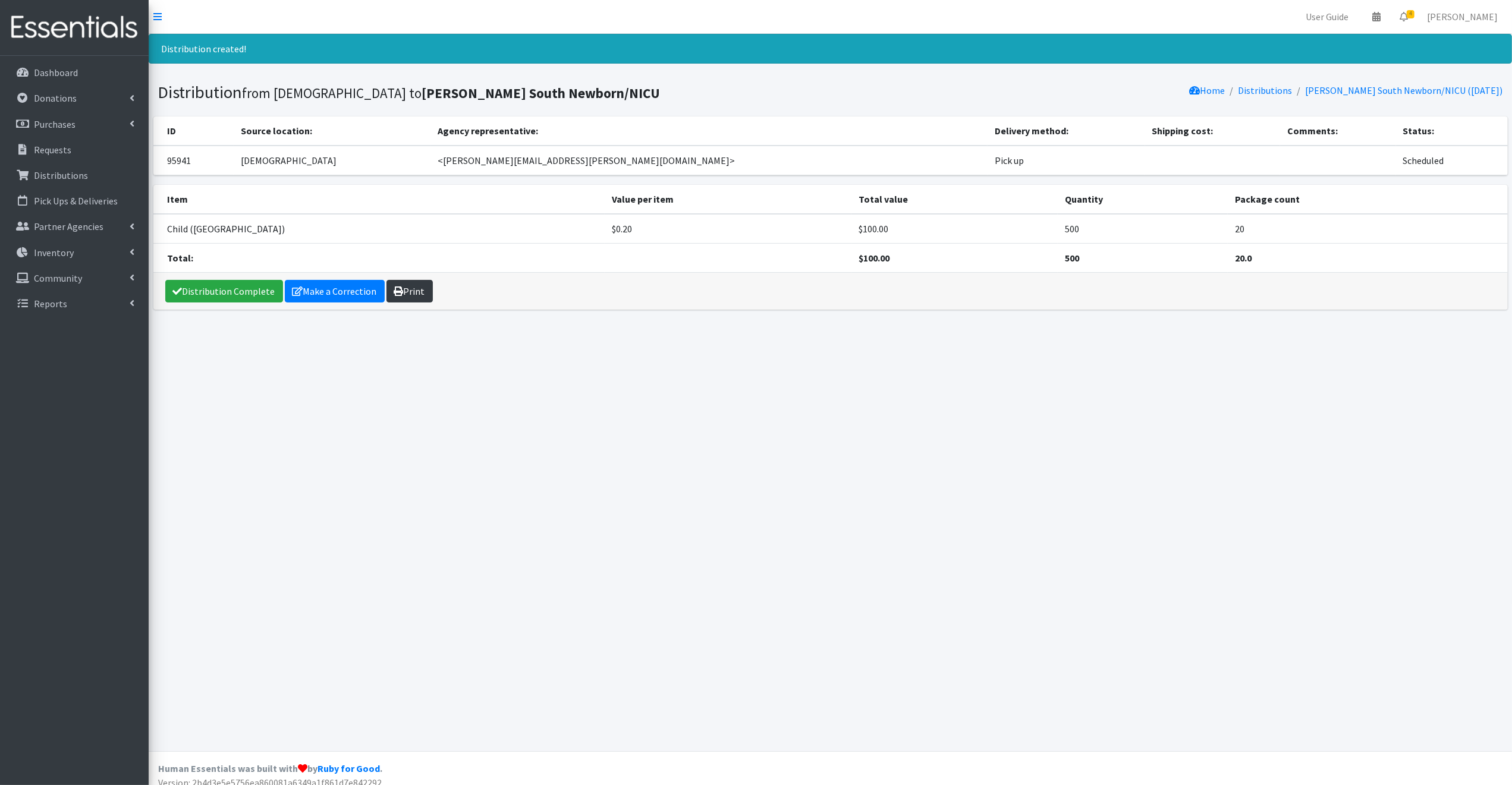
click at [415, 290] on link "Print" at bounding box center [410, 291] width 46 height 23
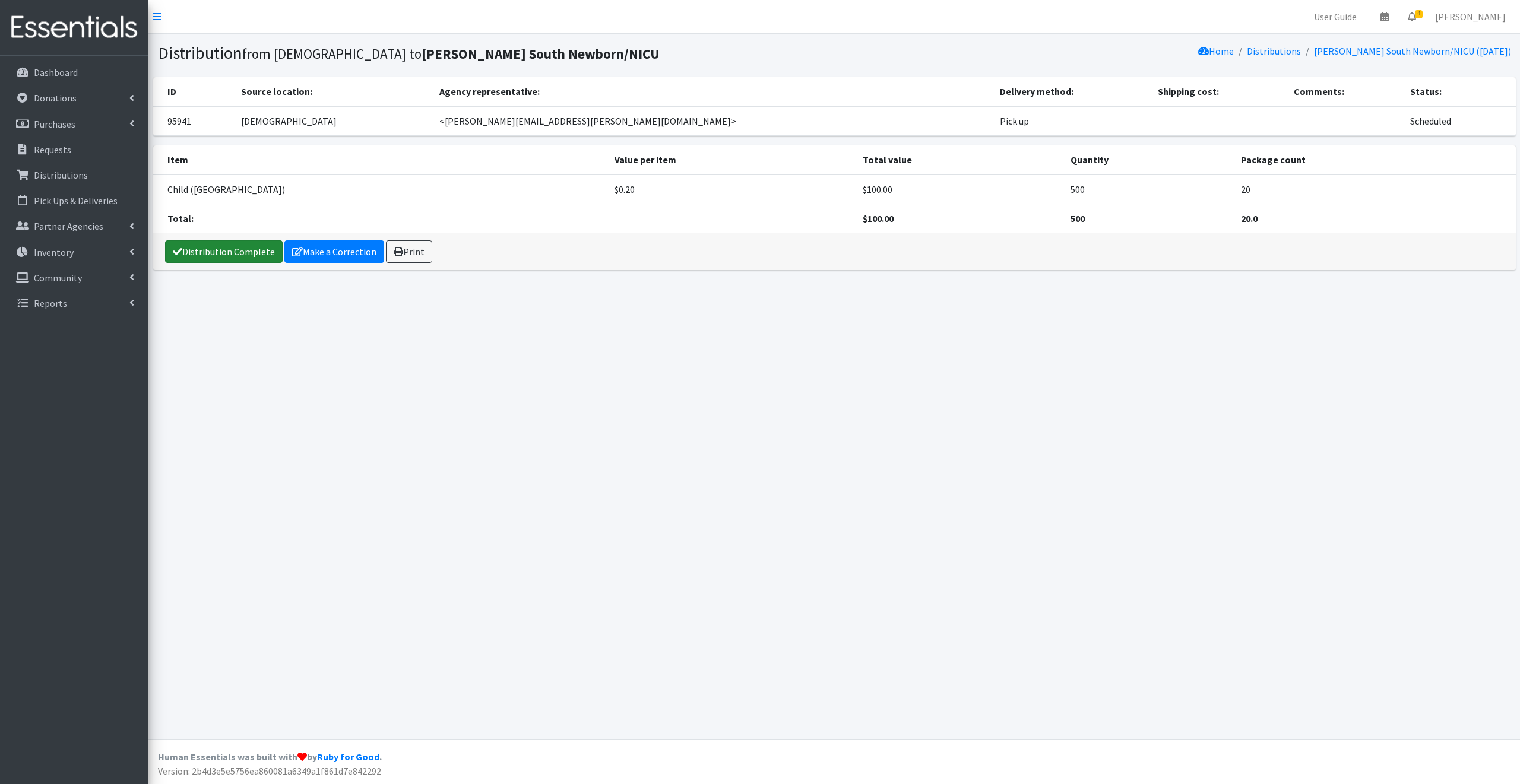
click at [196, 250] on link "Distribution Complete" at bounding box center [224, 252] width 117 height 22
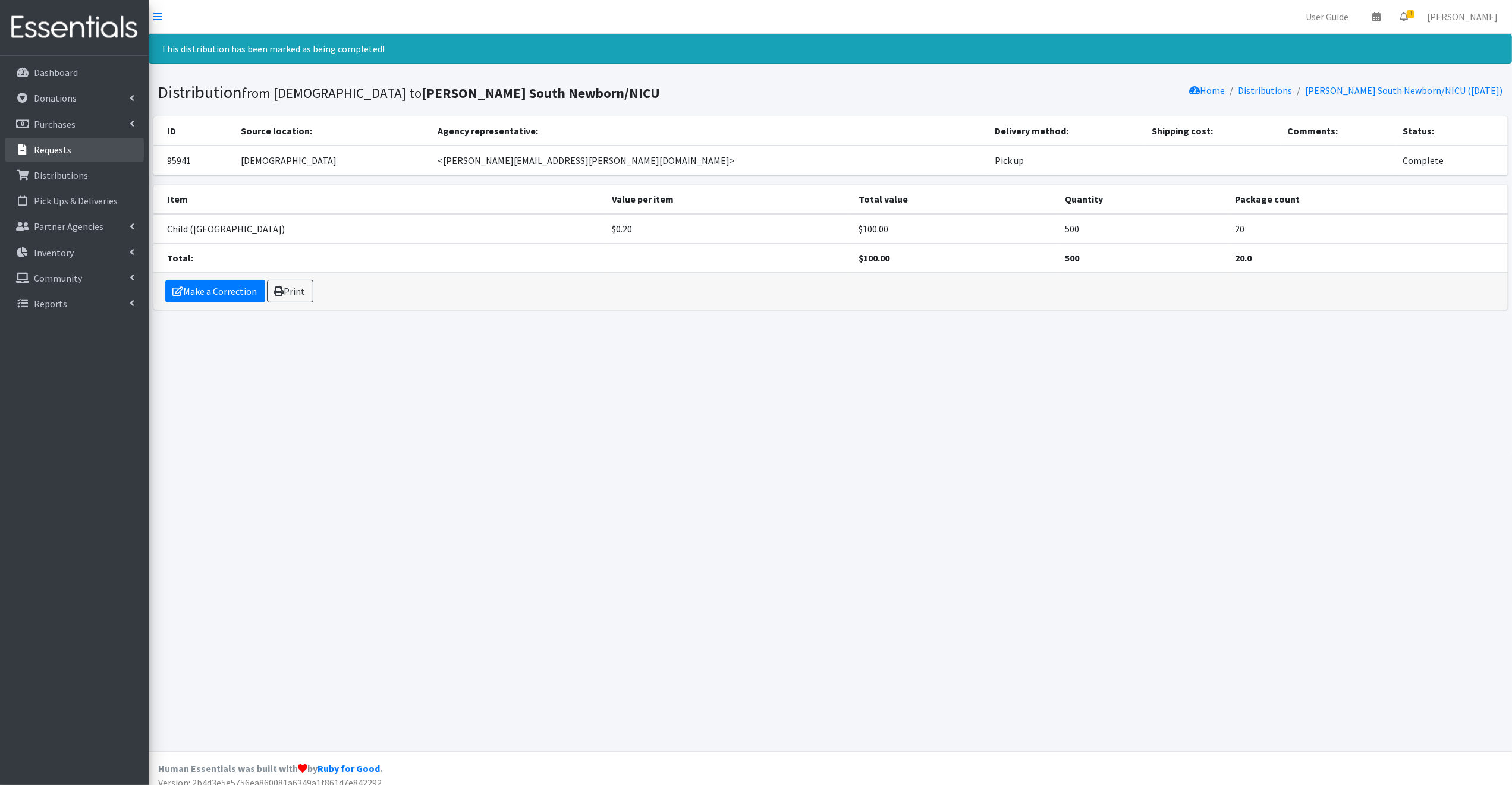
click at [43, 149] on p "Requests" at bounding box center [53, 149] width 38 height 12
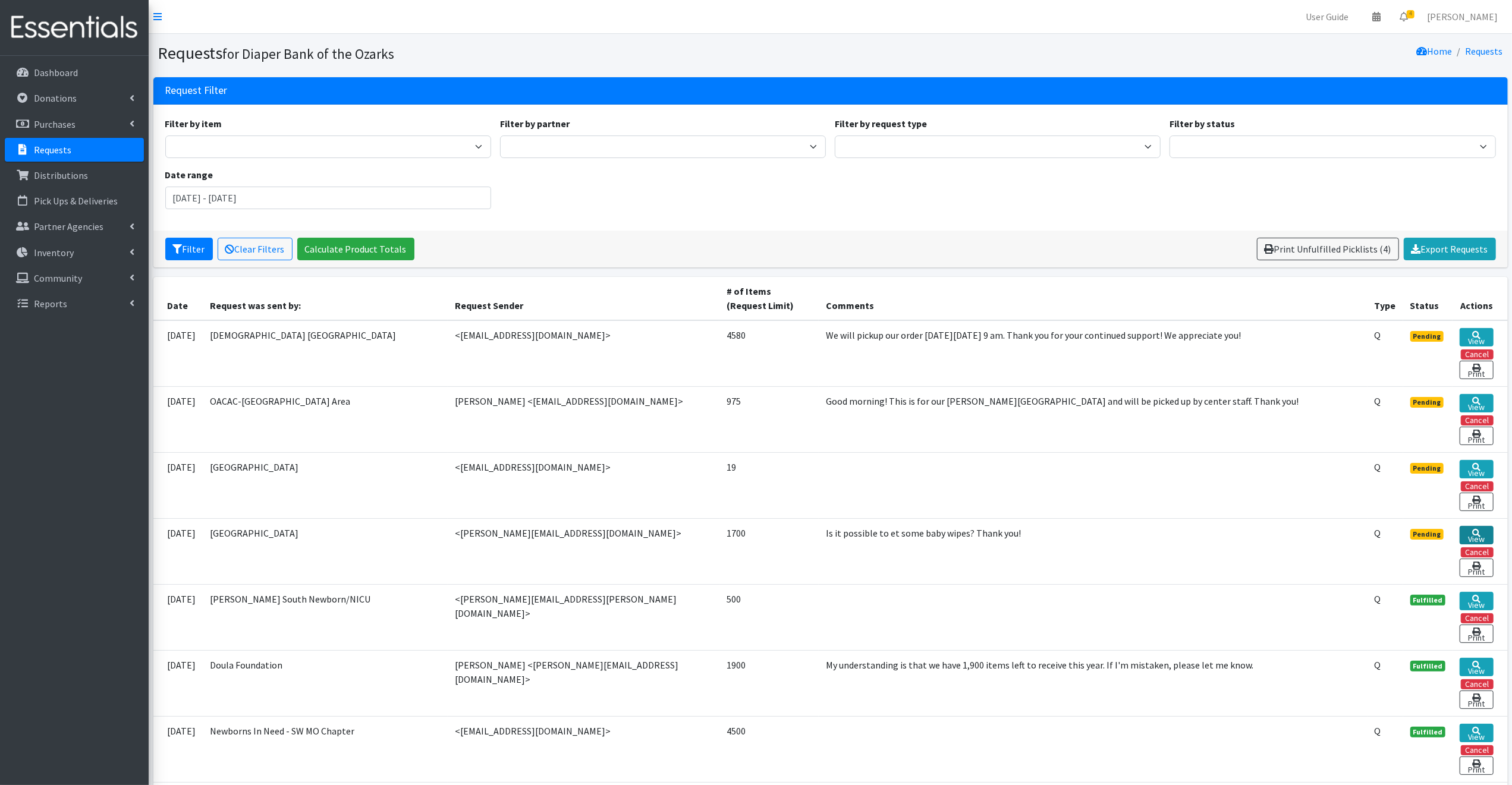
click at [1474, 531] on icon at bounding box center [1476, 533] width 8 height 8
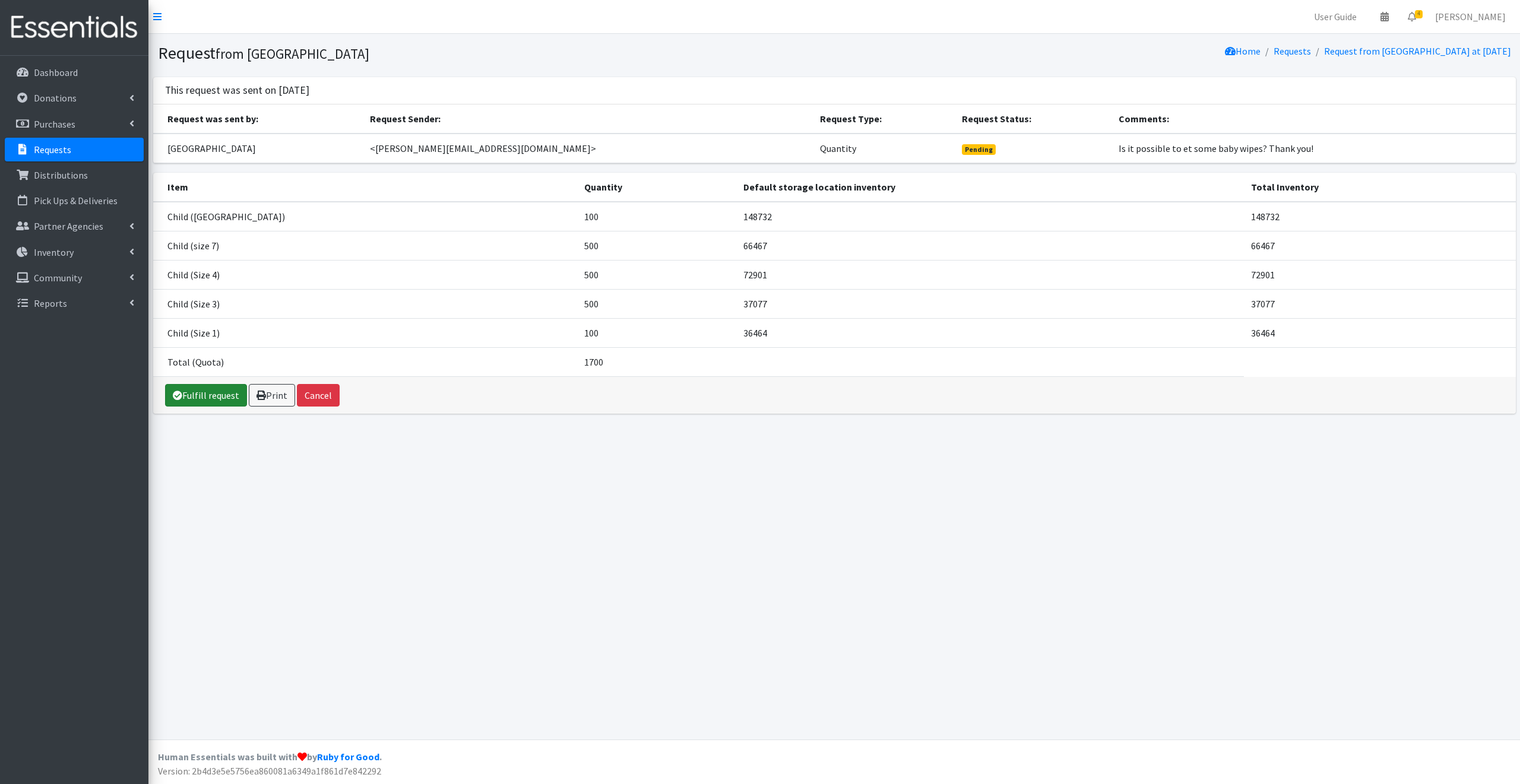
click at [206, 397] on link "Fulfill request" at bounding box center [206, 395] width 82 height 22
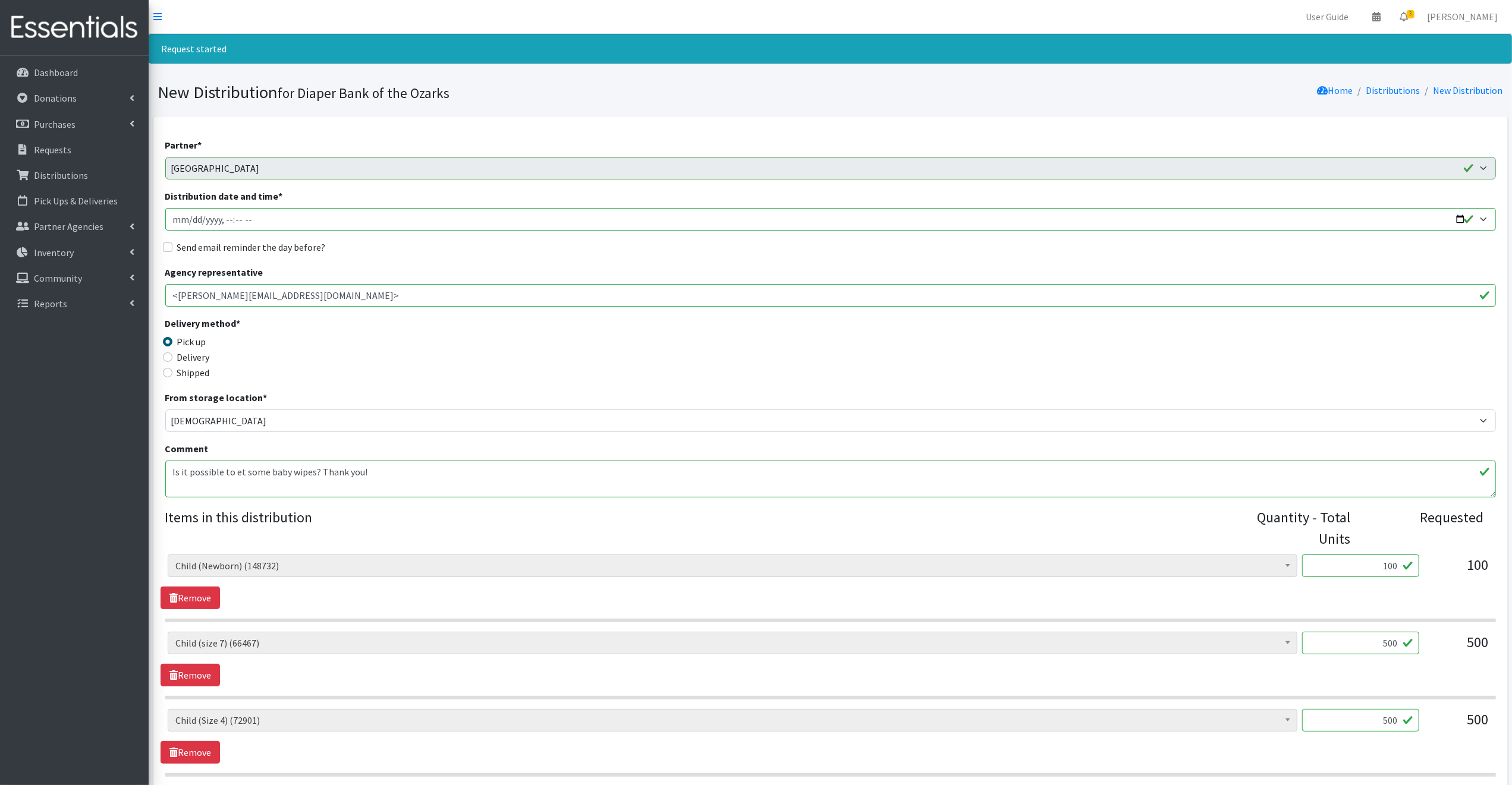
click at [1460, 220] on input "Distribution date and time *" at bounding box center [830, 220] width 1331 height 23
type input "2025-09-11T09:00"
click at [456, 327] on legend "Delivery method *" at bounding box center [332, 325] width 333 height 18
click at [166, 246] on input "Send email reminder the day before?" at bounding box center [167, 247] width 9 height 9
checkbox input "true"
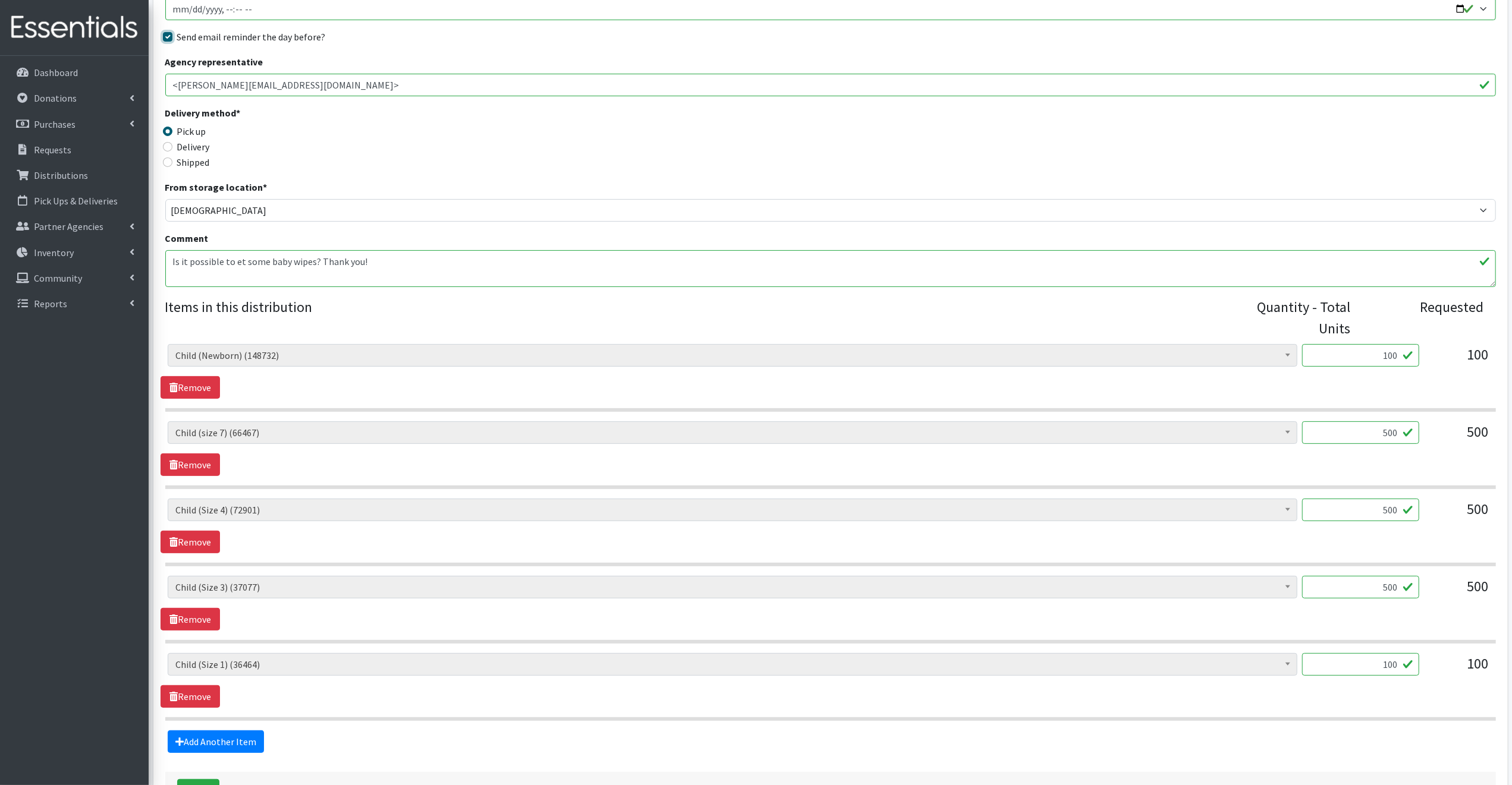
scroll to position [300, 0]
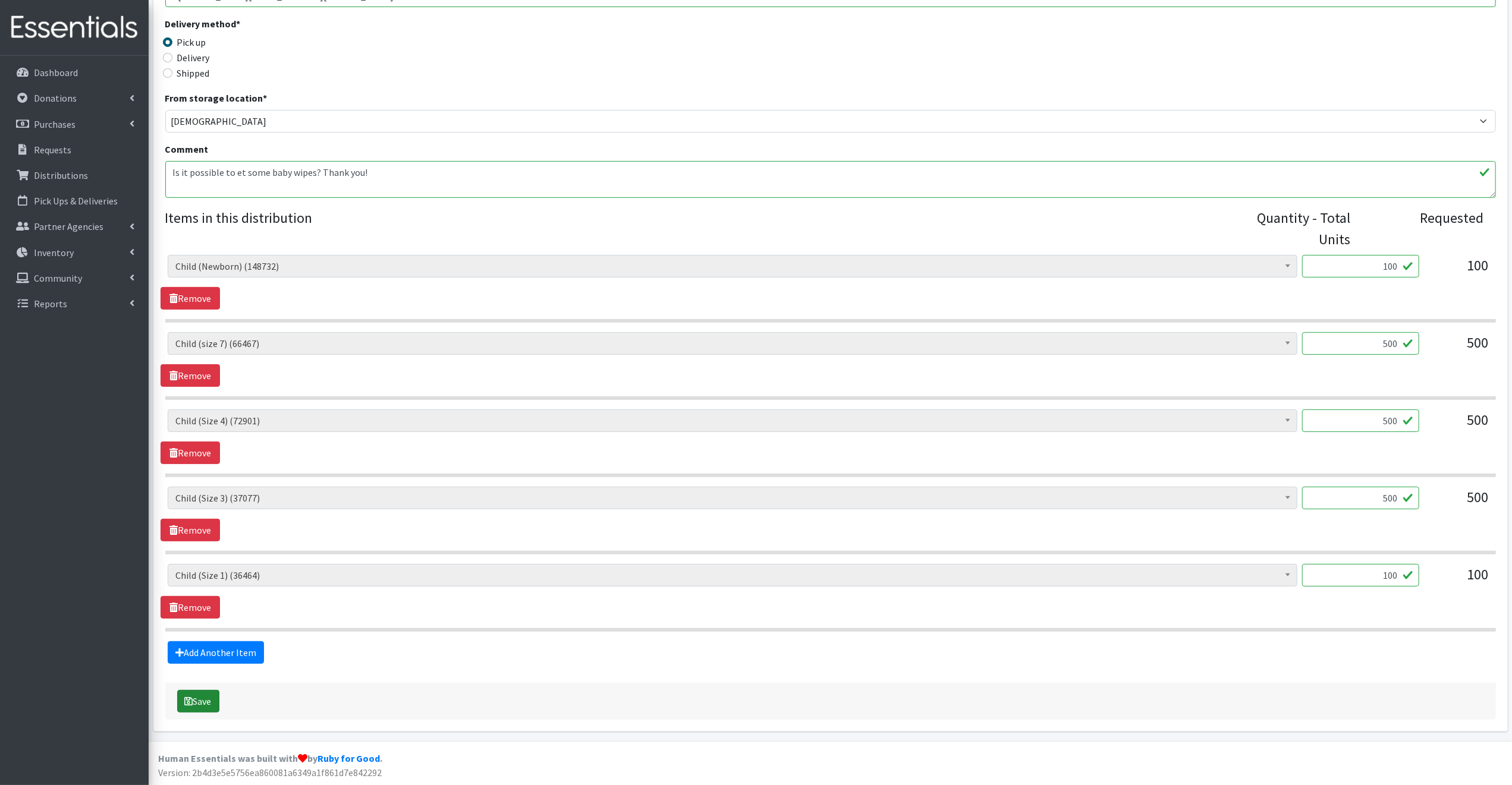
click at [205, 697] on button "Save" at bounding box center [198, 701] width 42 height 23
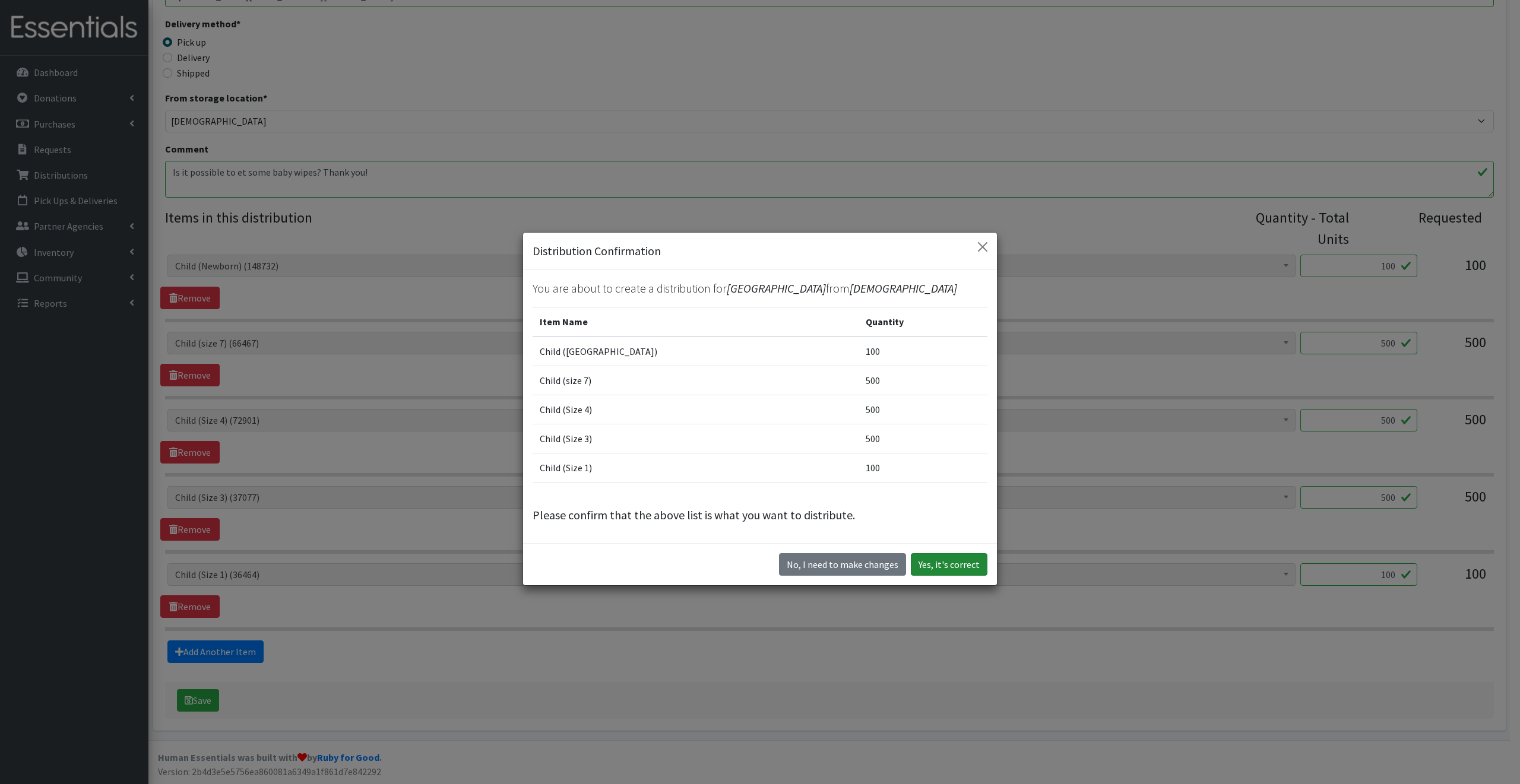
click at [965, 567] on button "Yes, it's correct" at bounding box center [949, 565] width 77 height 22
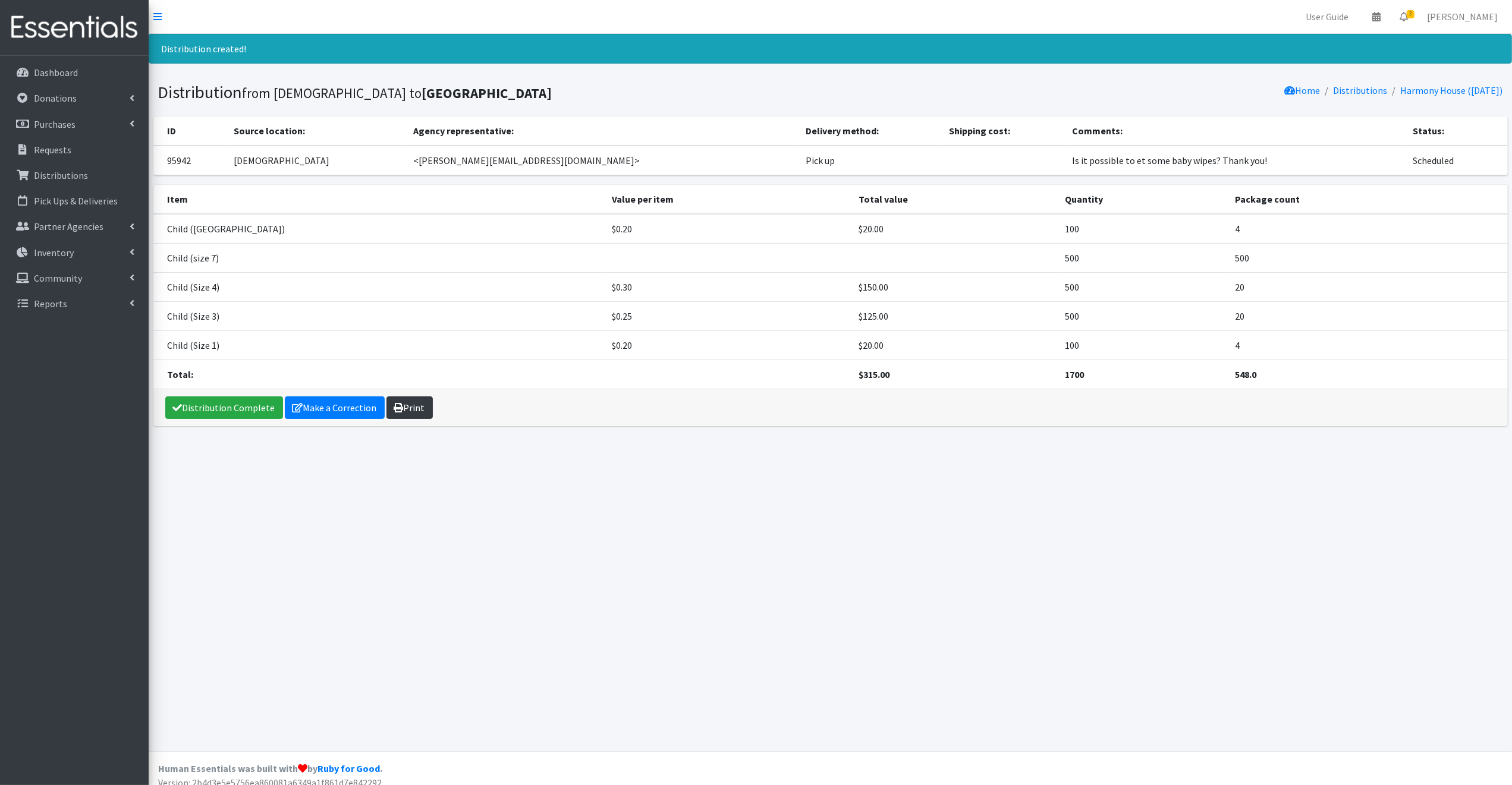
click at [414, 407] on link "Print" at bounding box center [410, 408] width 46 height 23
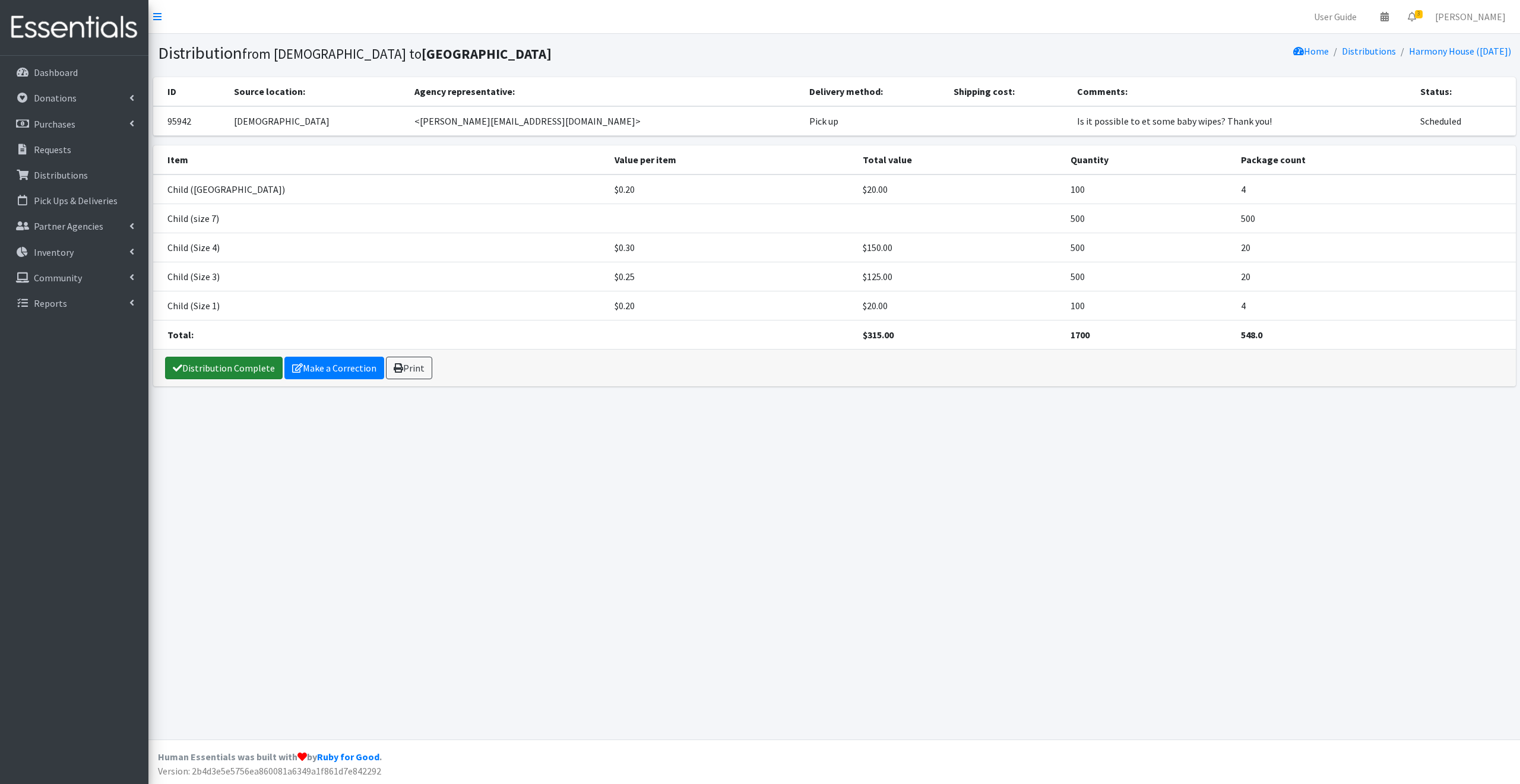
click at [210, 366] on link "Distribution Complete" at bounding box center [224, 368] width 117 height 22
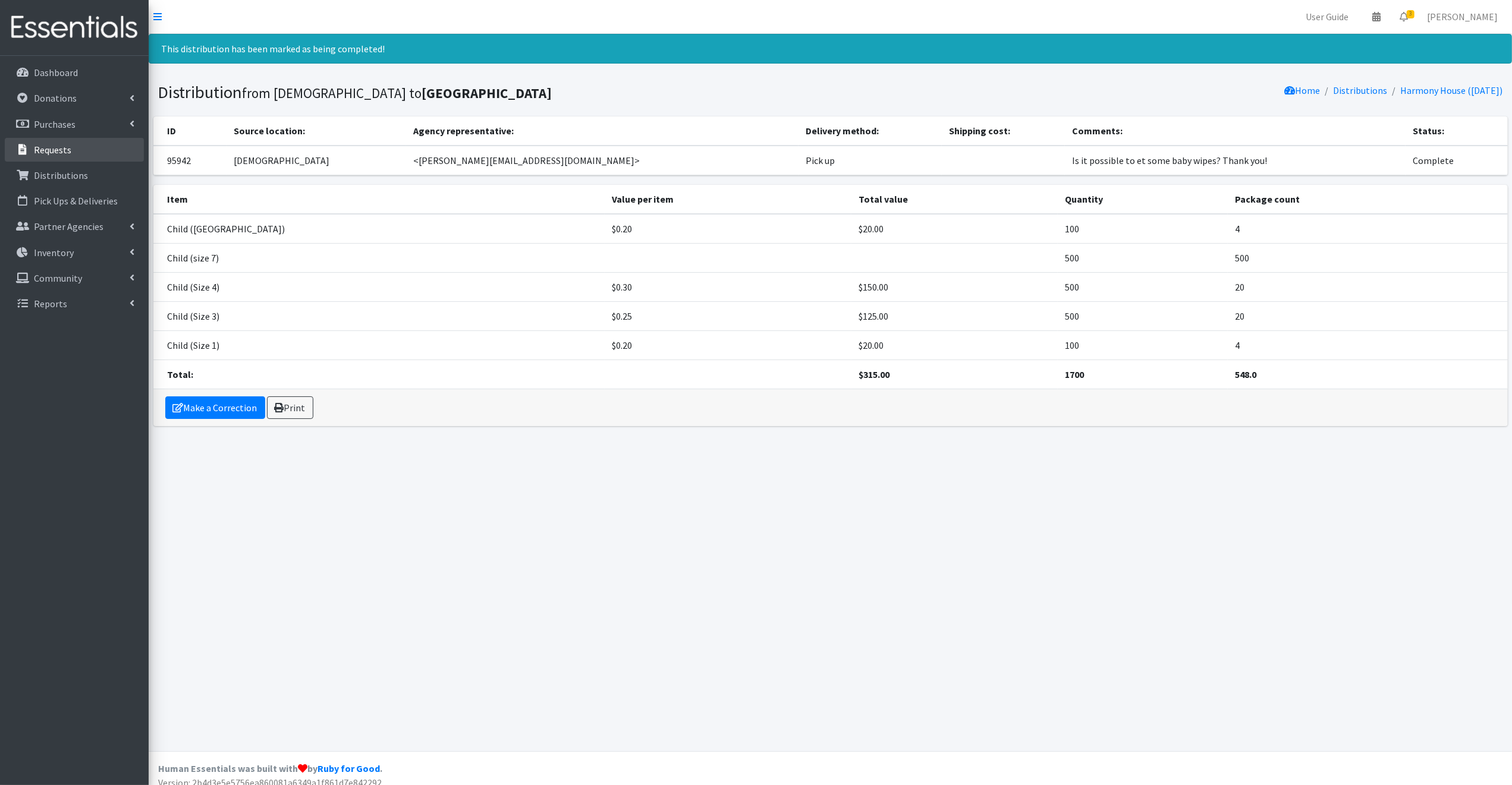
click at [51, 146] on p "Requests" at bounding box center [53, 149] width 38 height 12
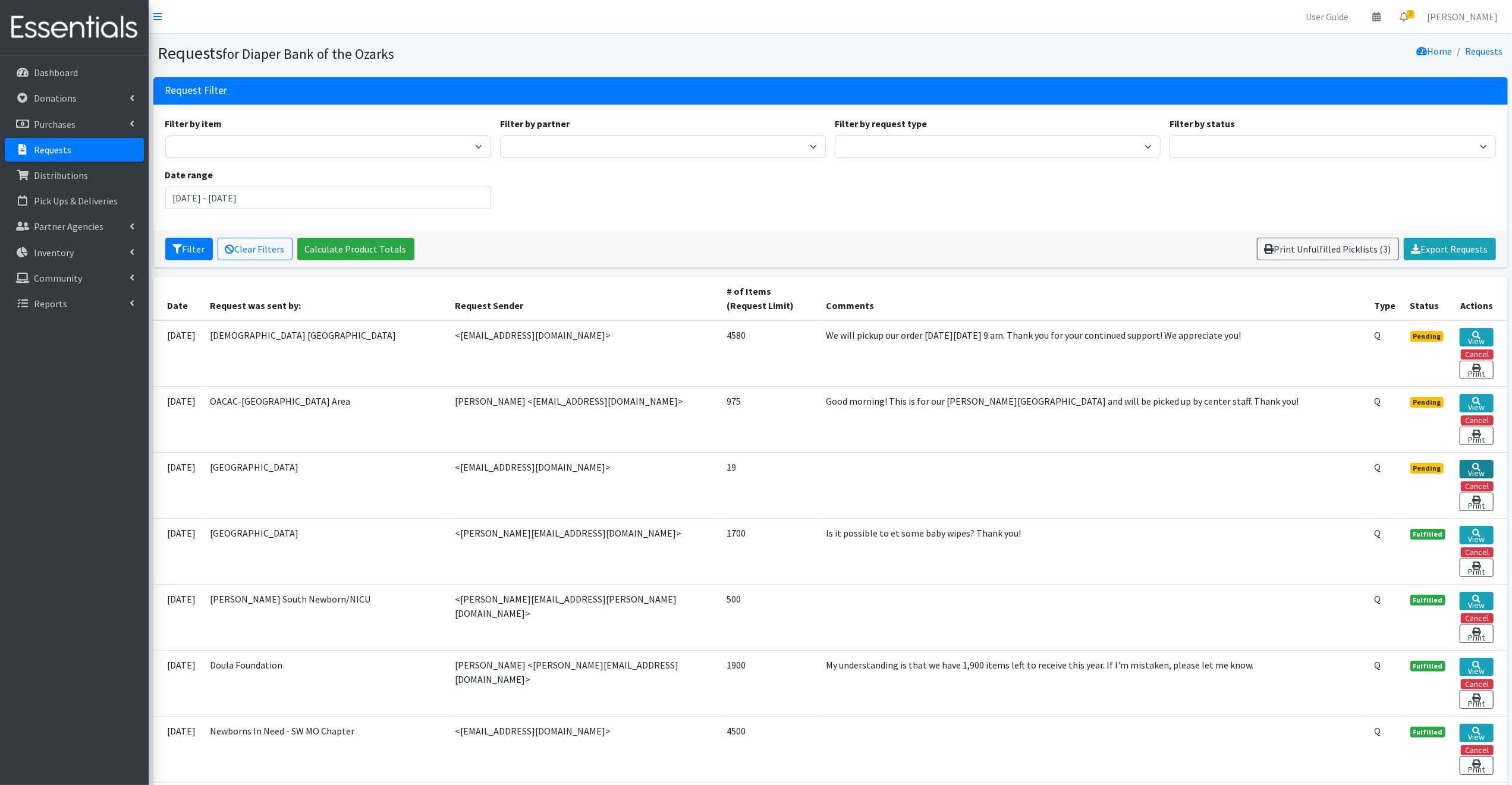
click at [1477, 467] on link "View" at bounding box center [1476, 469] width 33 height 18
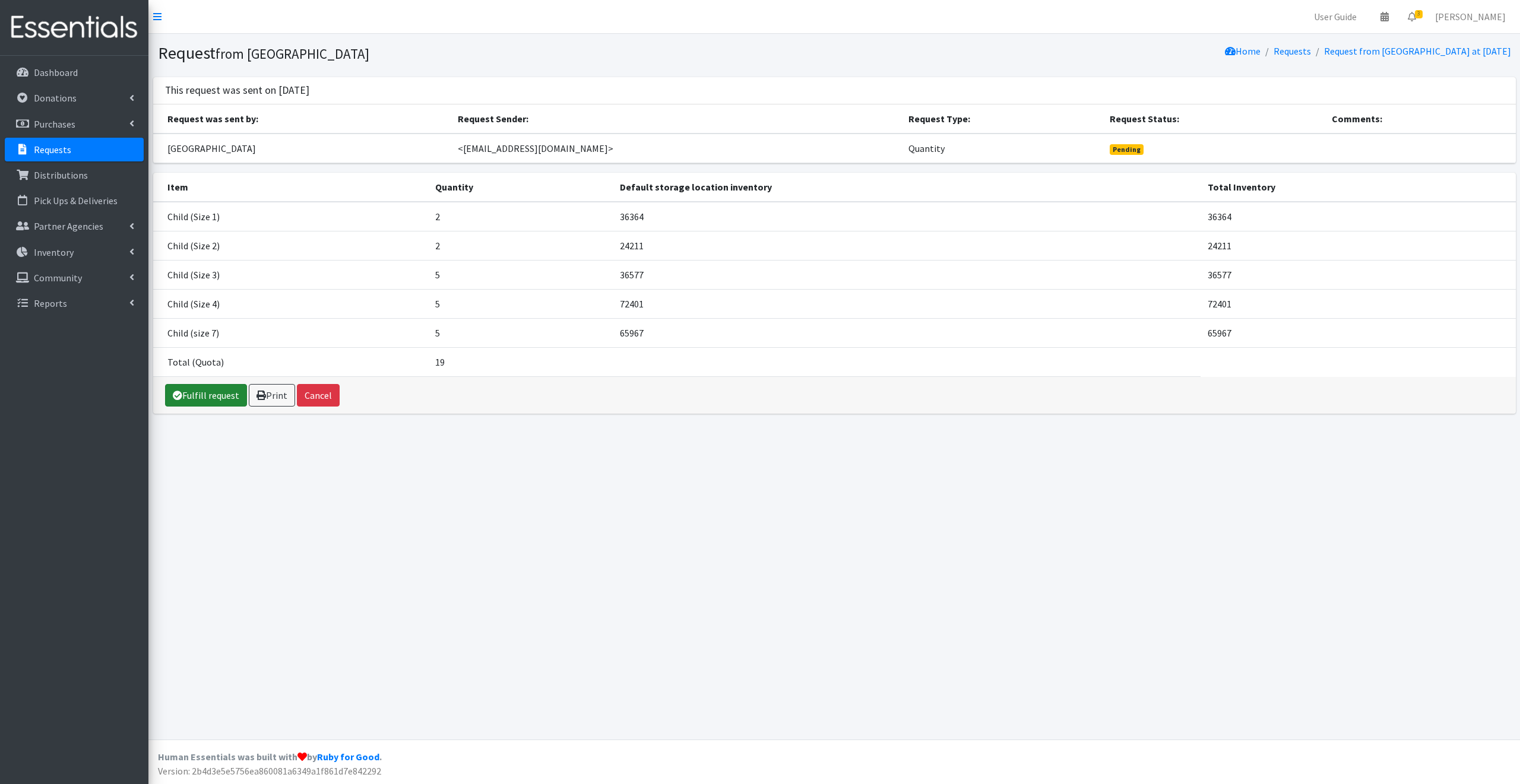
click at [209, 392] on link "Fulfill request" at bounding box center [206, 395] width 82 height 22
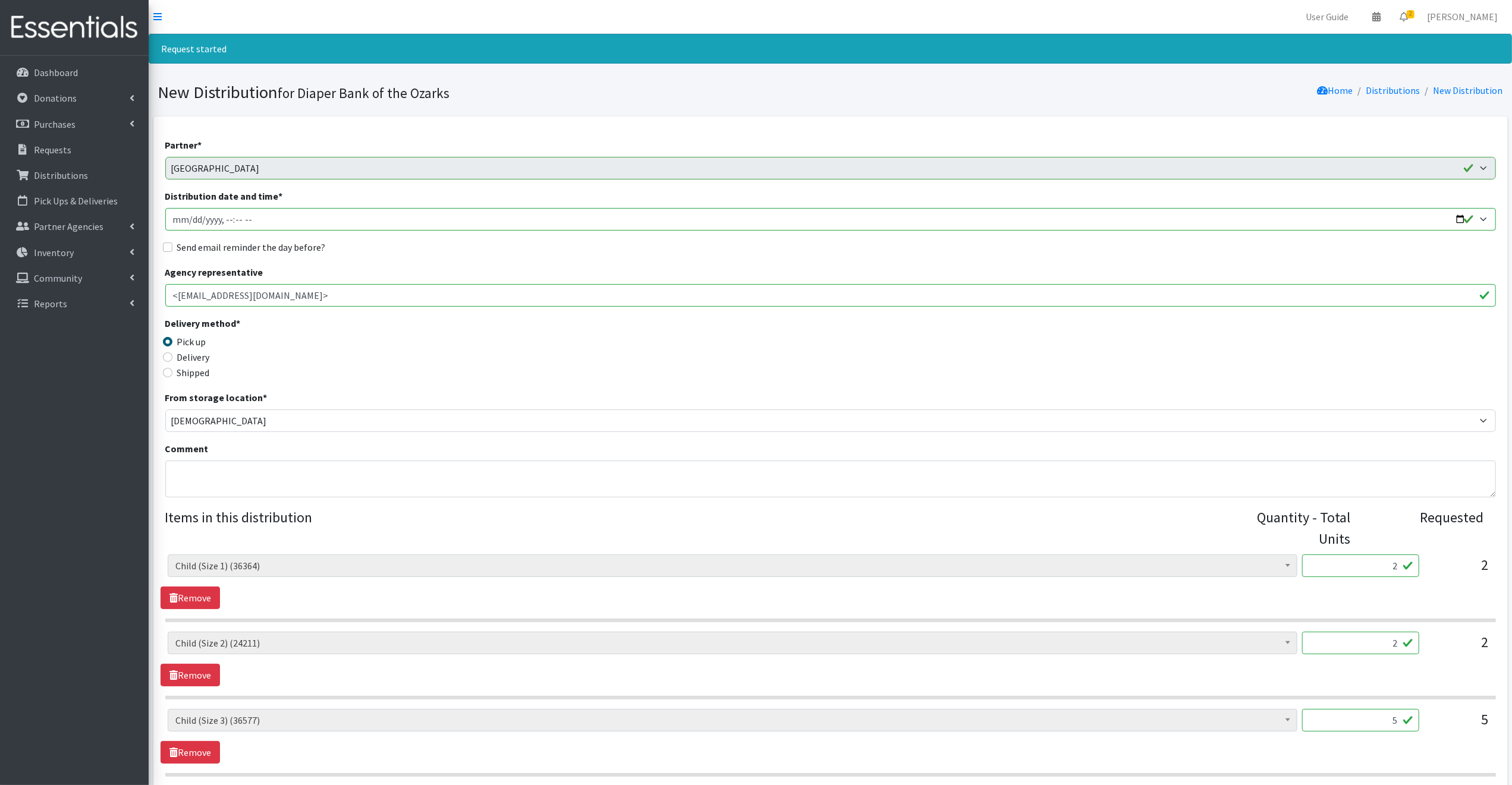
click at [1458, 216] on input "Distribution date and time *" at bounding box center [830, 220] width 1331 height 23
type input "2025-09-11T09:30"
click at [507, 352] on div "Delivery method * Pick up Delivery Shipped Shipping cost" at bounding box center [830, 353] width 1331 height 74
click at [169, 245] on input "Send email reminder the day before?" at bounding box center [167, 247] width 9 height 9
checkbox input "true"
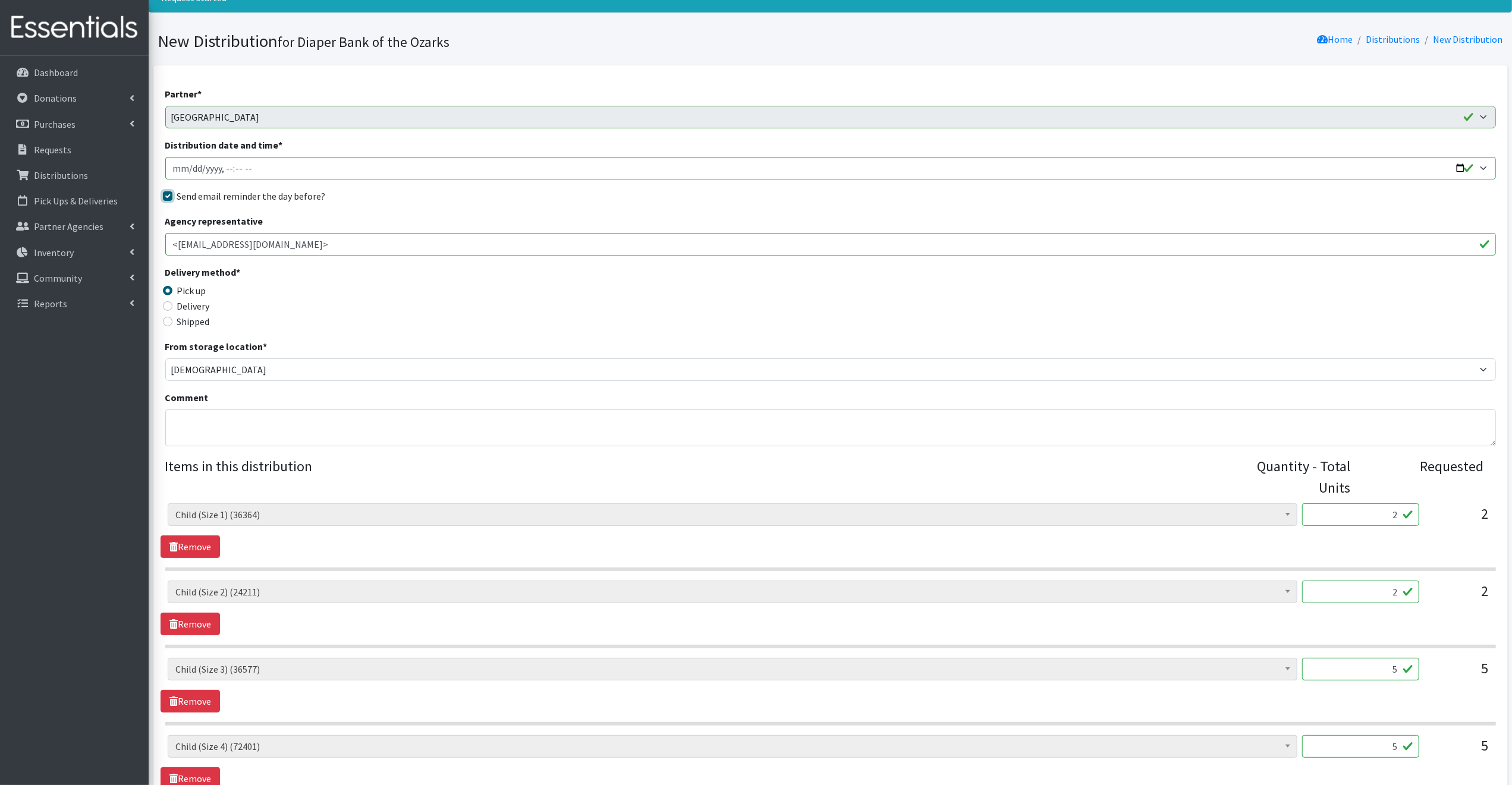
scroll to position [300, 0]
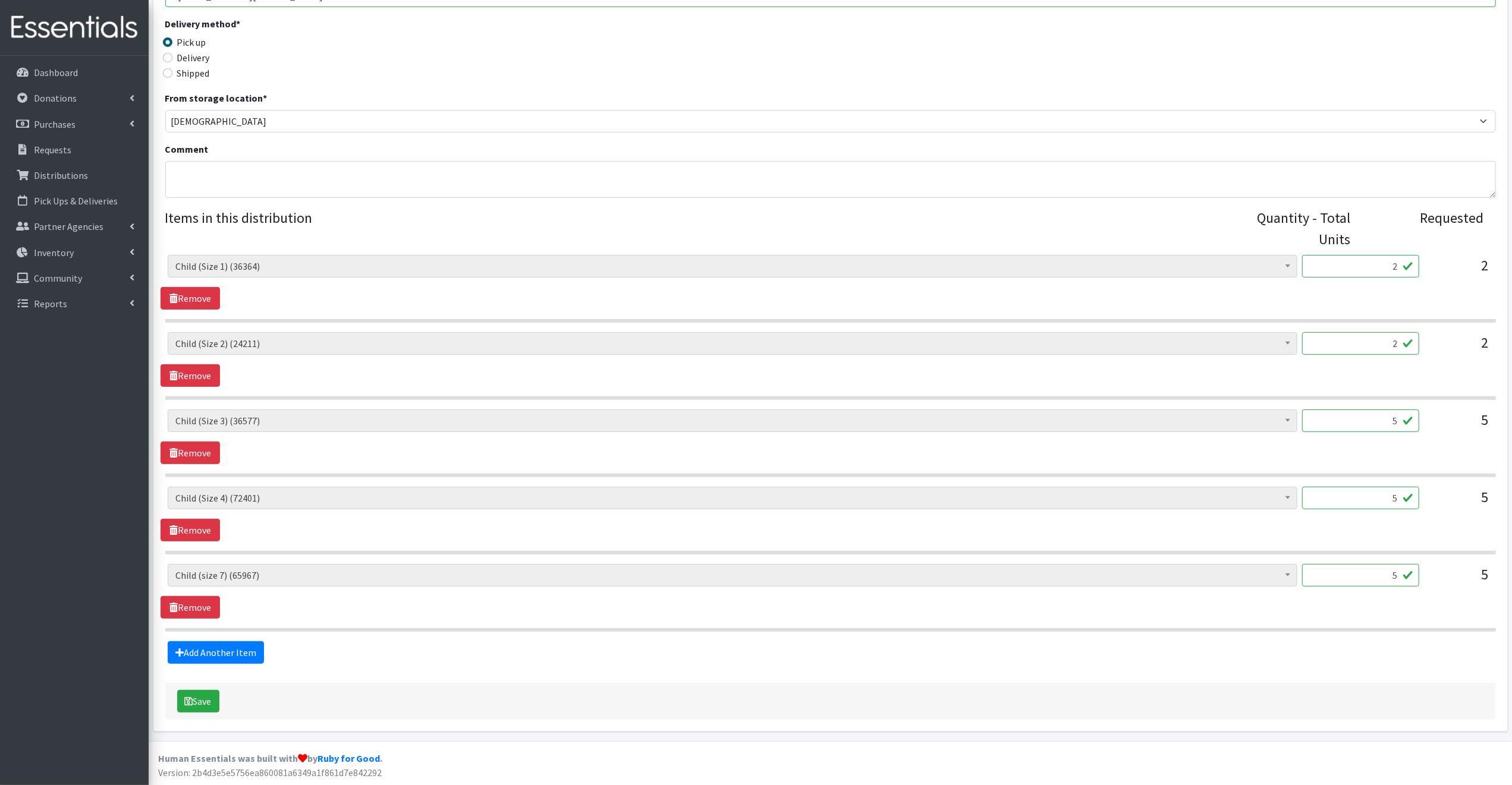
click at [1402, 266] on input "2" at bounding box center [1360, 266] width 117 height 23
type input "50"
click at [1448, 362] on div "2" at bounding box center [1458, 348] width 59 height 32
click at [1401, 343] on input "2" at bounding box center [1360, 343] width 117 height 23
type input "50"
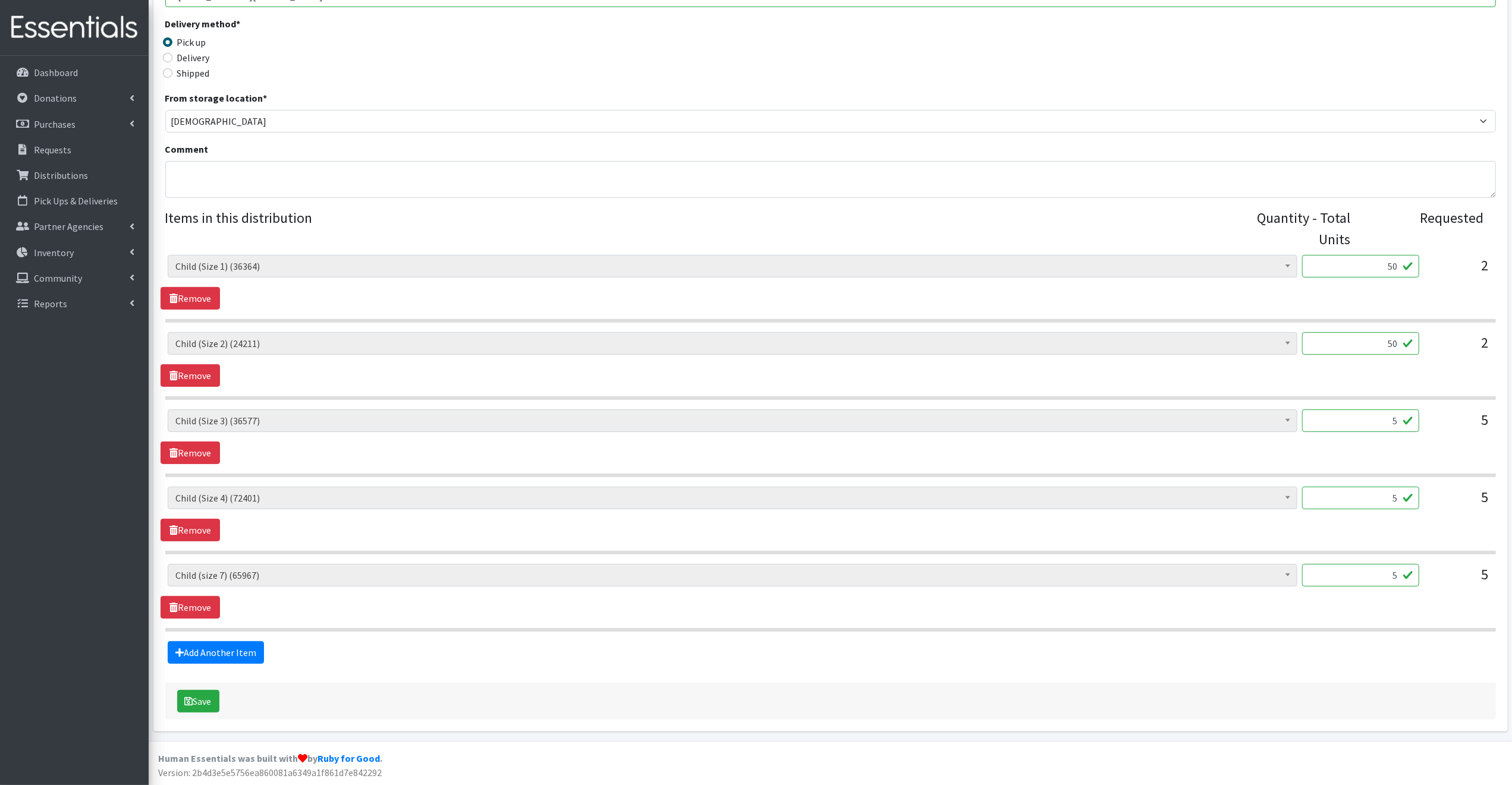
click at [1404, 420] on input "5" at bounding box center [1360, 421] width 117 height 23
type input "125"
click at [1406, 497] on input "5" at bounding box center [1360, 498] width 117 height 23
type input "125"
click at [1402, 575] on input "5" at bounding box center [1360, 575] width 117 height 23
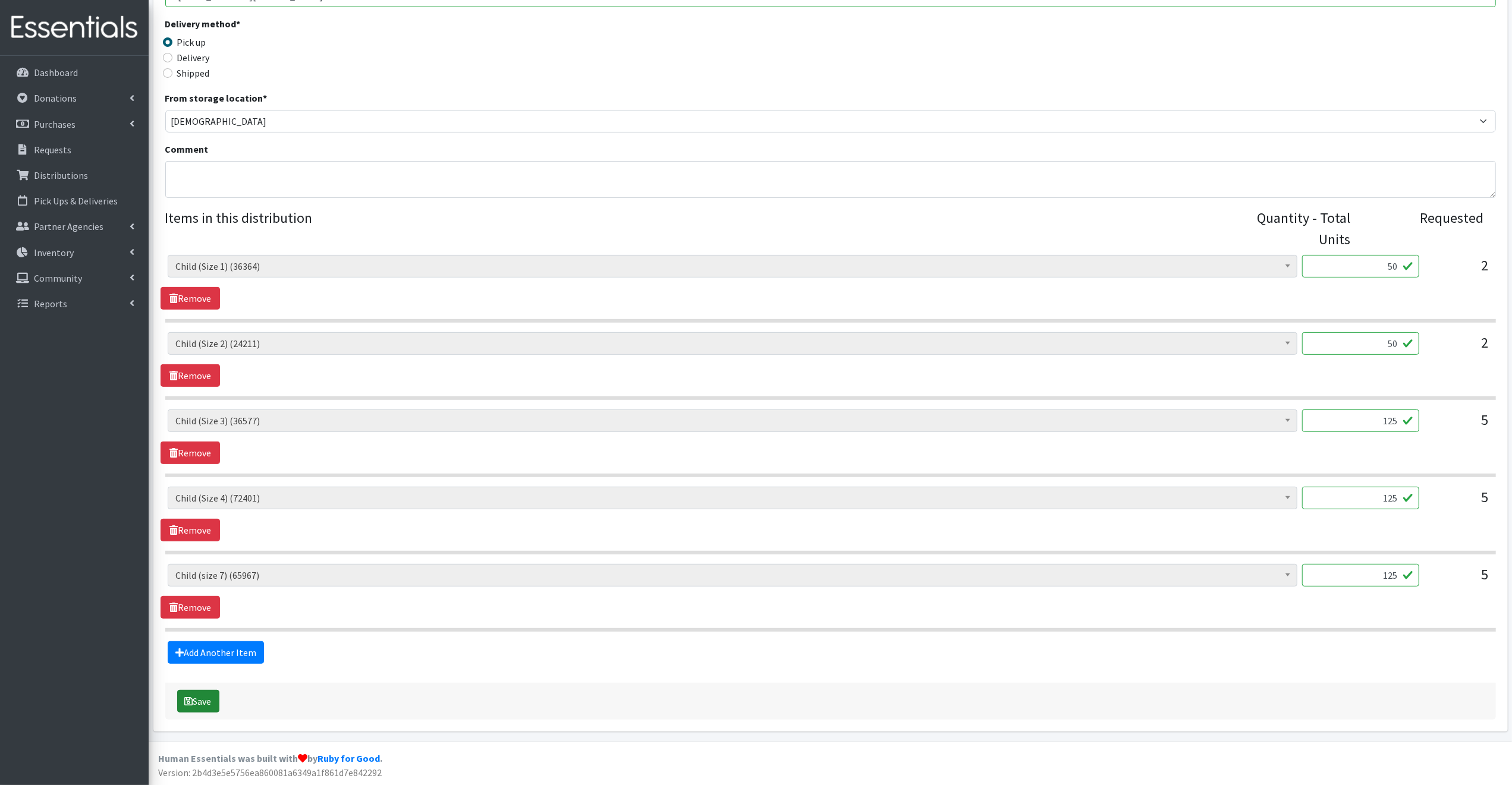
type input "125"
click at [205, 702] on button "Save" at bounding box center [198, 701] width 42 height 23
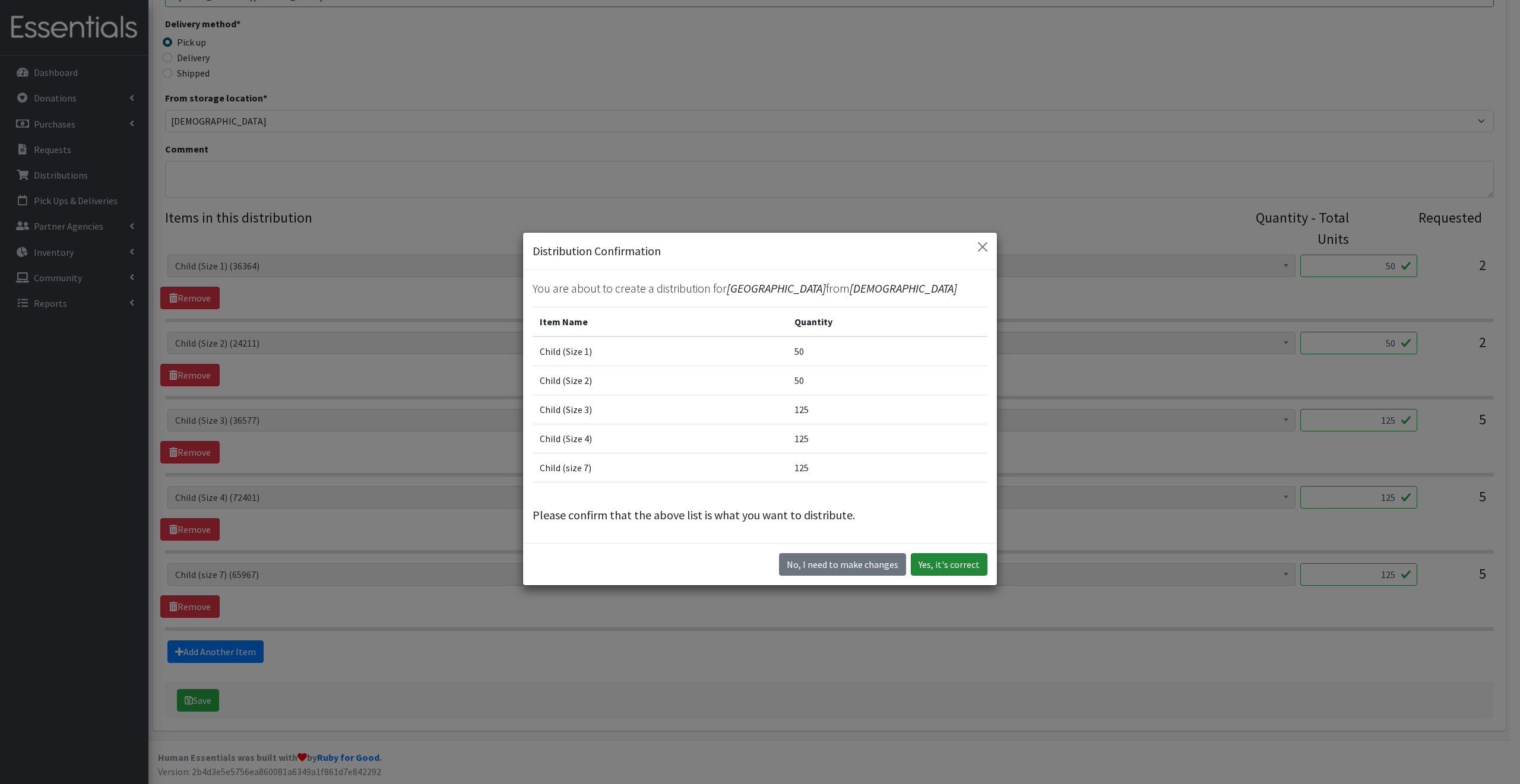
click at [956, 564] on button "Yes, it's correct" at bounding box center [949, 565] width 77 height 22
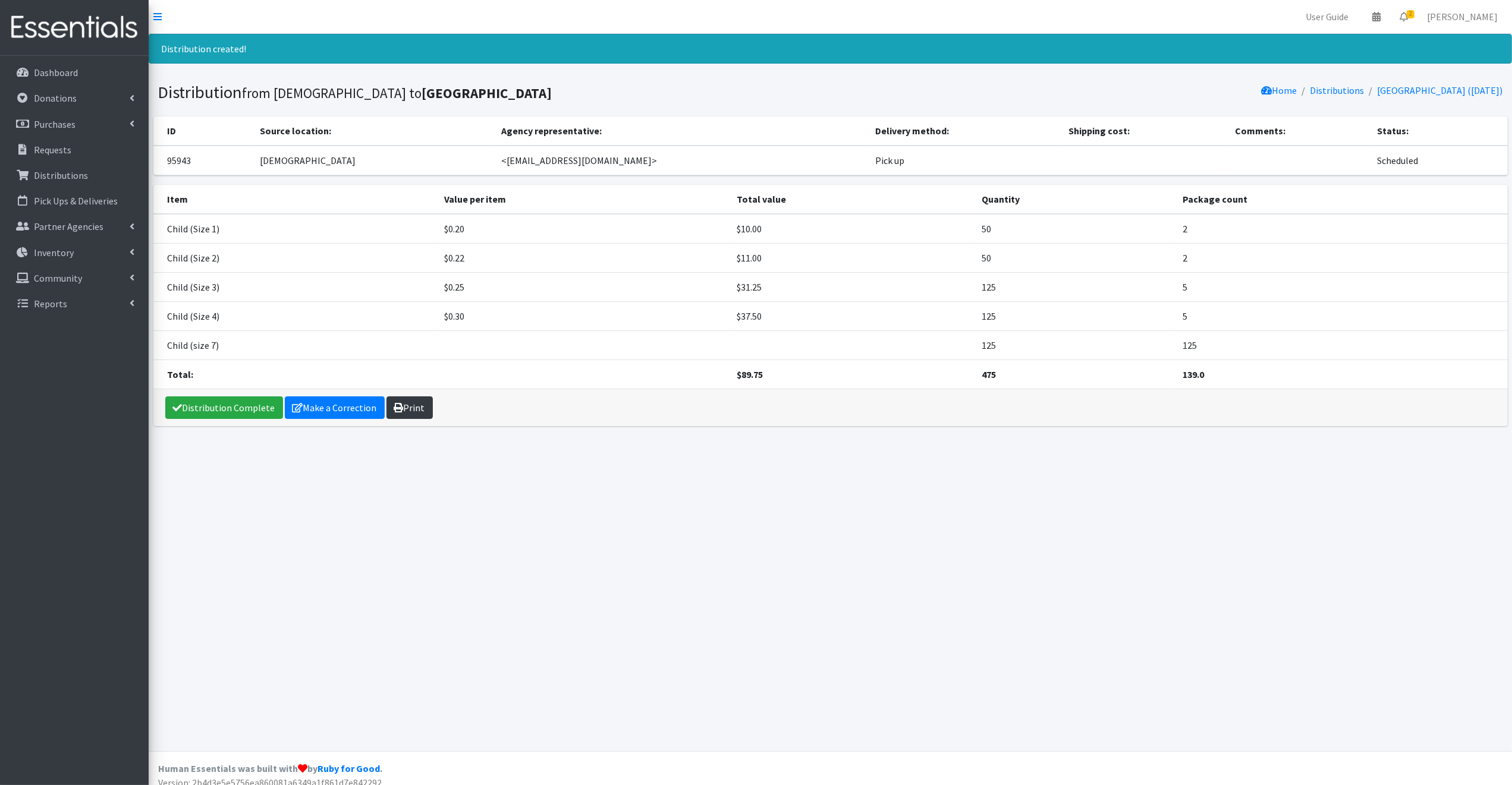
click at [414, 406] on link "Print" at bounding box center [410, 408] width 46 height 23
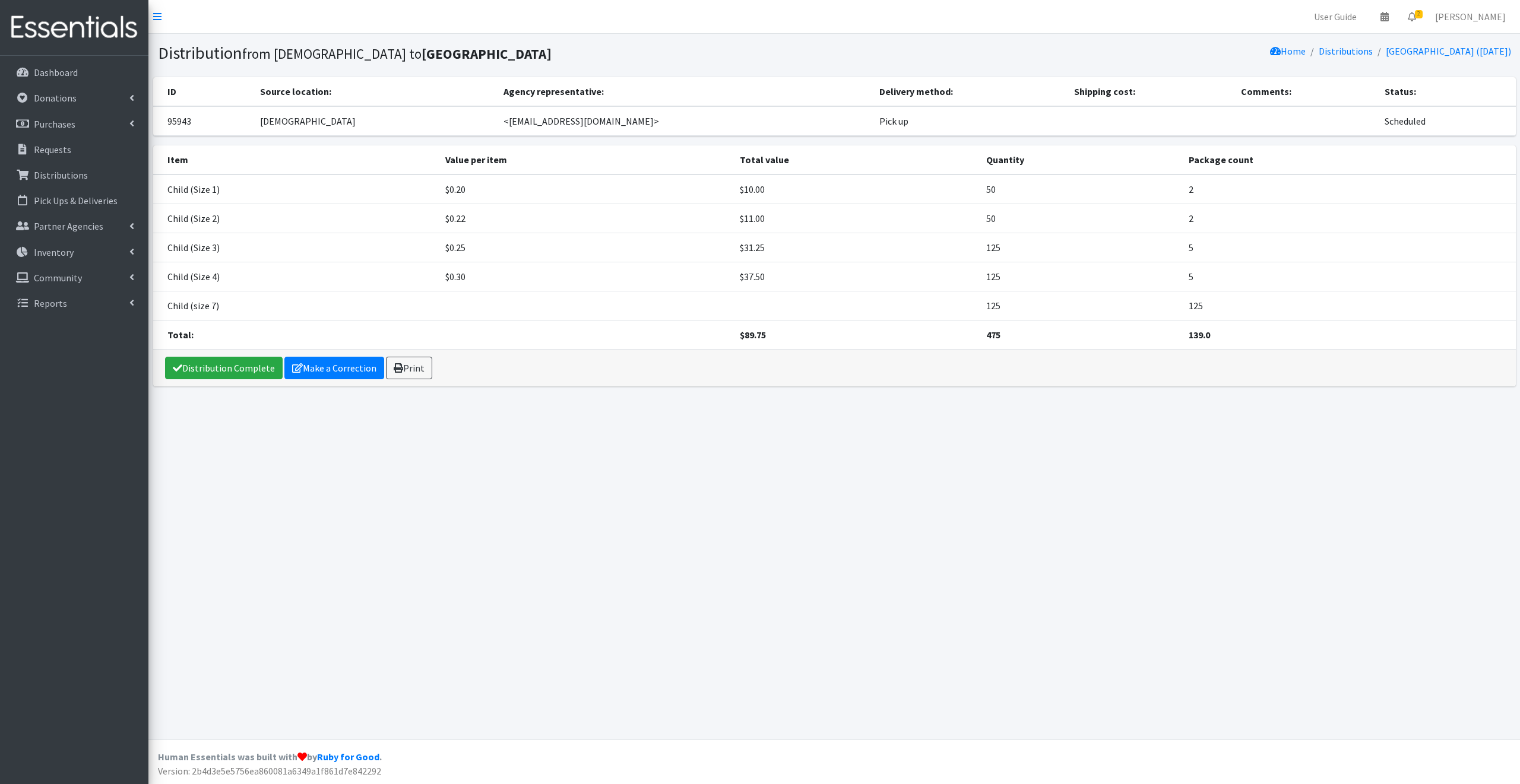
click at [1234, 117] on td at bounding box center [1305, 121] width 143 height 30
click at [1260, 90] on th "Comments:" at bounding box center [1305, 92] width 143 height 29
click at [1275, 87] on th "Comments:" at bounding box center [1305, 92] width 143 height 29
click at [1234, 111] on td at bounding box center [1305, 121] width 143 height 30
click at [1264, 87] on th "Comments:" at bounding box center [1305, 92] width 143 height 29
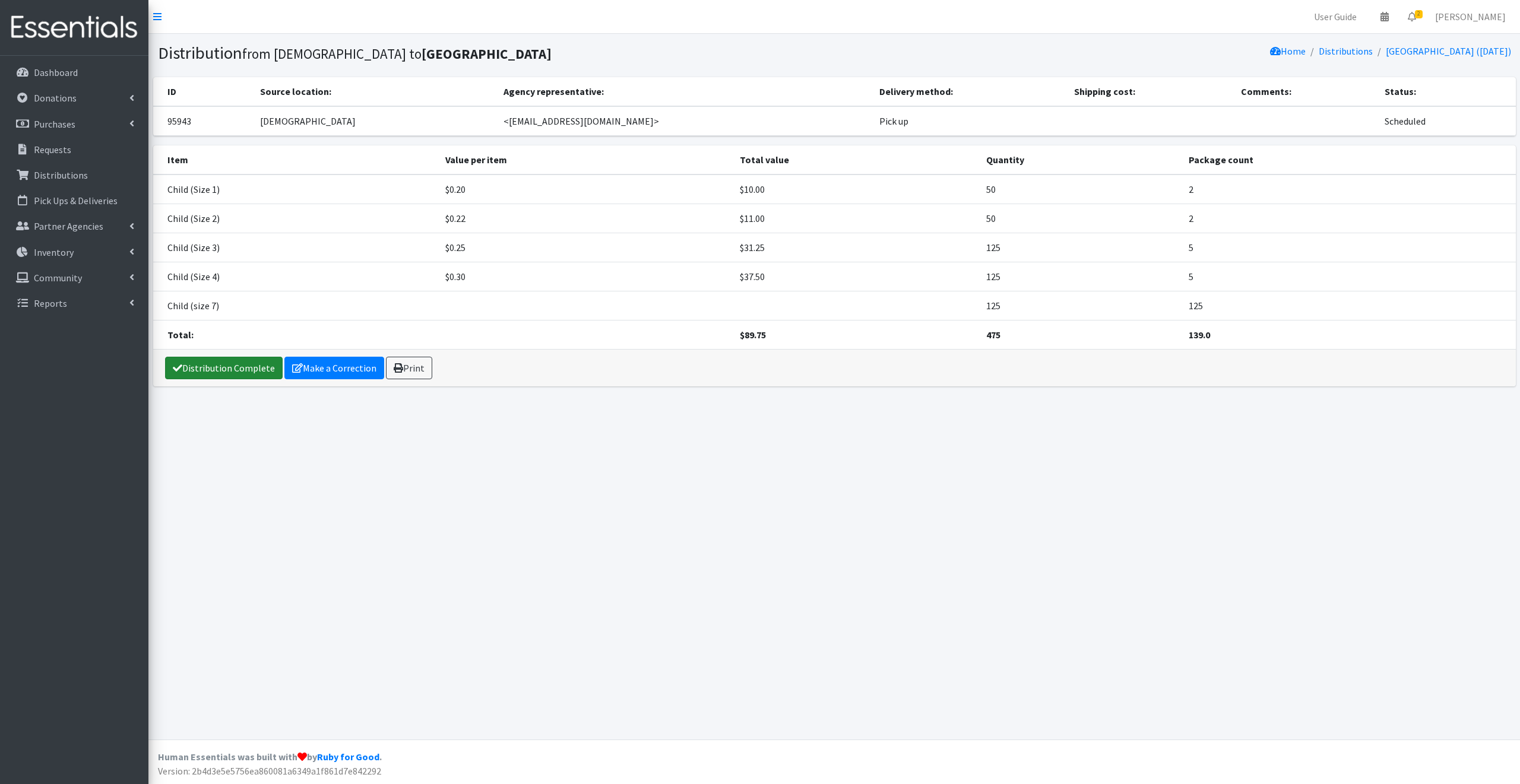
click at [251, 367] on link "Distribution Complete" at bounding box center [224, 368] width 117 height 22
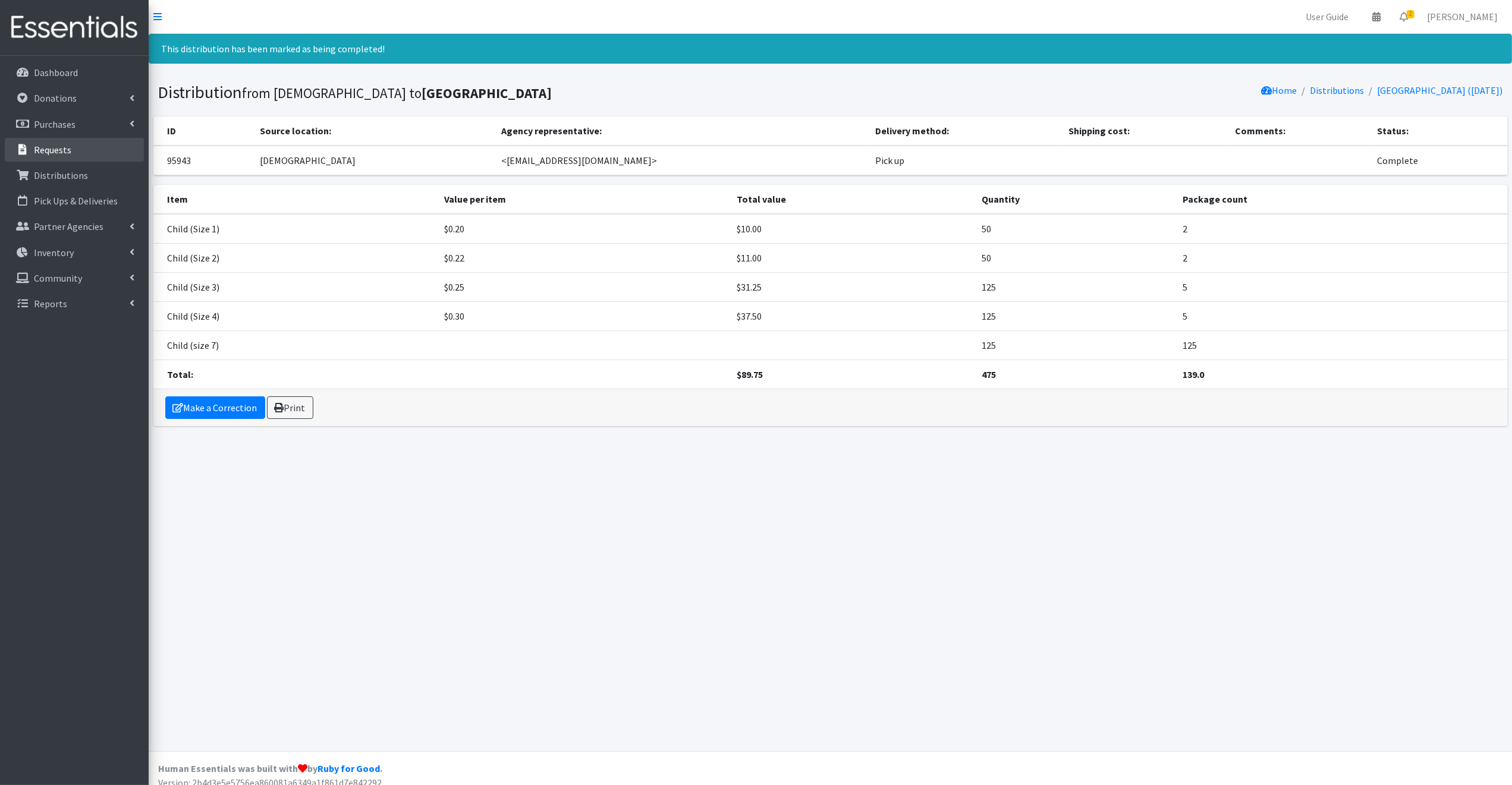
click at [44, 147] on p "Requests" at bounding box center [53, 149] width 38 height 12
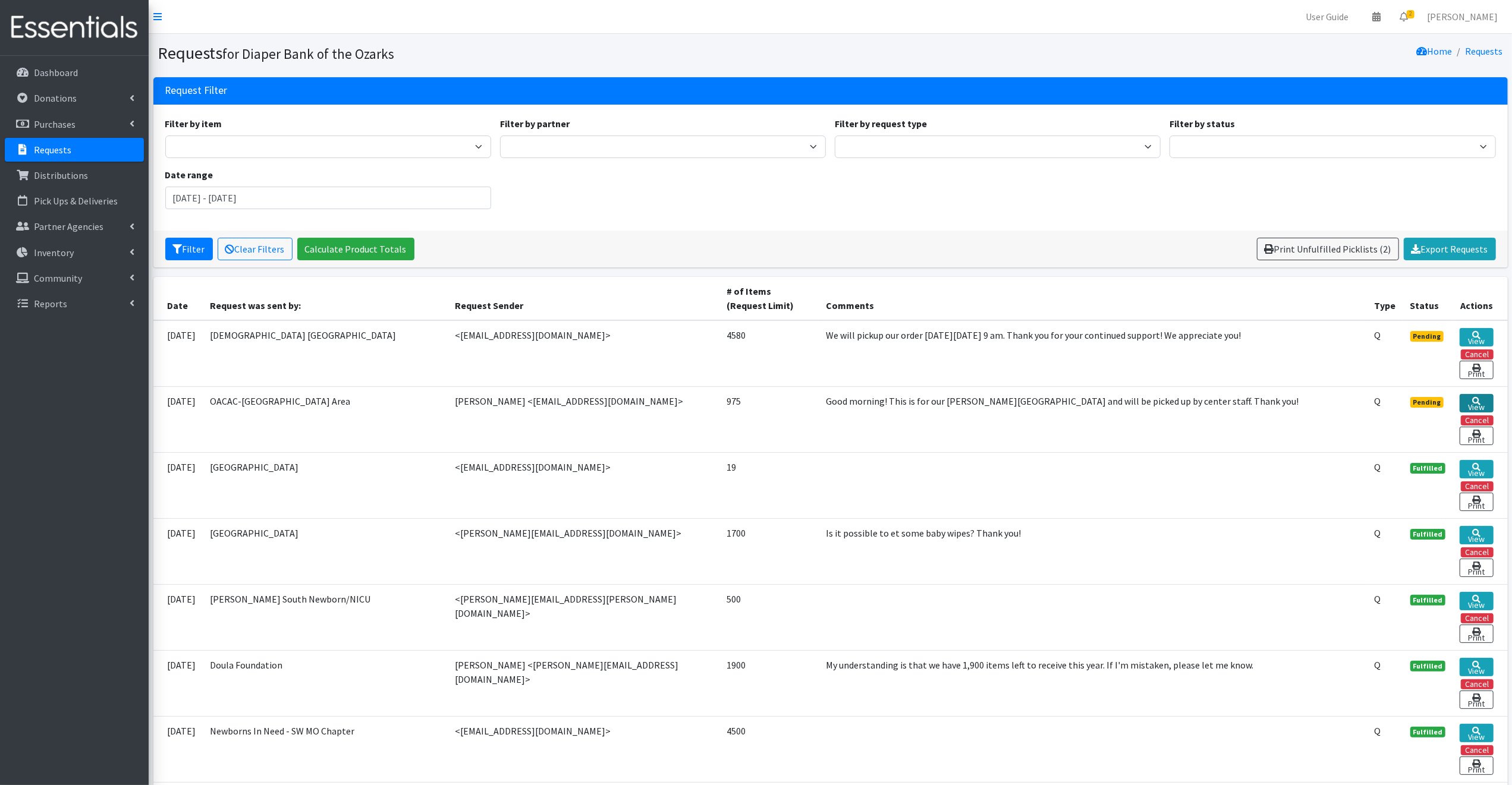
click at [1484, 401] on link "View" at bounding box center [1476, 403] width 33 height 18
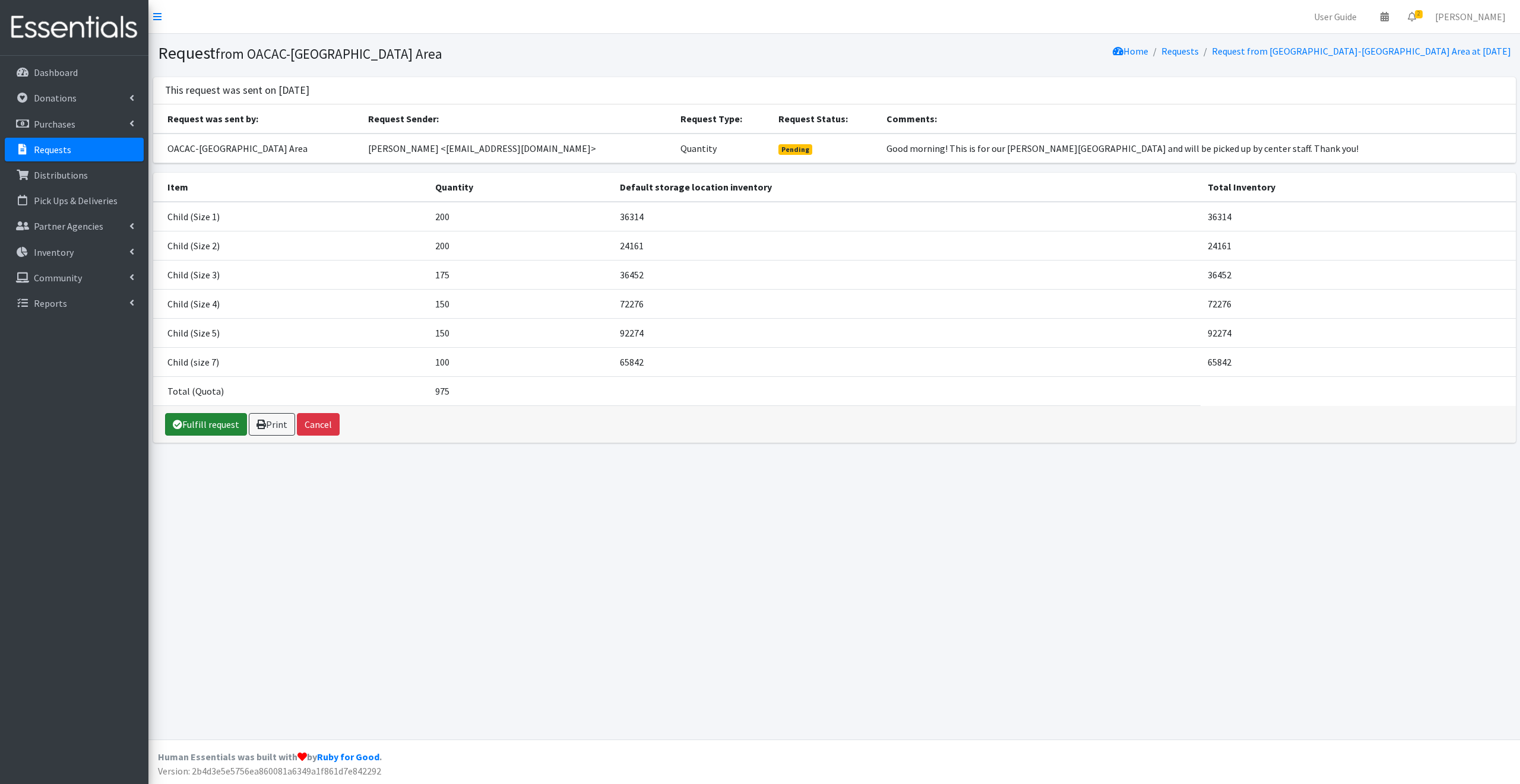
click at [208, 419] on link "Fulfill request" at bounding box center [206, 424] width 82 height 22
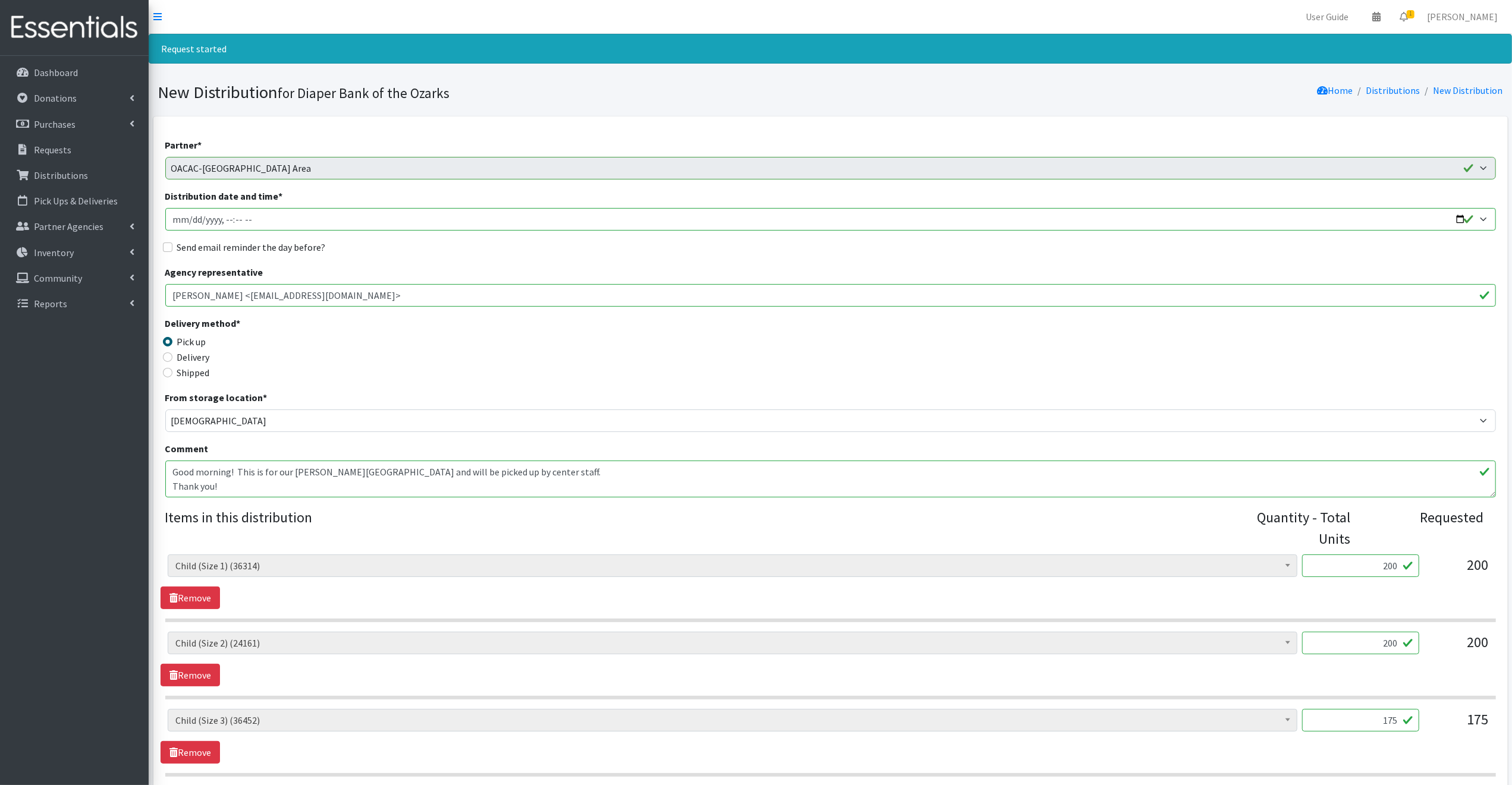
click at [1458, 219] on input "Distribution date and time *" at bounding box center [830, 220] width 1331 height 23
type input "[DATE]T09:30"
click at [437, 332] on legend "Delivery method *" at bounding box center [332, 325] width 333 height 18
click at [167, 246] on input "Send email reminder the day before?" at bounding box center [167, 247] width 9 height 9
checkbox input "true"
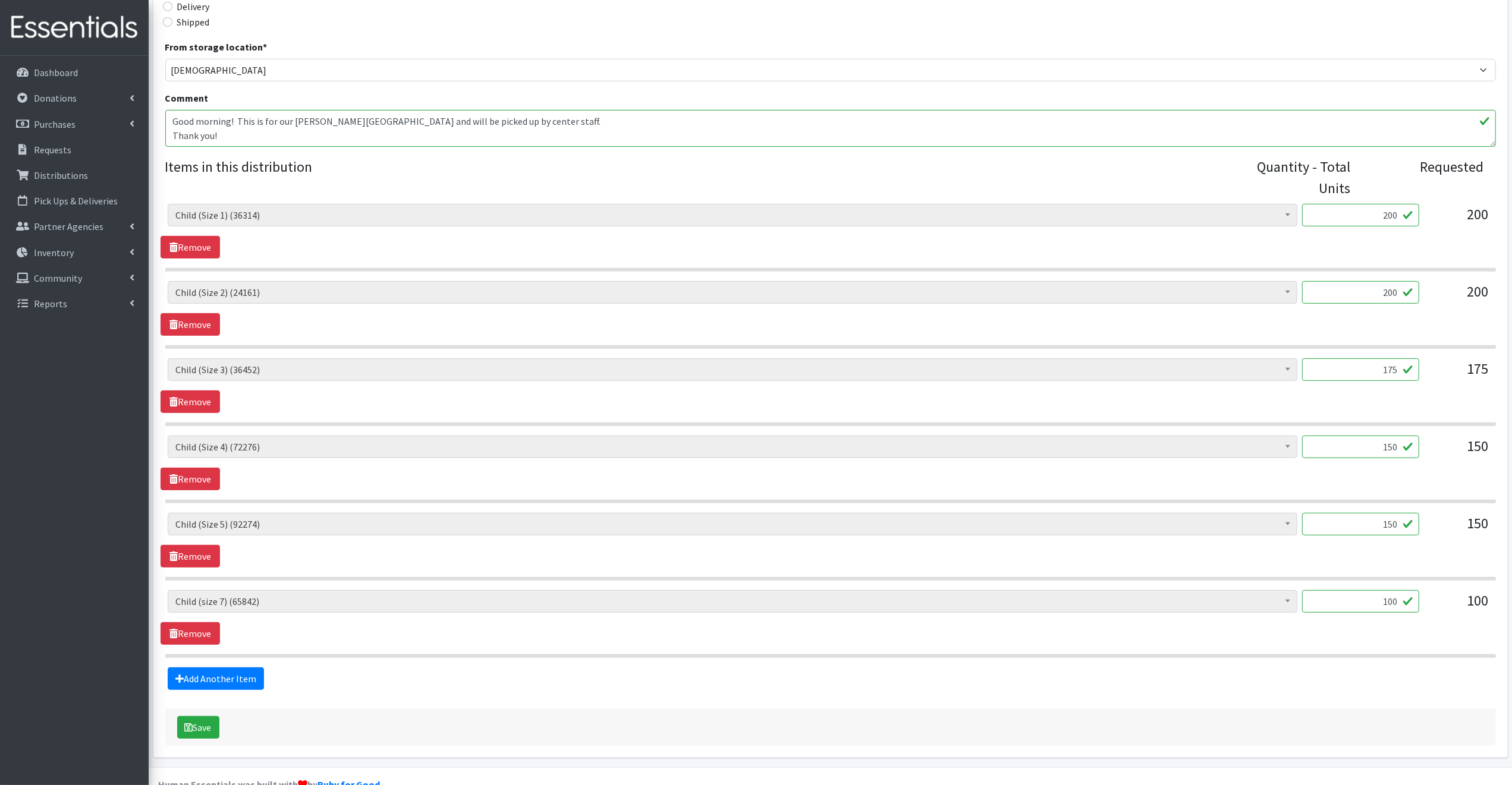
scroll to position [377, 0]
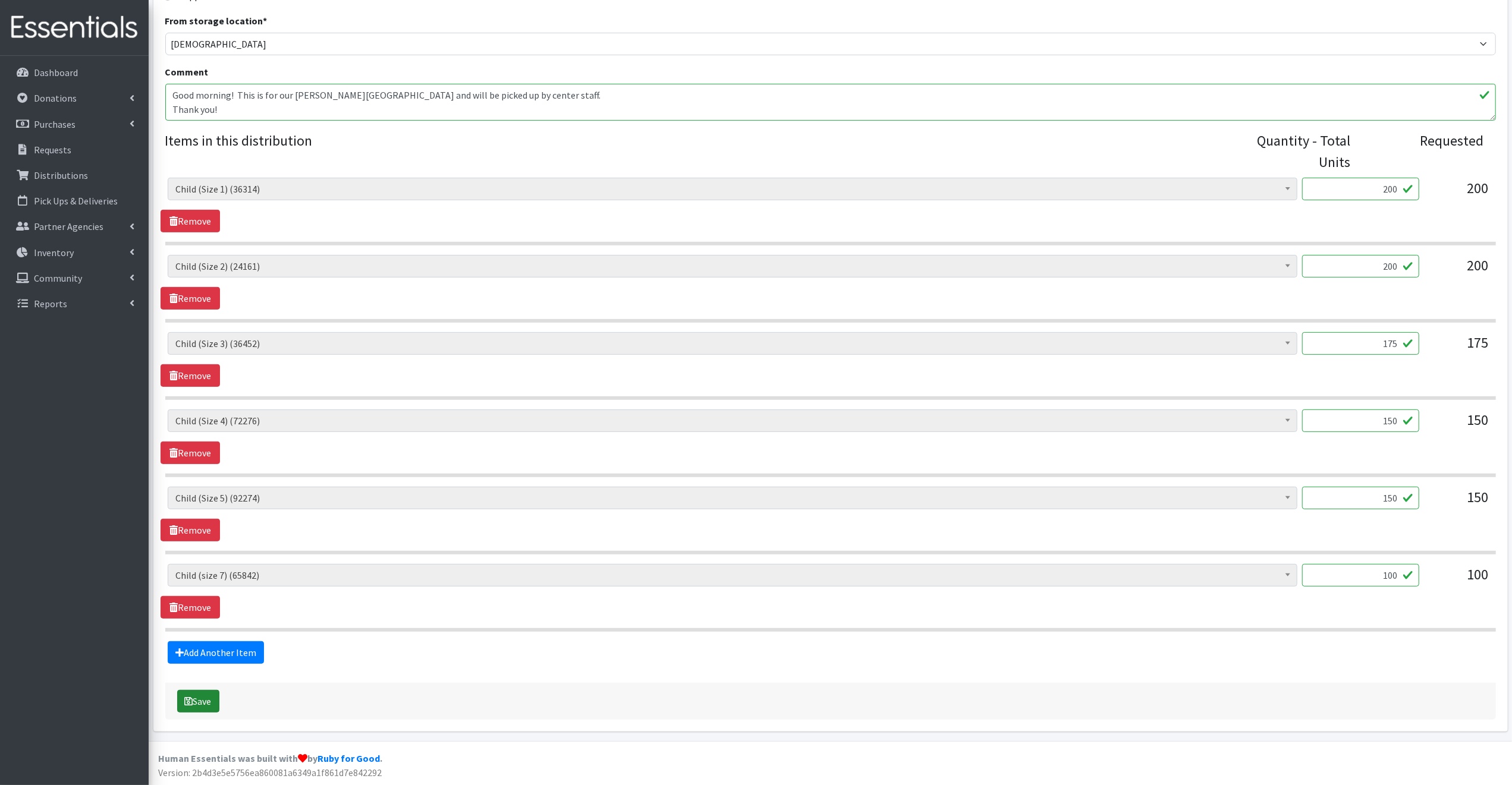
click at [201, 699] on button "Save" at bounding box center [198, 701] width 42 height 23
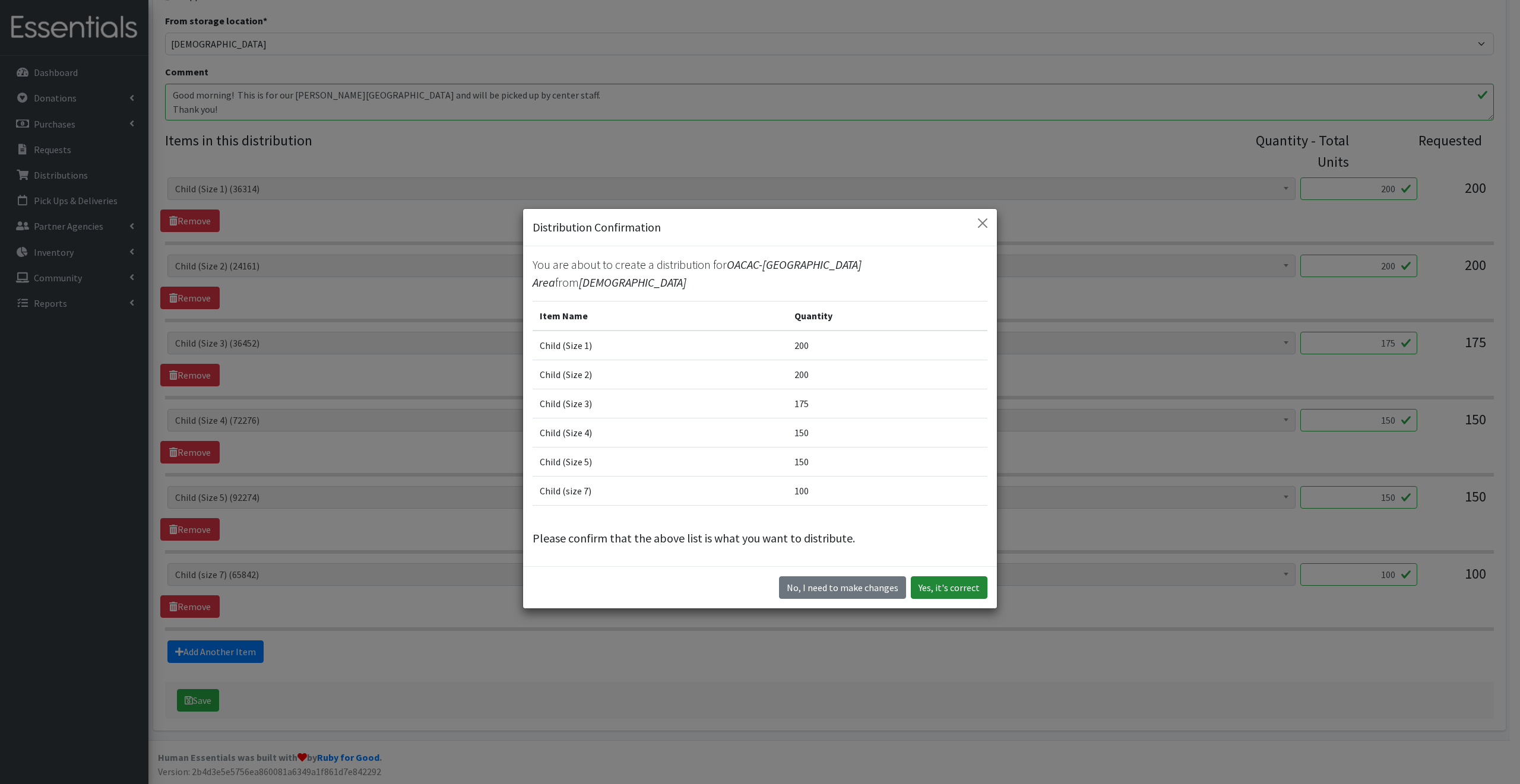
click at [968, 578] on button "Yes, it's correct" at bounding box center [949, 588] width 77 height 22
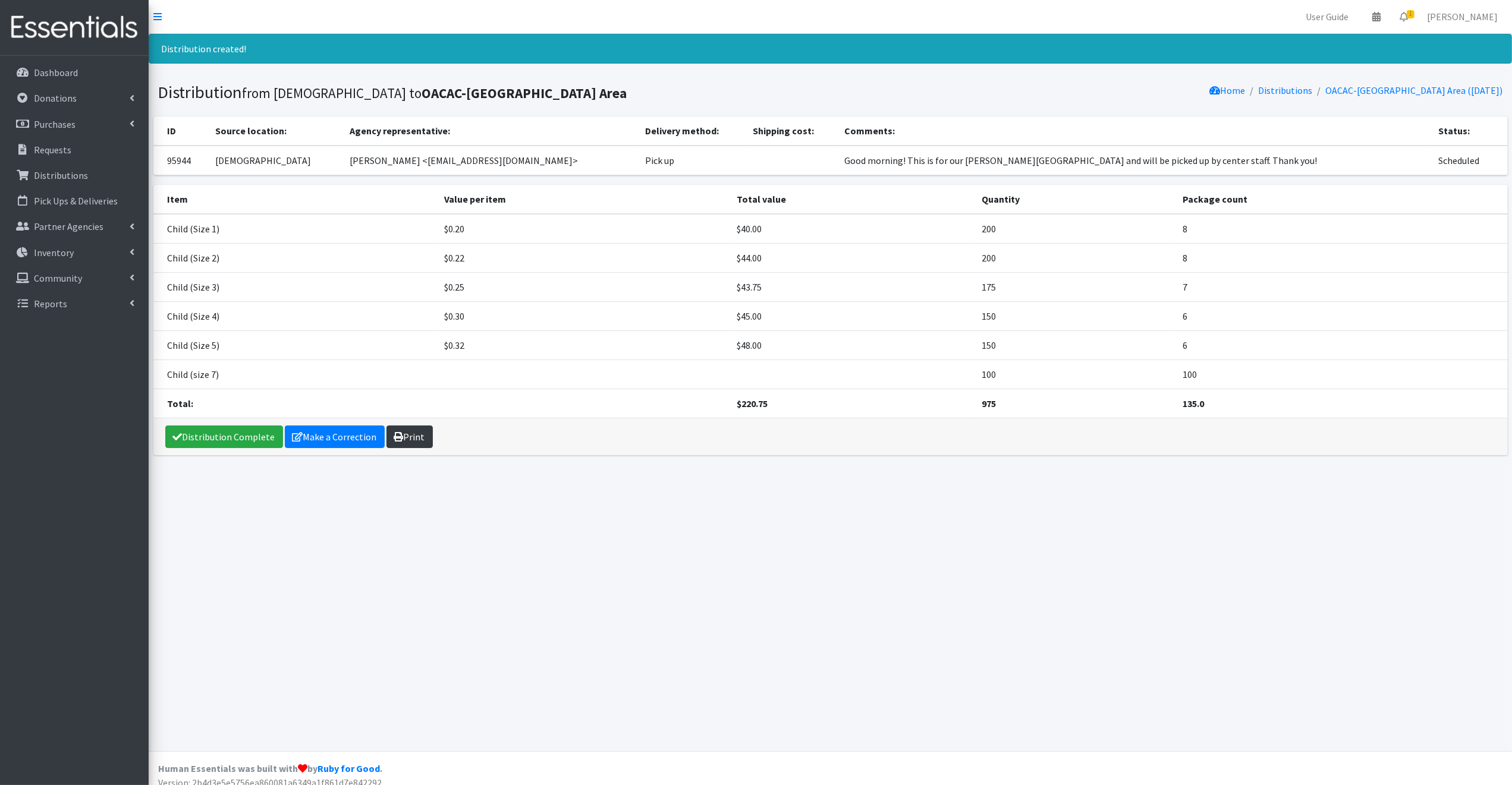
click at [415, 435] on link "Print" at bounding box center [410, 437] width 46 height 23
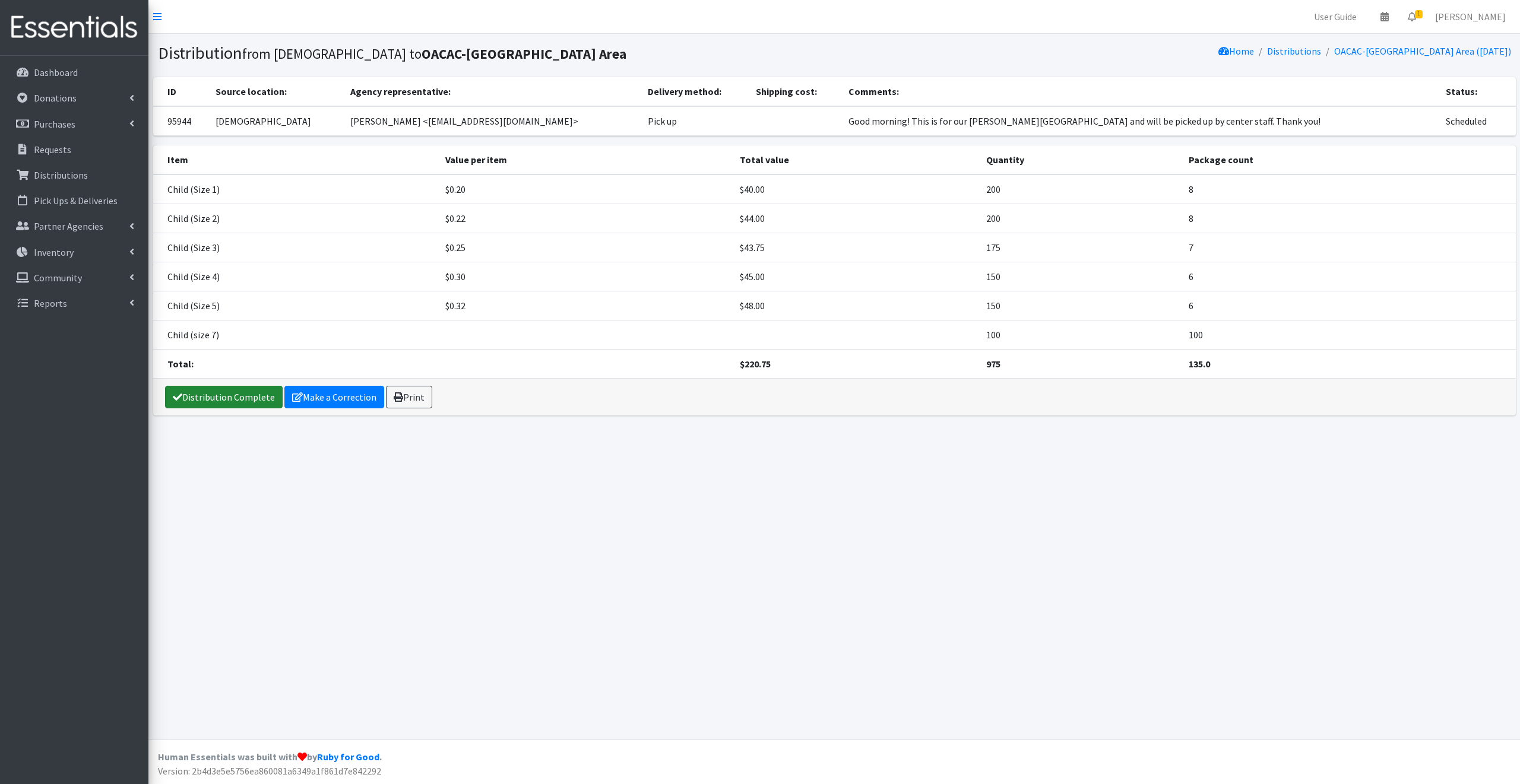
click at [206, 395] on link "Distribution Complete" at bounding box center [224, 397] width 117 height 22
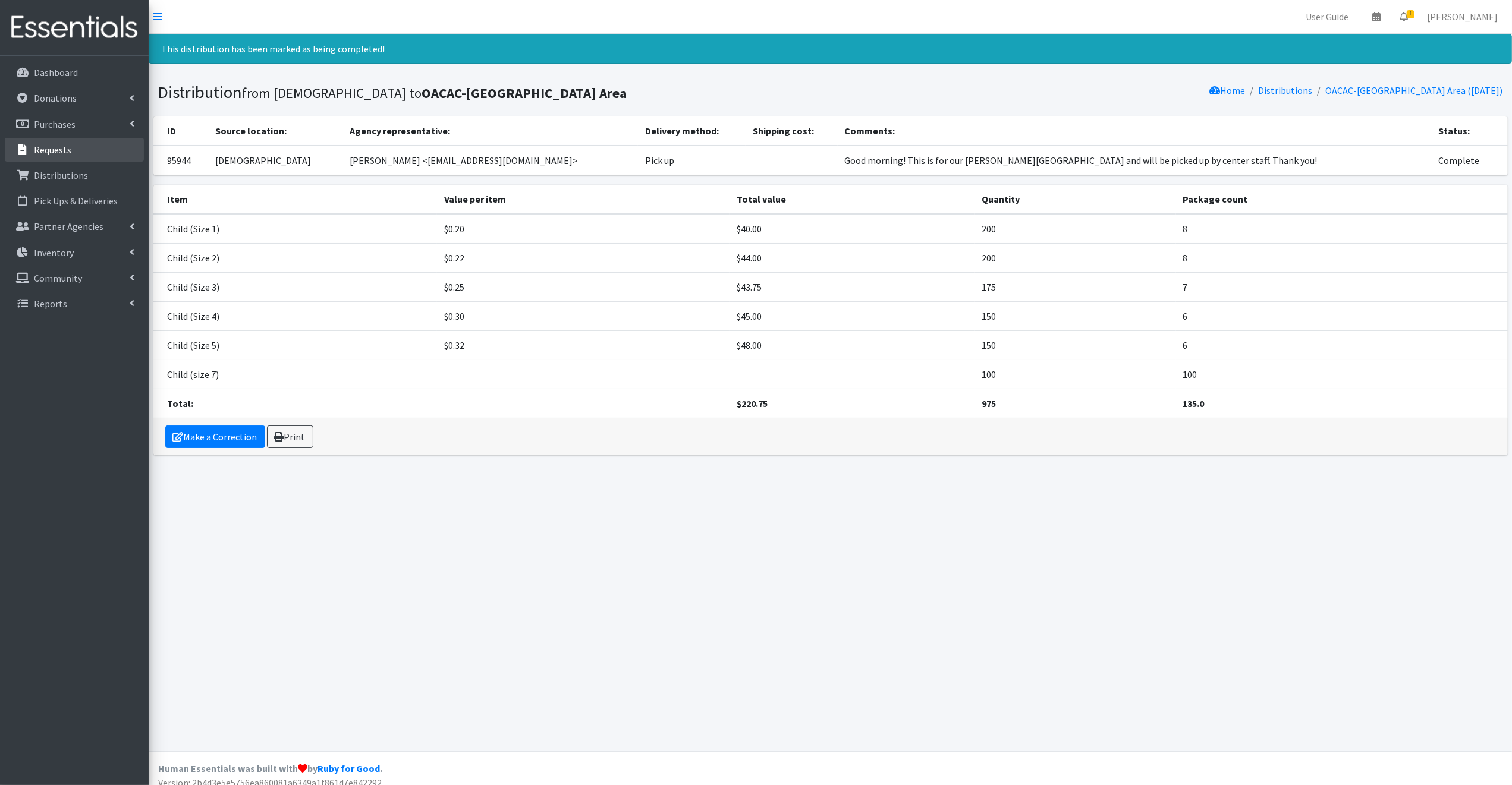
click at [50, 146] on p "Requests" at bounding box center [53, 149] width 38 height 12
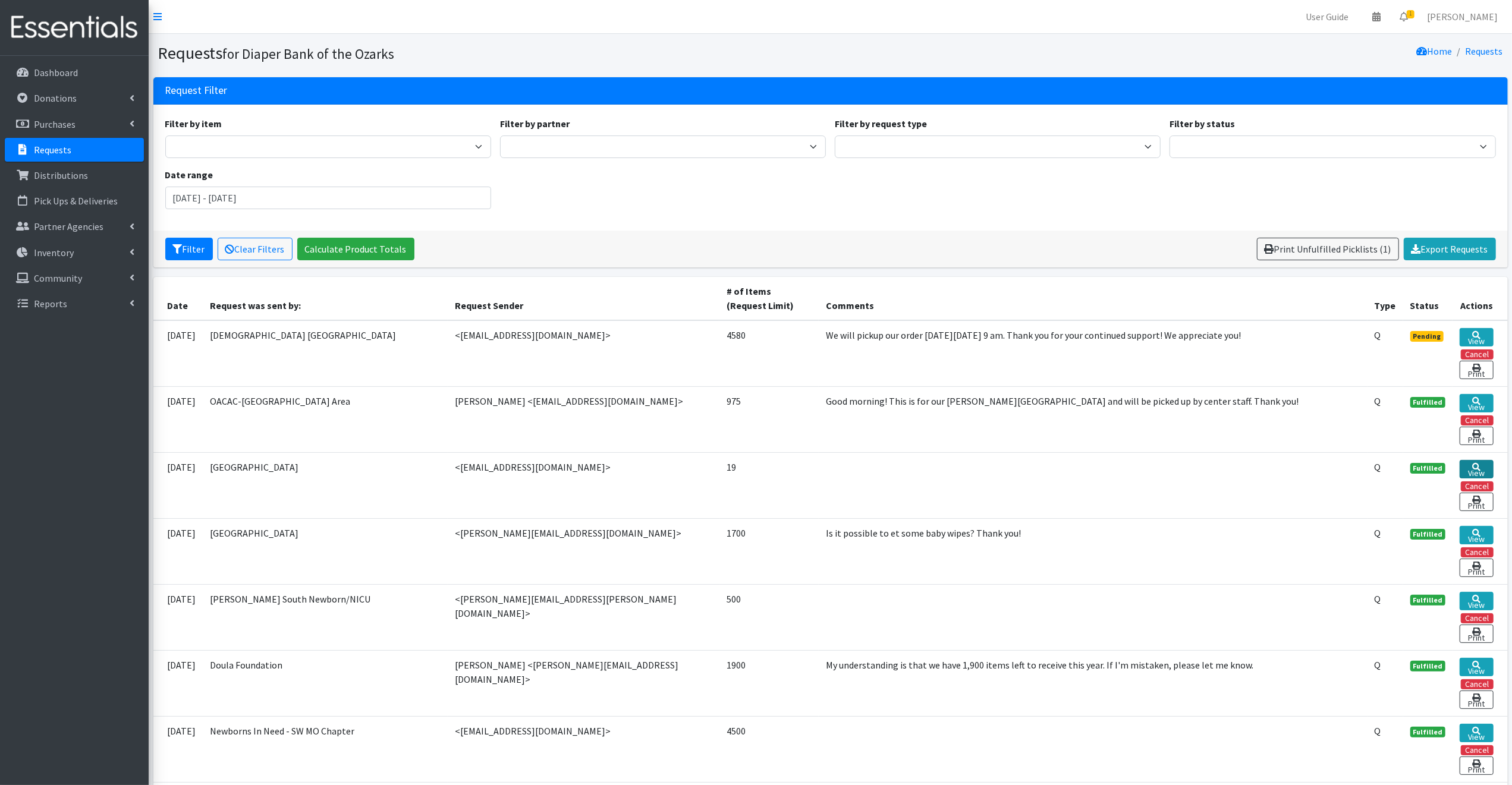
click at [1476, 465] on link "View" at bounding box center [1476, 469] width 33 height 18
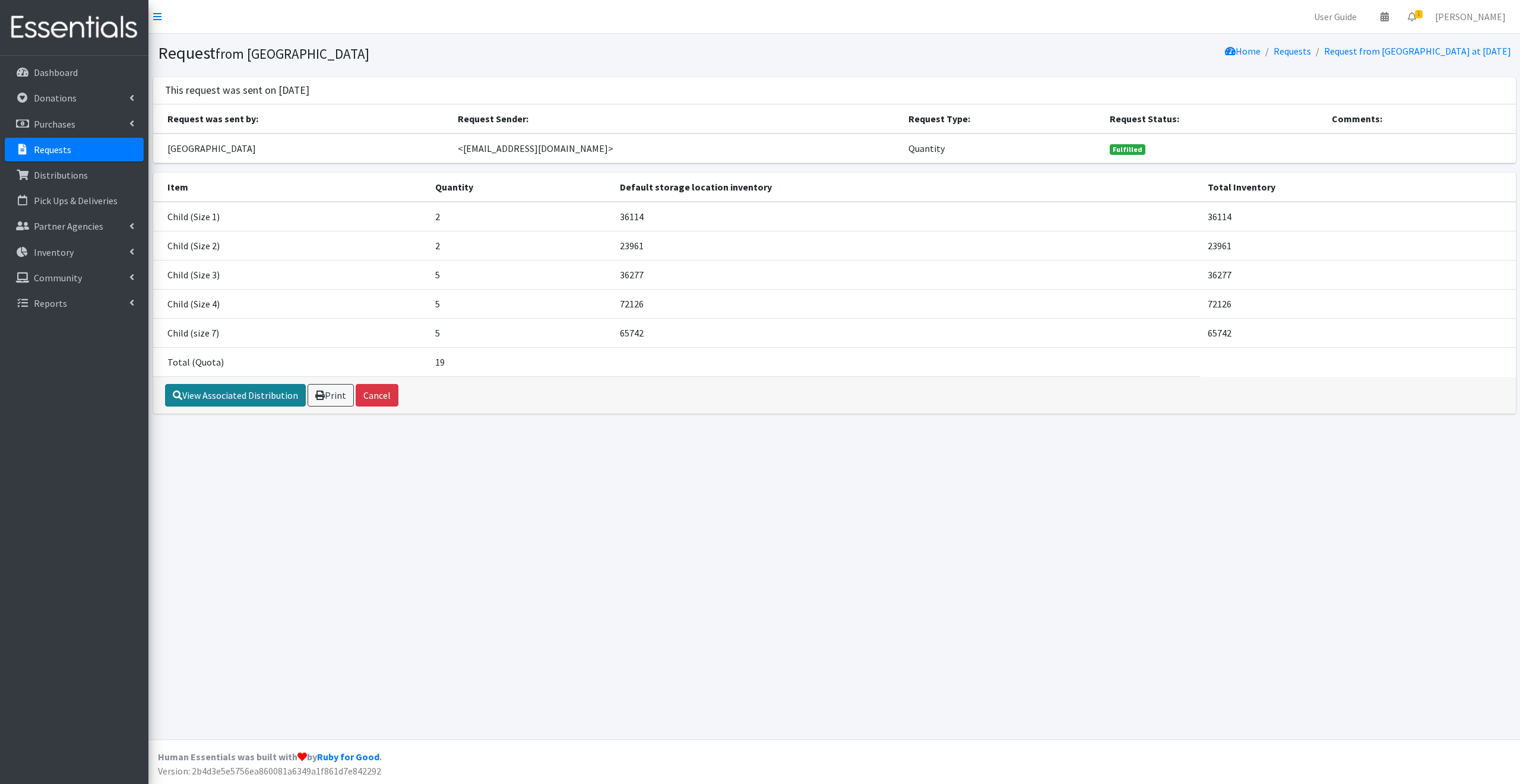
click at [242, 391] on link "View Associated Distribution" at bounding box center [235, 395] width 141 height 22
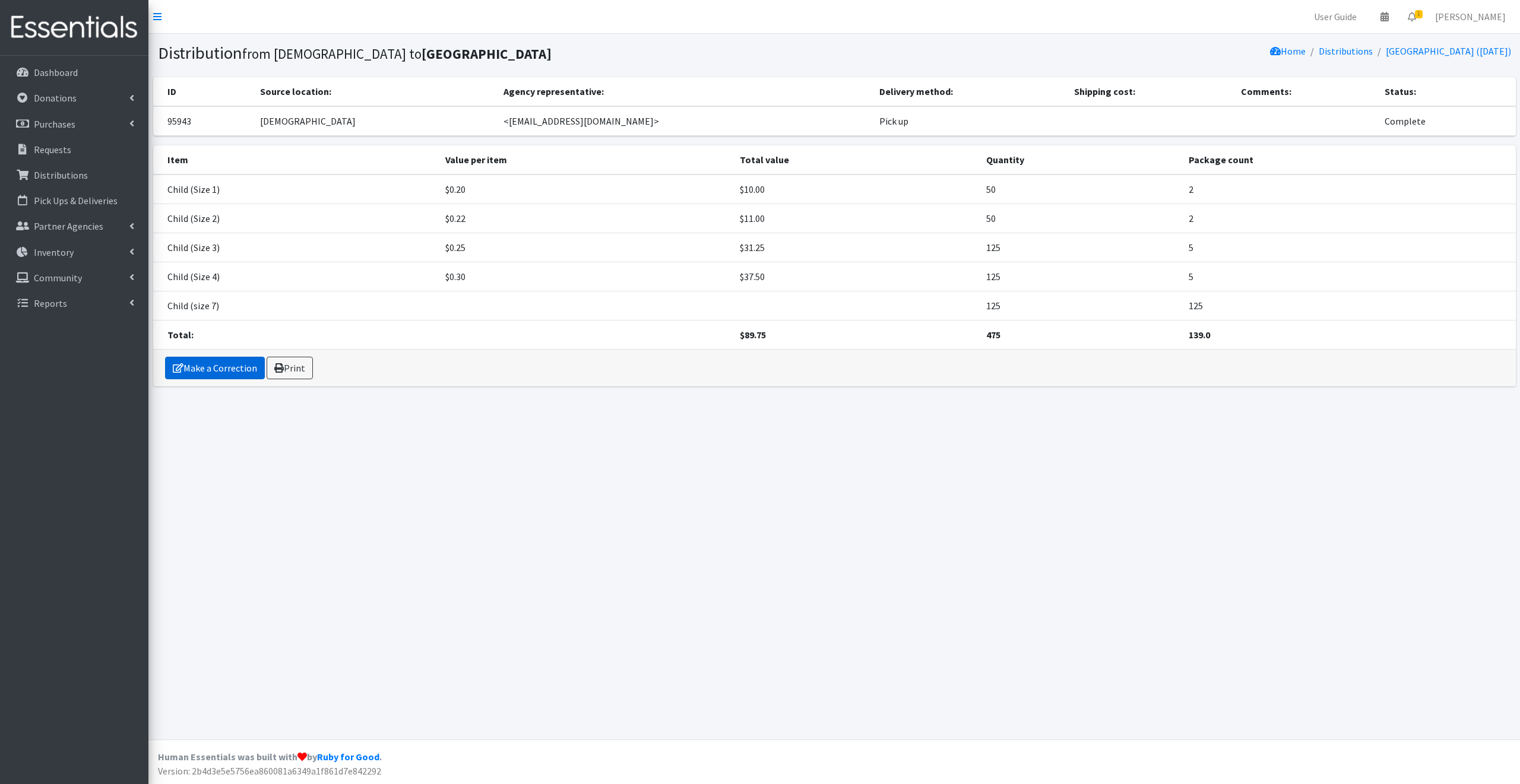
click at [242, 364] on link "Make a Correction" at bounding box center [215, 368] width 100 height 22
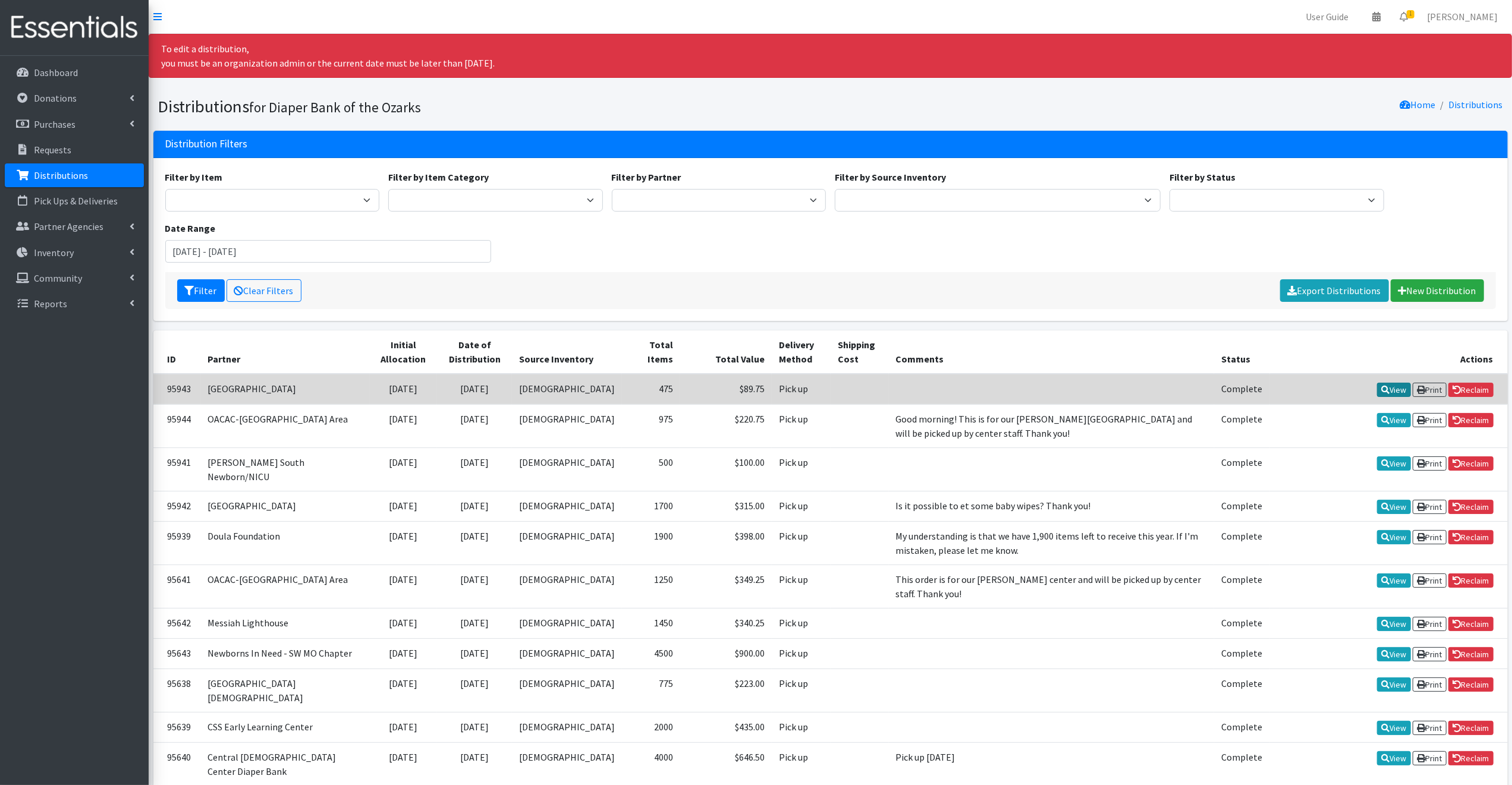
click at [1388, 387] on link "View" at bounding box center [1394, 390] width 34 height 14
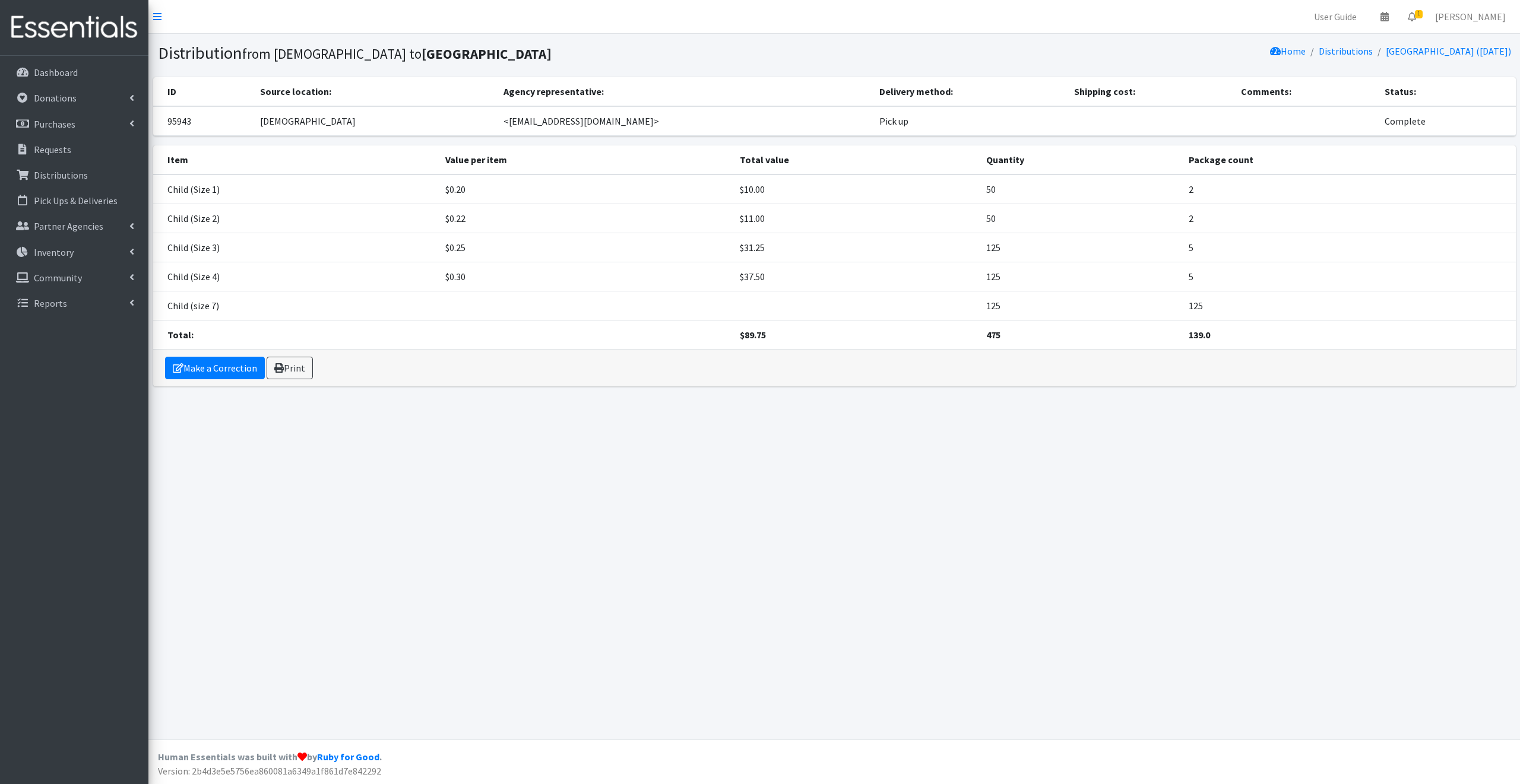
click at [1248, 118] on td at bounding box center [1305, 121] width 143 height 30
click at [1234, 117] on td at bounding box center [1305, 121] width 143 height 30
click at [1265, 89] on th "Comments:" at bounding box center [1305, 92] width 143 height 29
click at [1280, 90] on th "Comments:" at bounding box center [1305, 92] width 143 height 29
click at [55, 147] on p "Requests" at bounding box center [52, 149] width 37 height 12
